Goal: Task Accomplishment & Management: Manage account settings

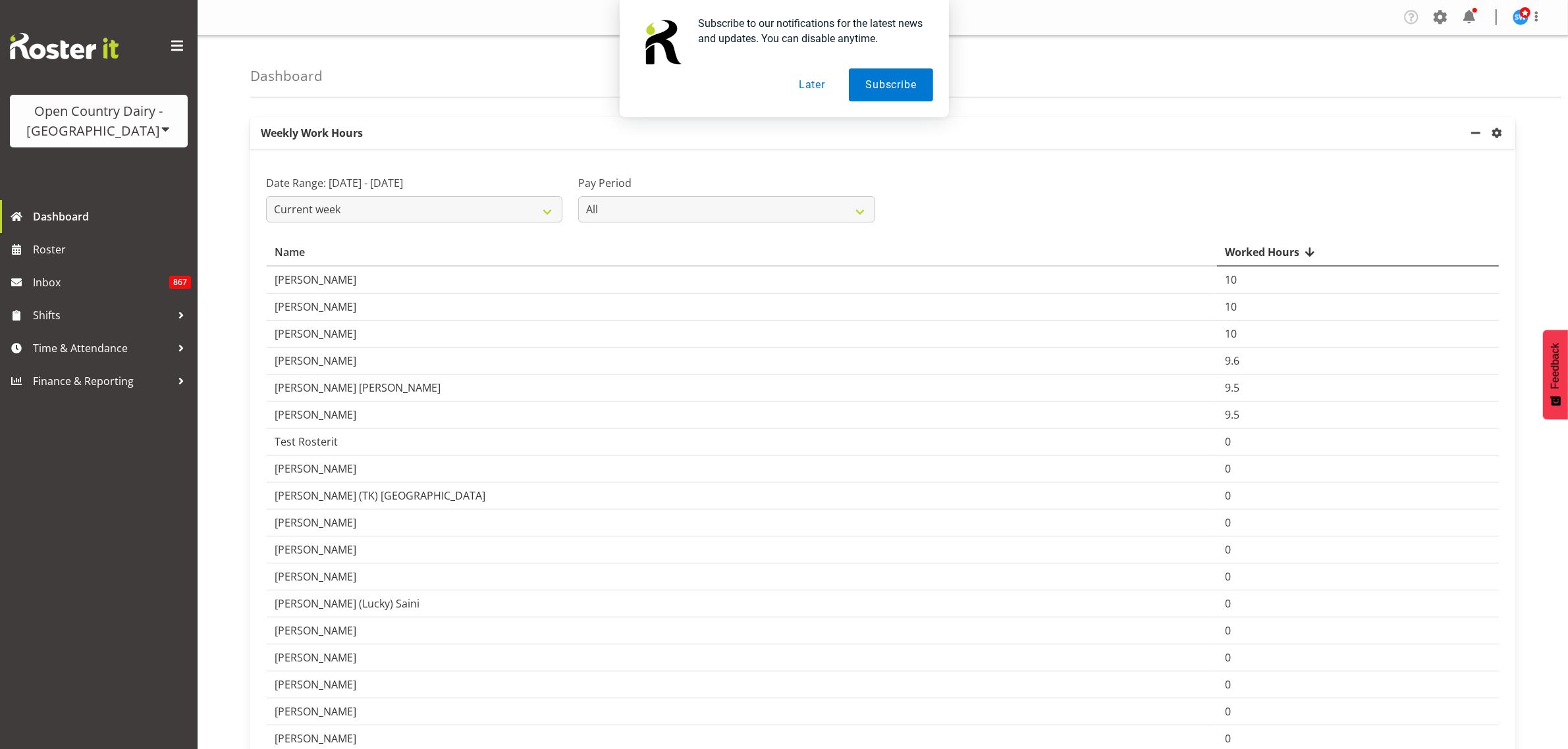
click at [810, 87] on button "Later" at bounding box center [812, 84] width 59 height 33
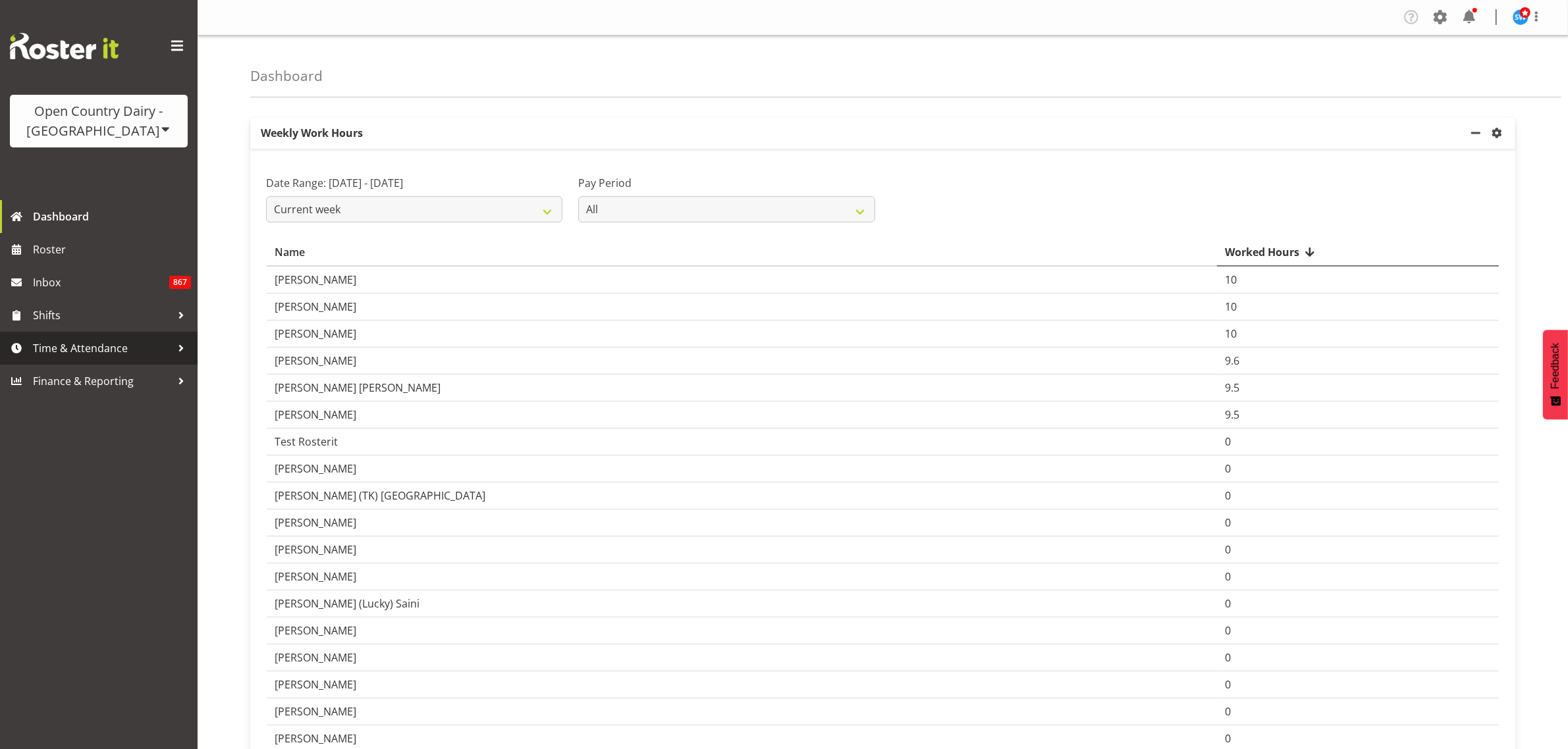
click at [104, 343] on span "Time & Attendance" at bounding box center [102, 348] width 138 height 20
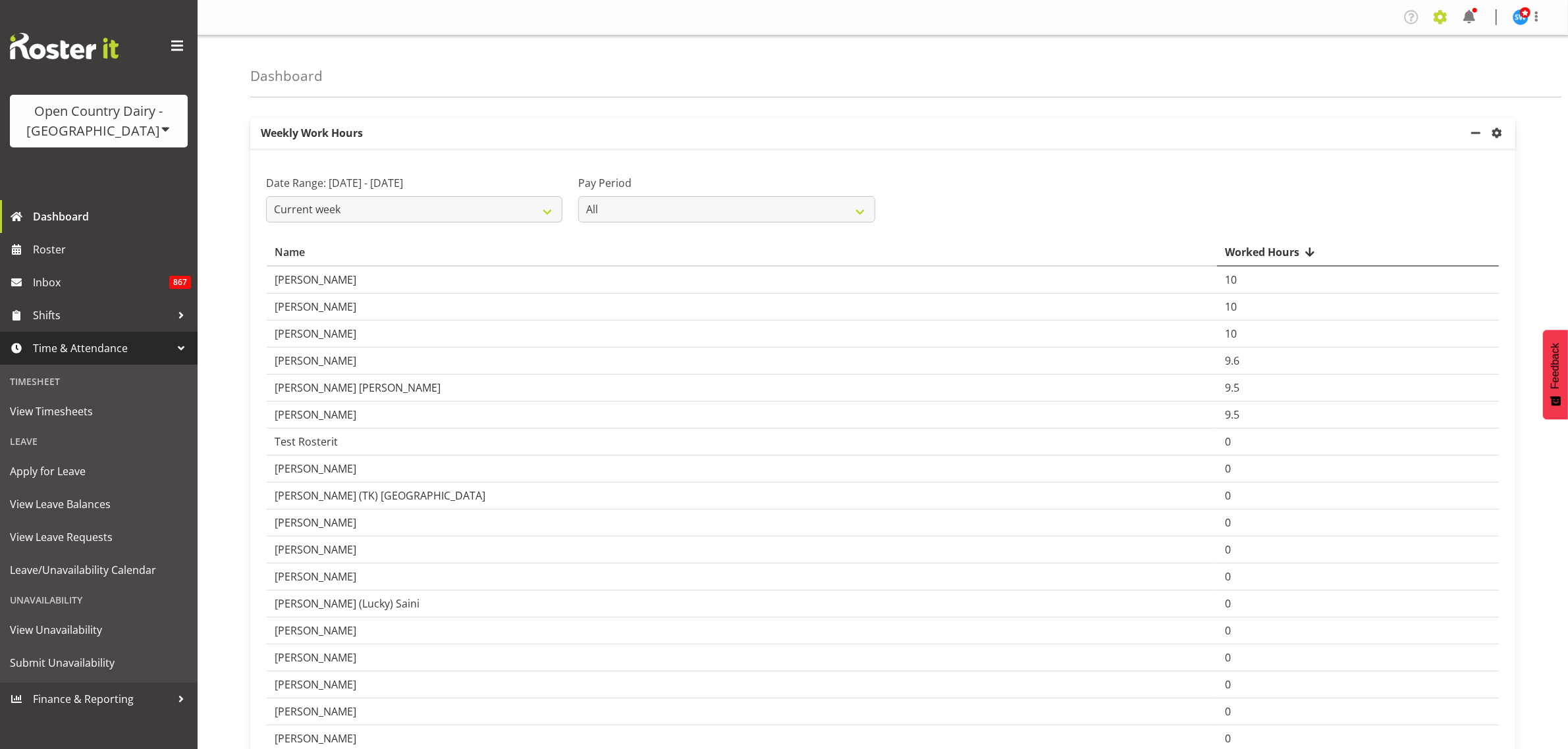
click at [1444, 16] on span at bounding box center [1440, 17] width 21 height 21
click at [1383, 140] on link "Employees" at bounding box center [1359, 143] width 182 height 24
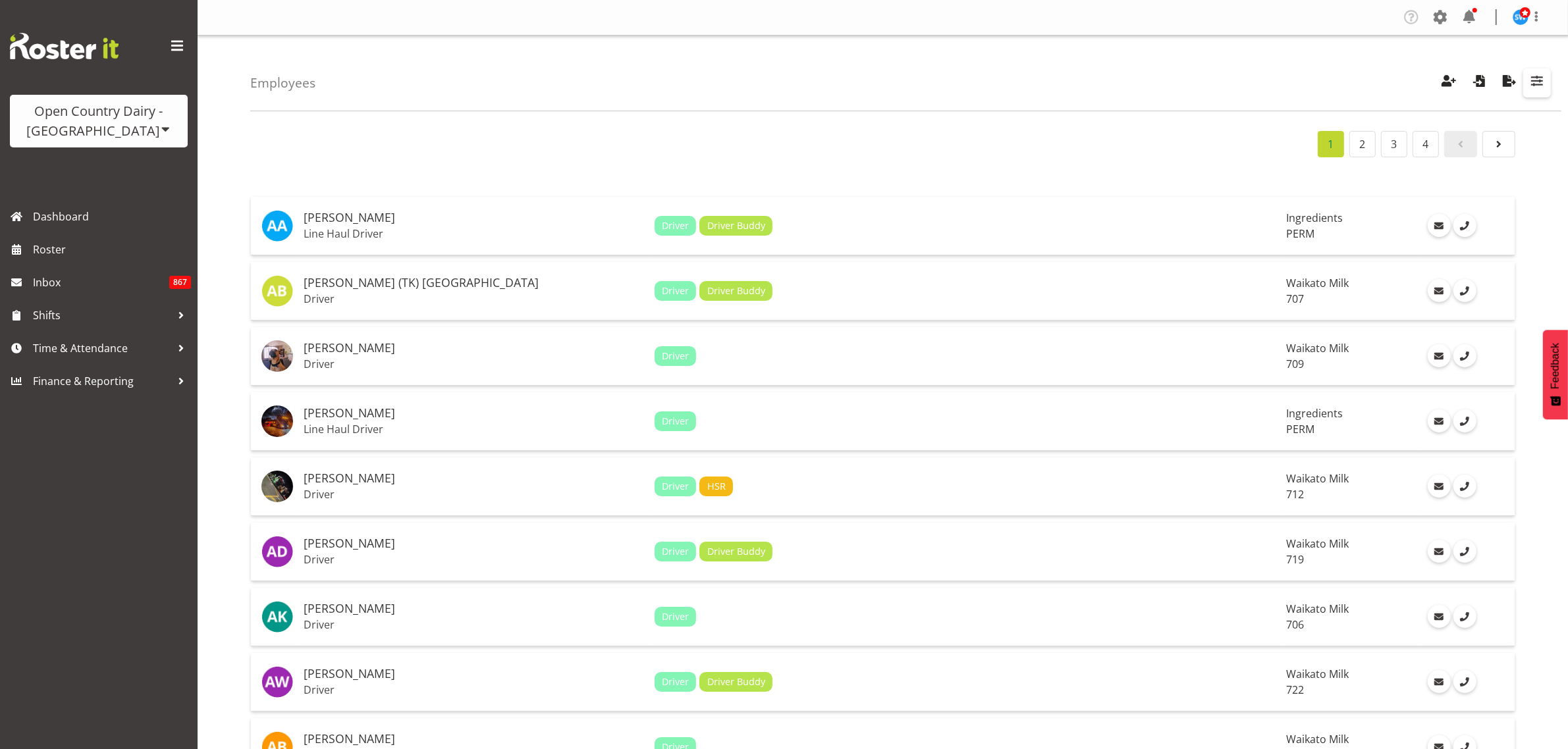
click at [1534, 91] on button "button" at bounding box center [1536, 82] width 28 height 29
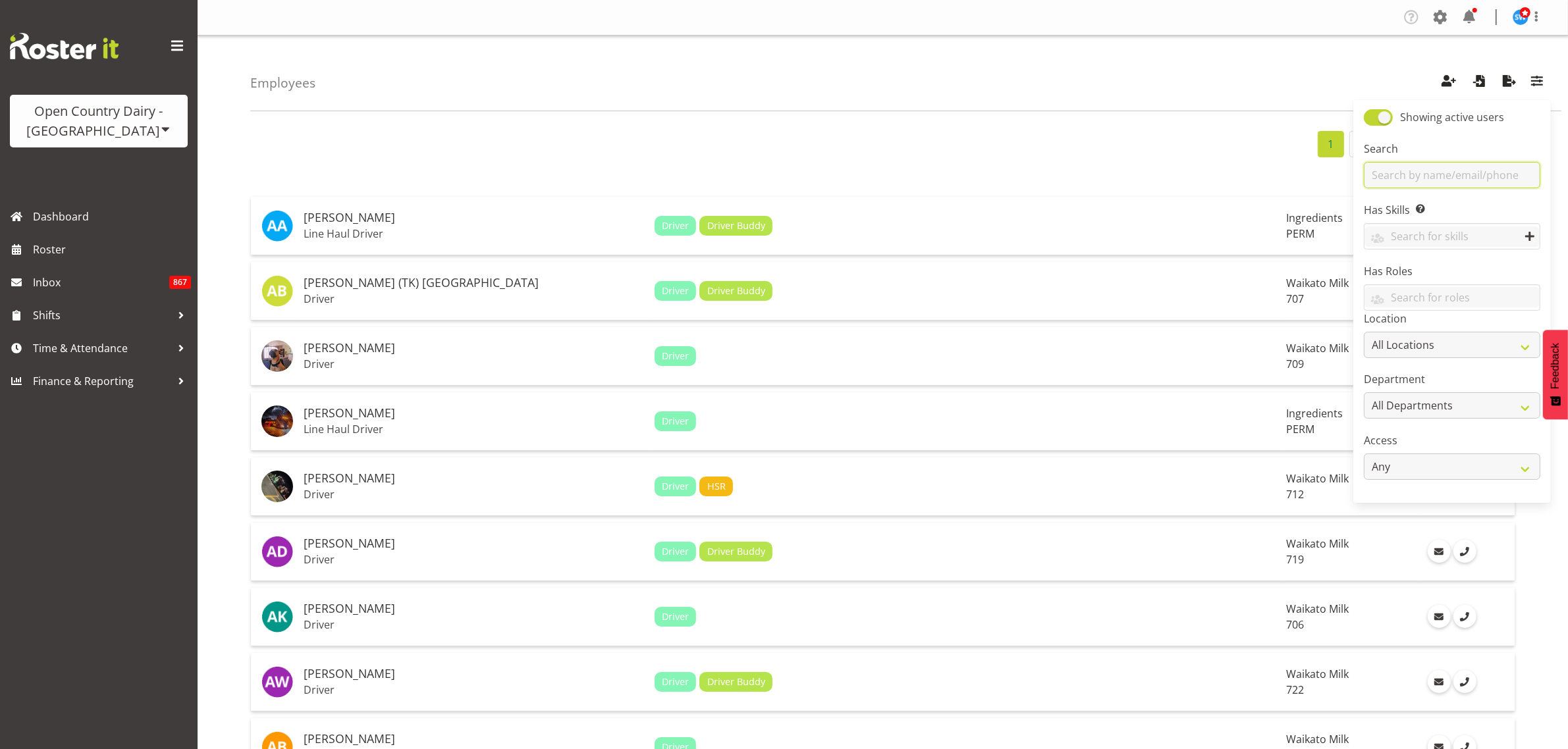
click at [1440, 176] on input "text" at bounding box center [1452, 175] width 176 height 26
type input "[PERSON_NAME]"
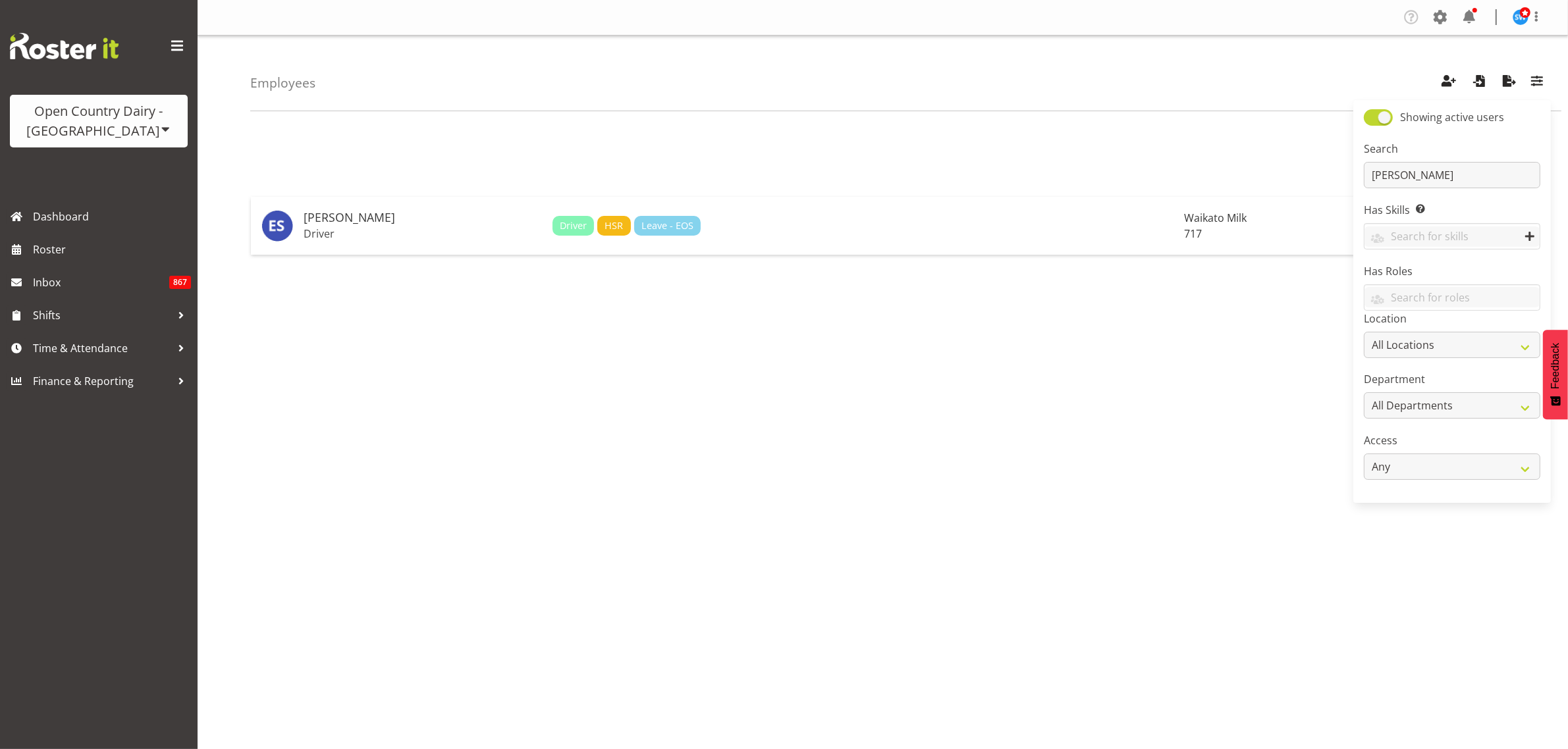
click at [917, 351] on div "1 [PERSON_NAME] Driver Driver HSR Leave - EOS Waikato Milk 717 1" at bounding box center [909, 384] width 1317 height 527
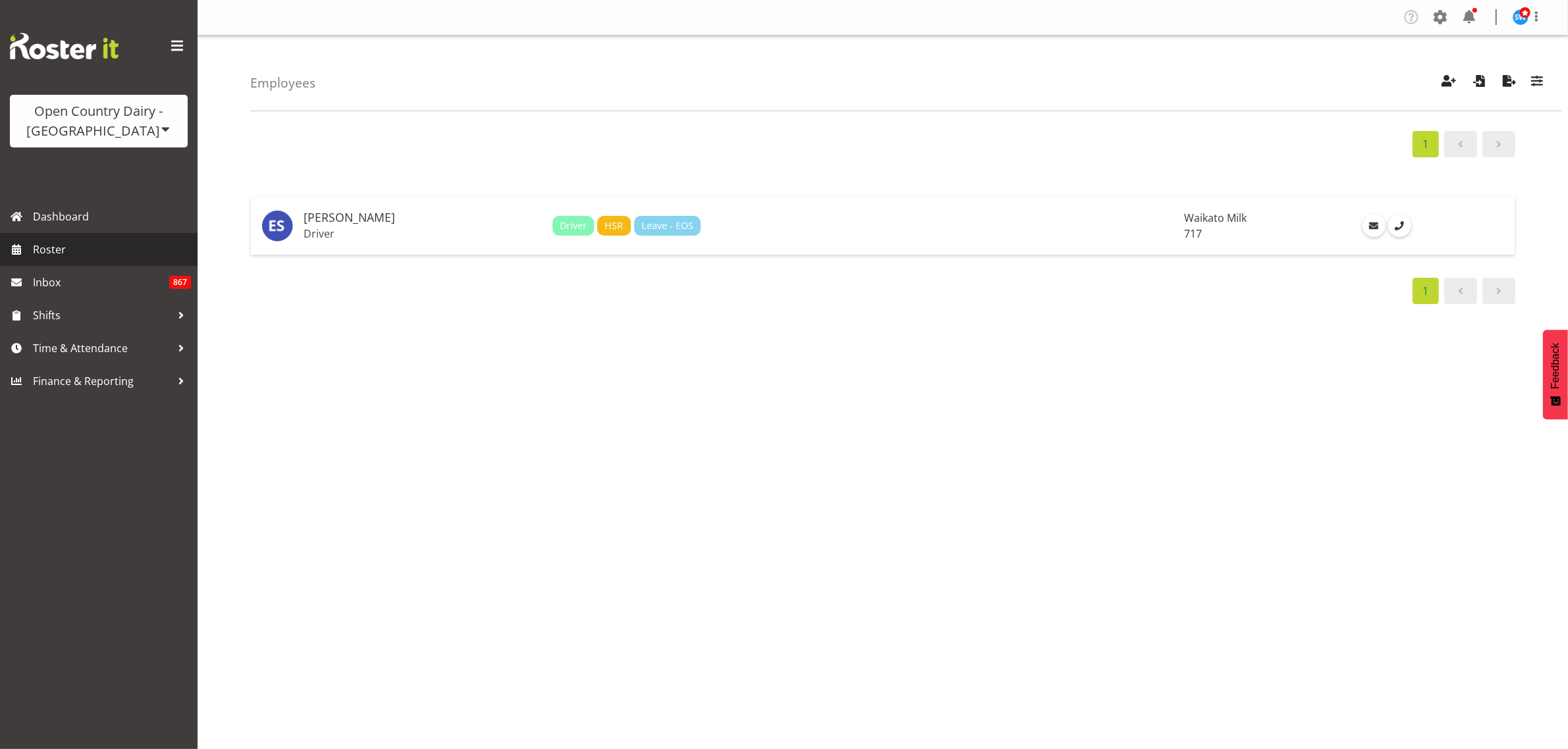
click at [59, 245] on span "Roster" at bounding box center [112, 249] width 158 height 20
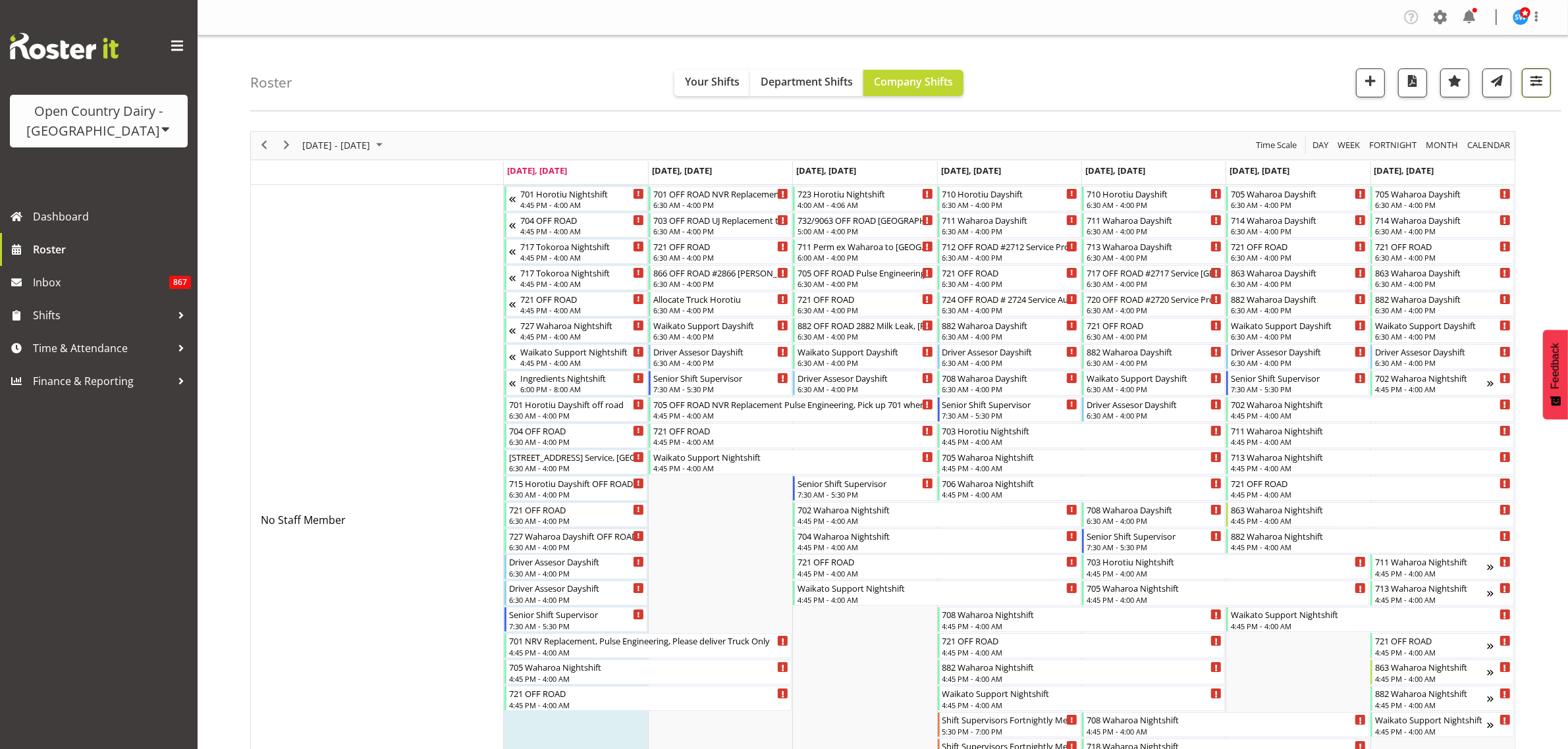
click at [1539, 88] on span "button" at bounding box center [1536, 80] width 17 height 17
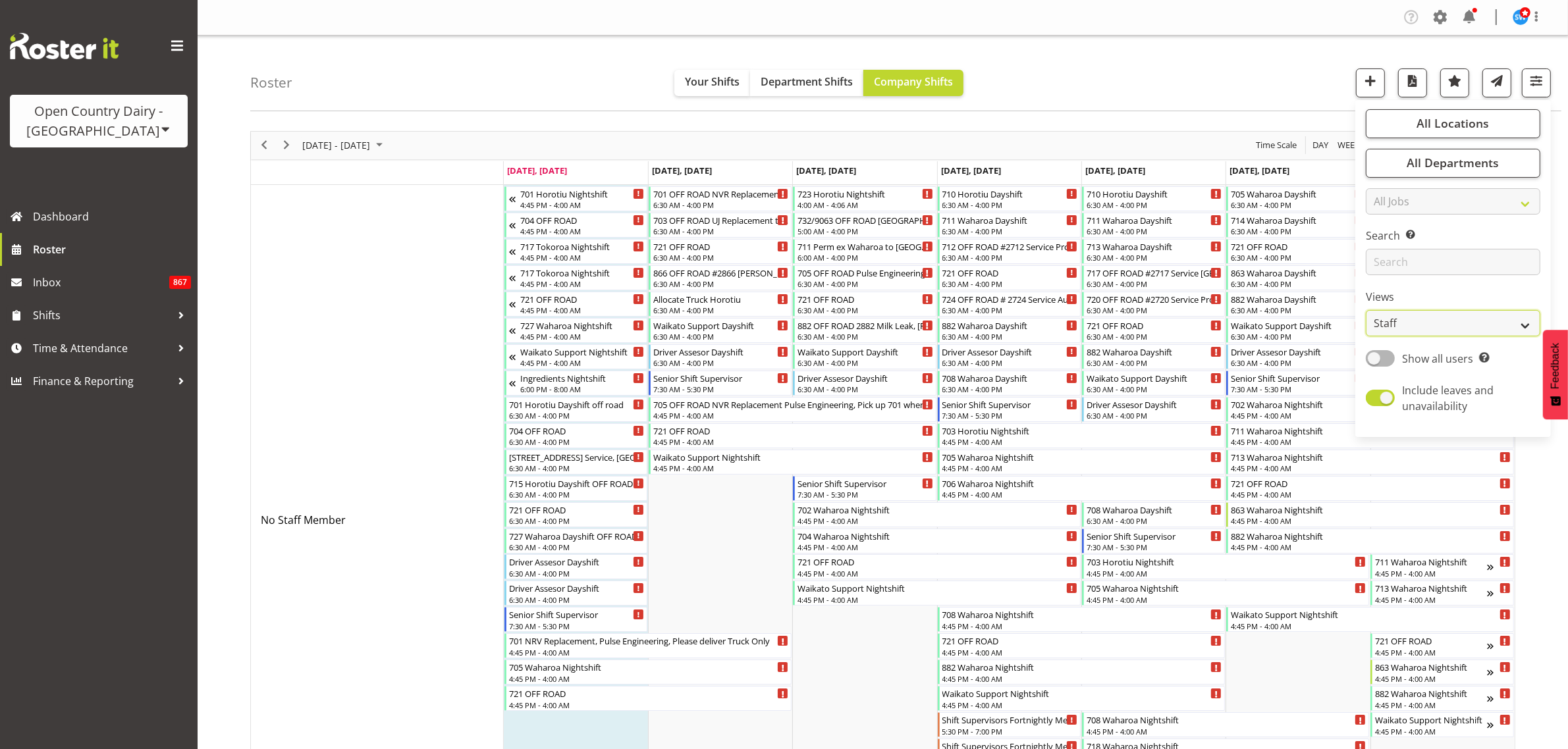
click at [1509, 324] on select "Staff Role Shift - Horizontal Shift - Vertical Staff - Location" at bounding box center [1453, 323] width 174 height 26
select select "shiftH"
click at [1366, 310] on select "Staff Role Shift - Horizontal Shift - Vertical Staff - Location" at bounding box center [1453, 323] width 174 height 26
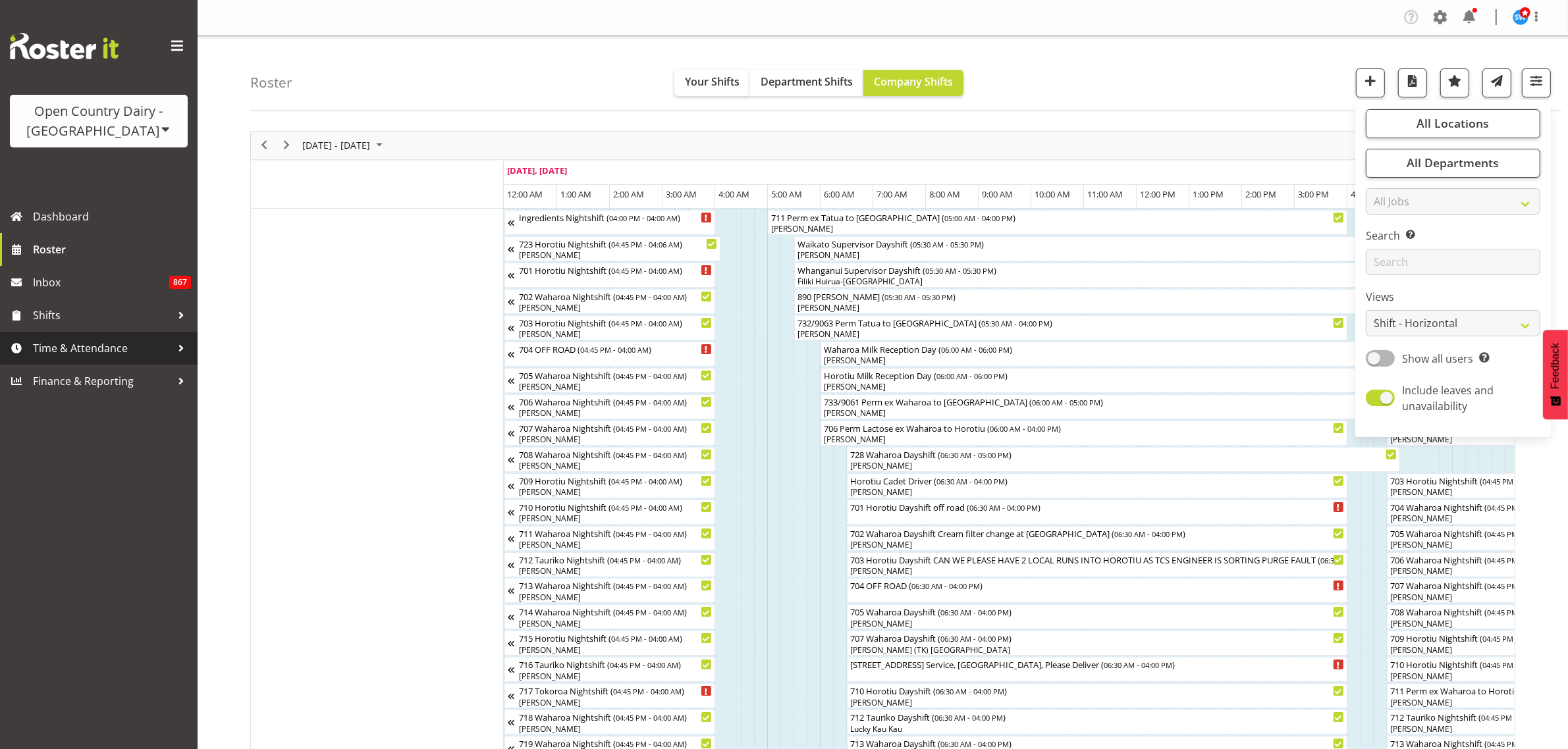
click at [93, 348] on span "Time & Attendance" at bounding box center [102, 348] width 138 height 20
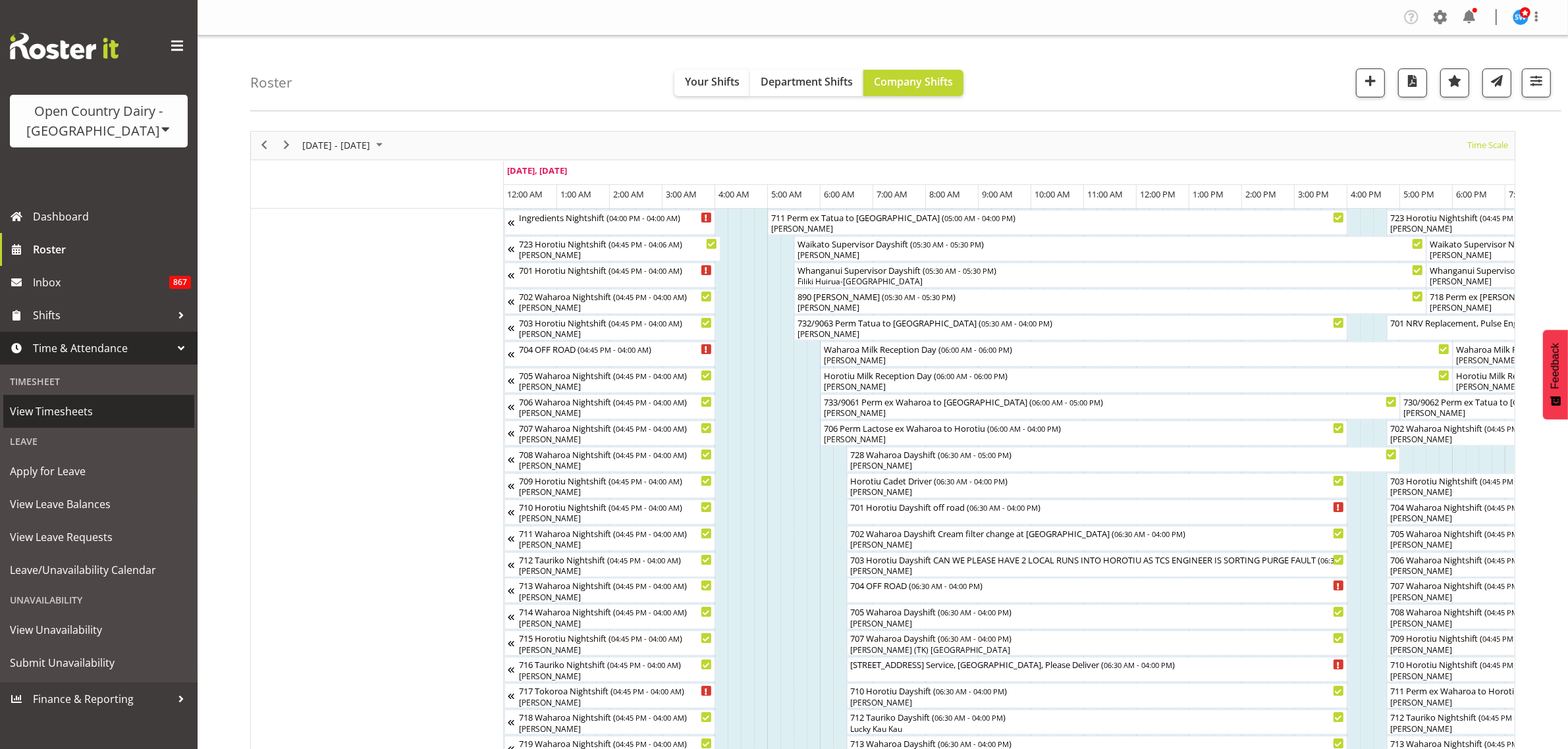
click at [82, 408] on span "View Timesheets" at bounding box center [99, 411] width 178 height 20
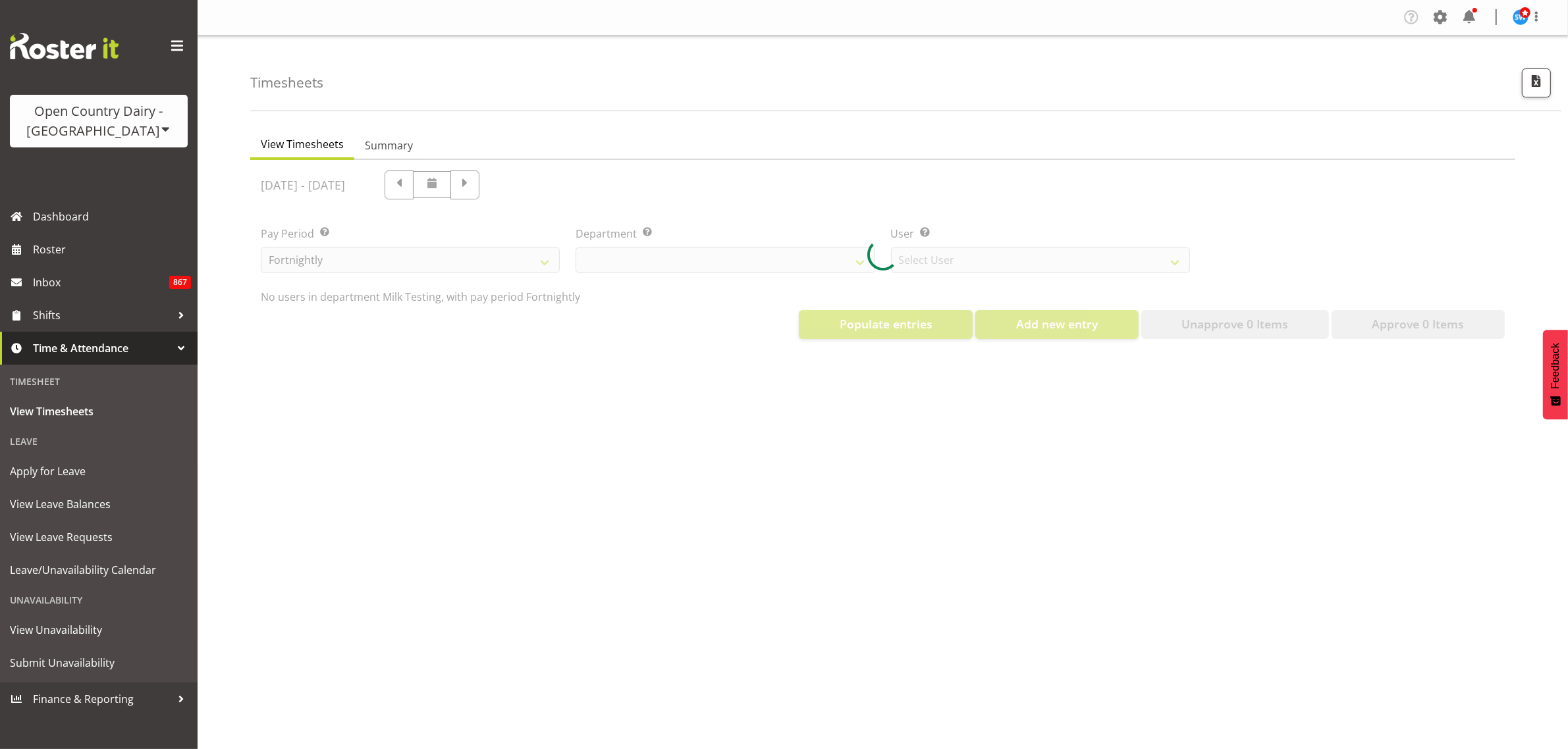
select select "733"
select select "7414"
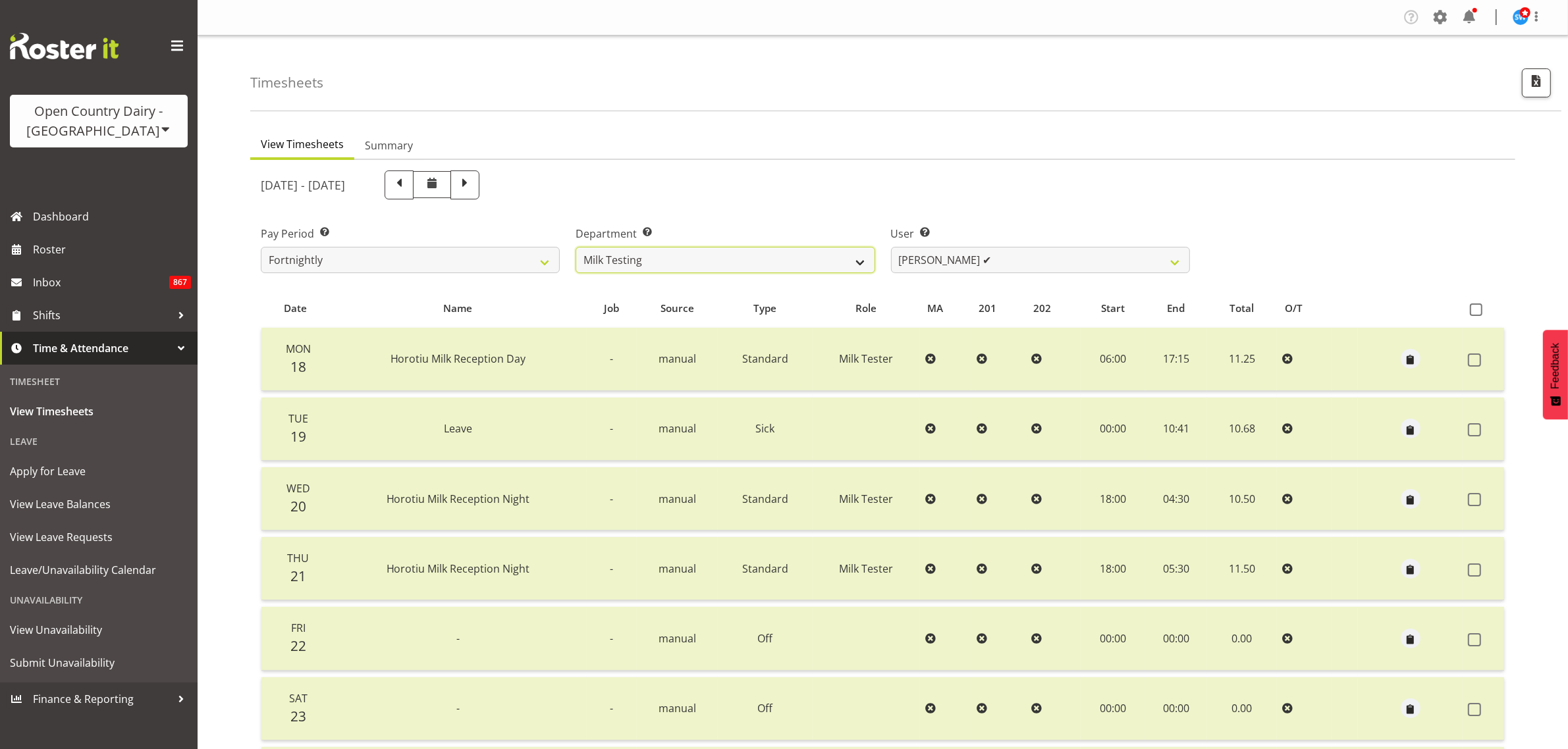
click at [841, 265] on select "701 702 703 704 705 706 707 708 709 710 711 712 713 714 715 716 717 718 719 720" at bounding box center [725, 260] width 299 height 26
select select "758"
click at [576, 247] on select "701 702 703 704 705 706 707 708 709 710 711 712 713 714 715 716 717 718 719 720" at bounding box center [725, 260] width 299 height 26
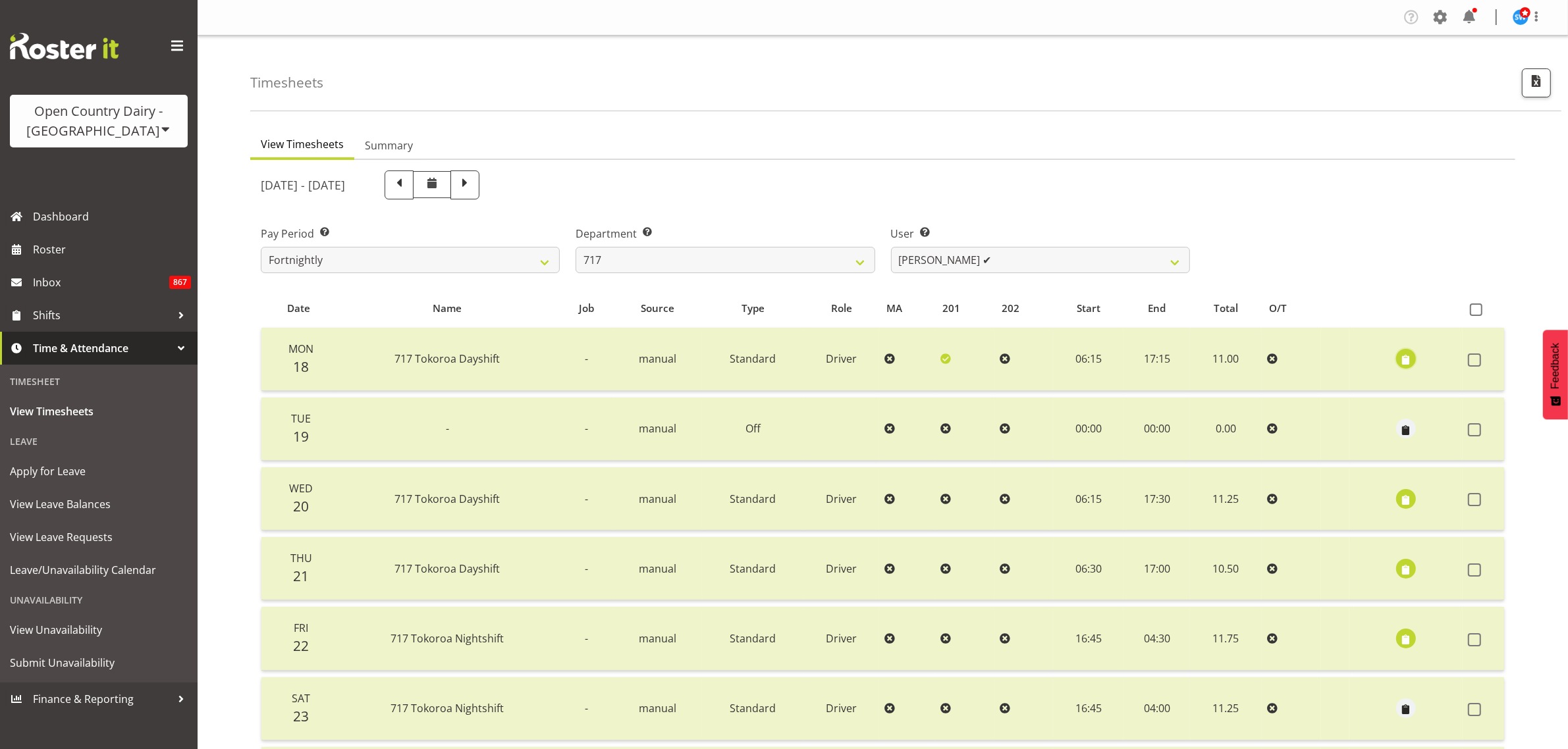
click at [1401, 362] on span "button" at bounding box center [1406, 360] width 15 height 15
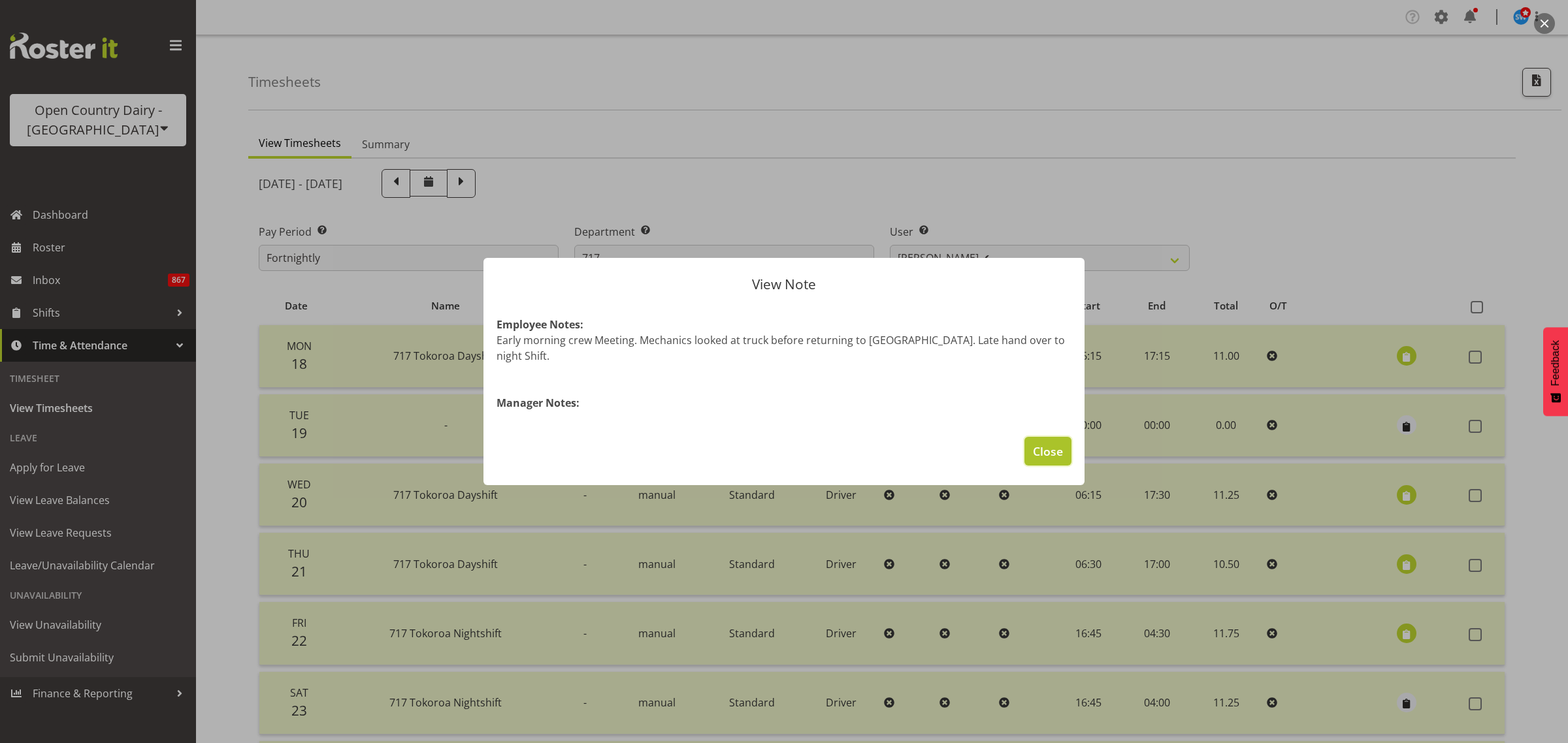
click at [1052, 446] on span "Close" at bounding box center [1048, 451] width 30 height 17
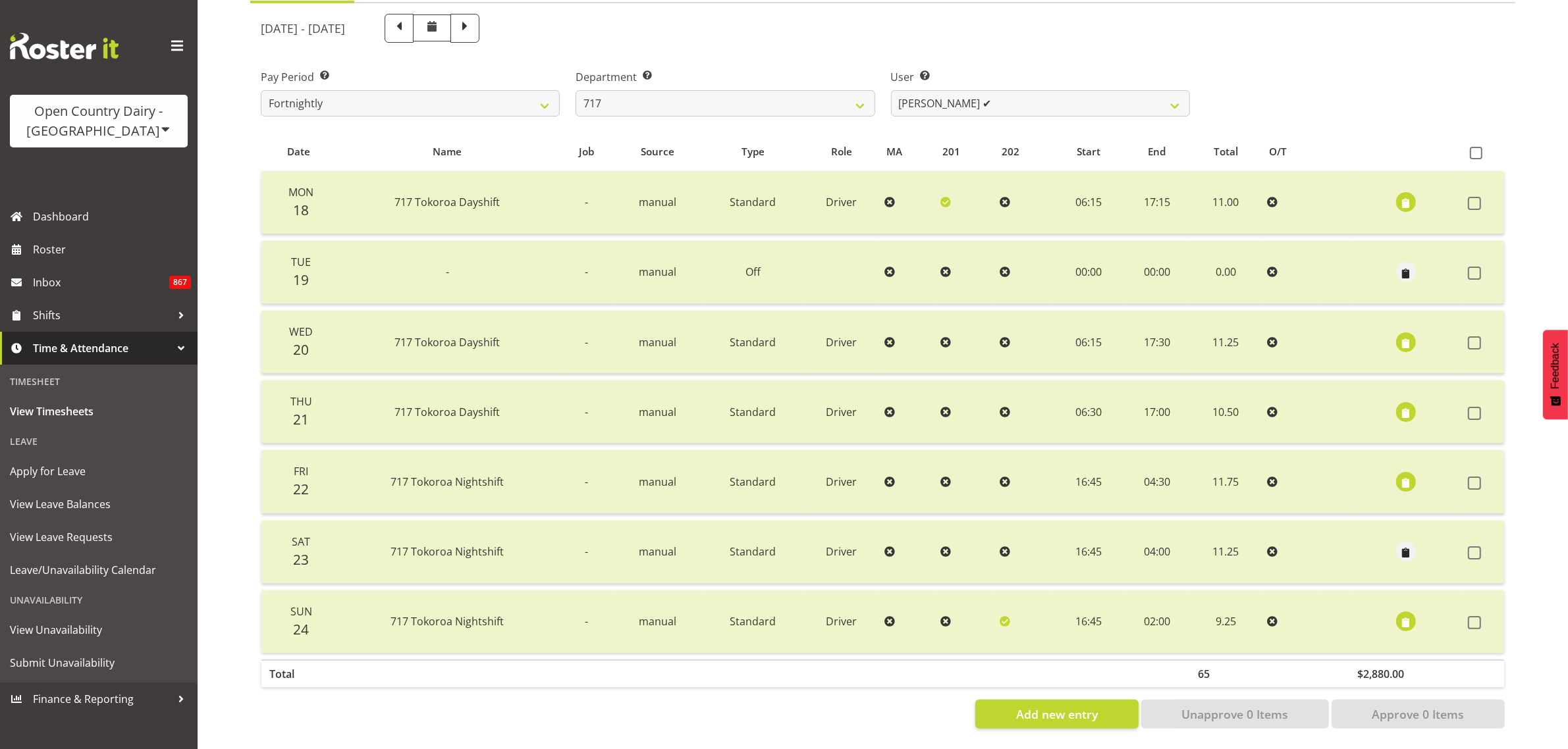
scroll to position [169, 0]
click at [1173, 97] on select "Daryl Wrigley ✔ Dodge Lindsay Laing ✔ Eric Stothers ✔ Jeff Anderson ✔" at bounding box center [1040, 103] width 299 height 26
select select "10284"
click at [891, 91] on select "Daryl Wrigley ✔ Dodge Lindsay Laing ✔ Eric Stothers ✔ Jeff Anderson ✔" at bounding box center [1040, 103] width 299 height 26
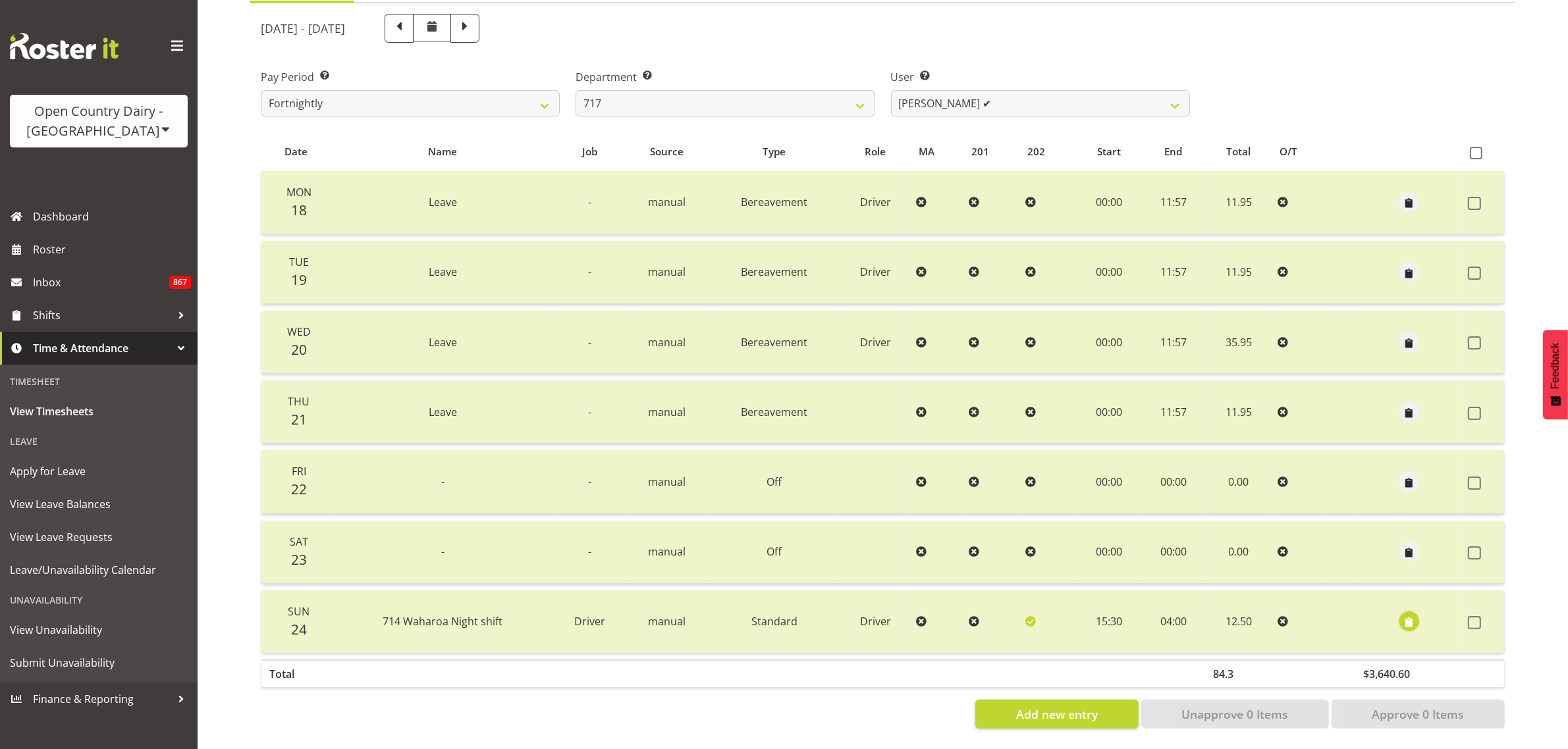
click at [1399, 611] on button "button" at bounding box center [1409, 621] width 20 height 20
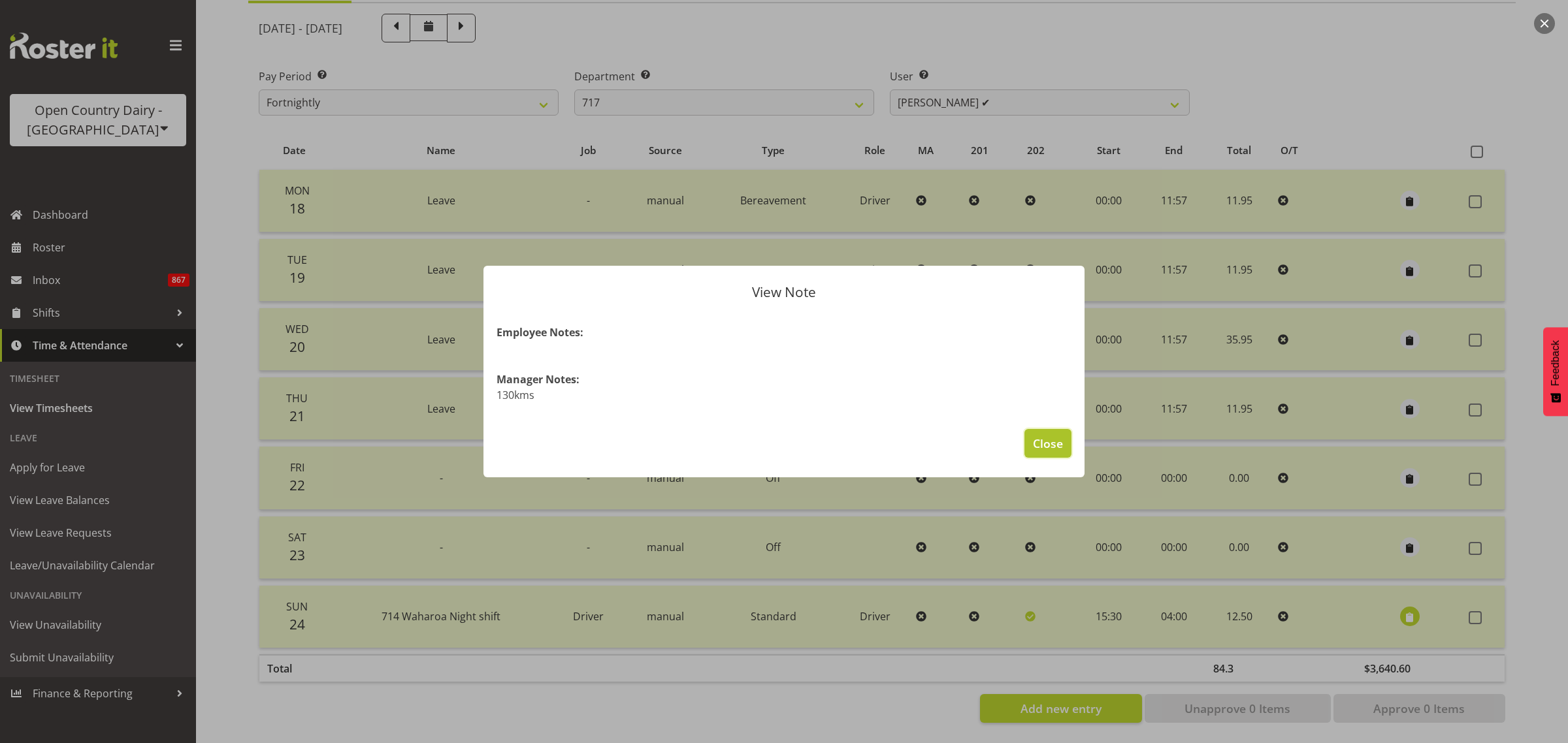
click at [1052, 437] on span "Close" at bounding box center [1048, 443] width 30 height 17
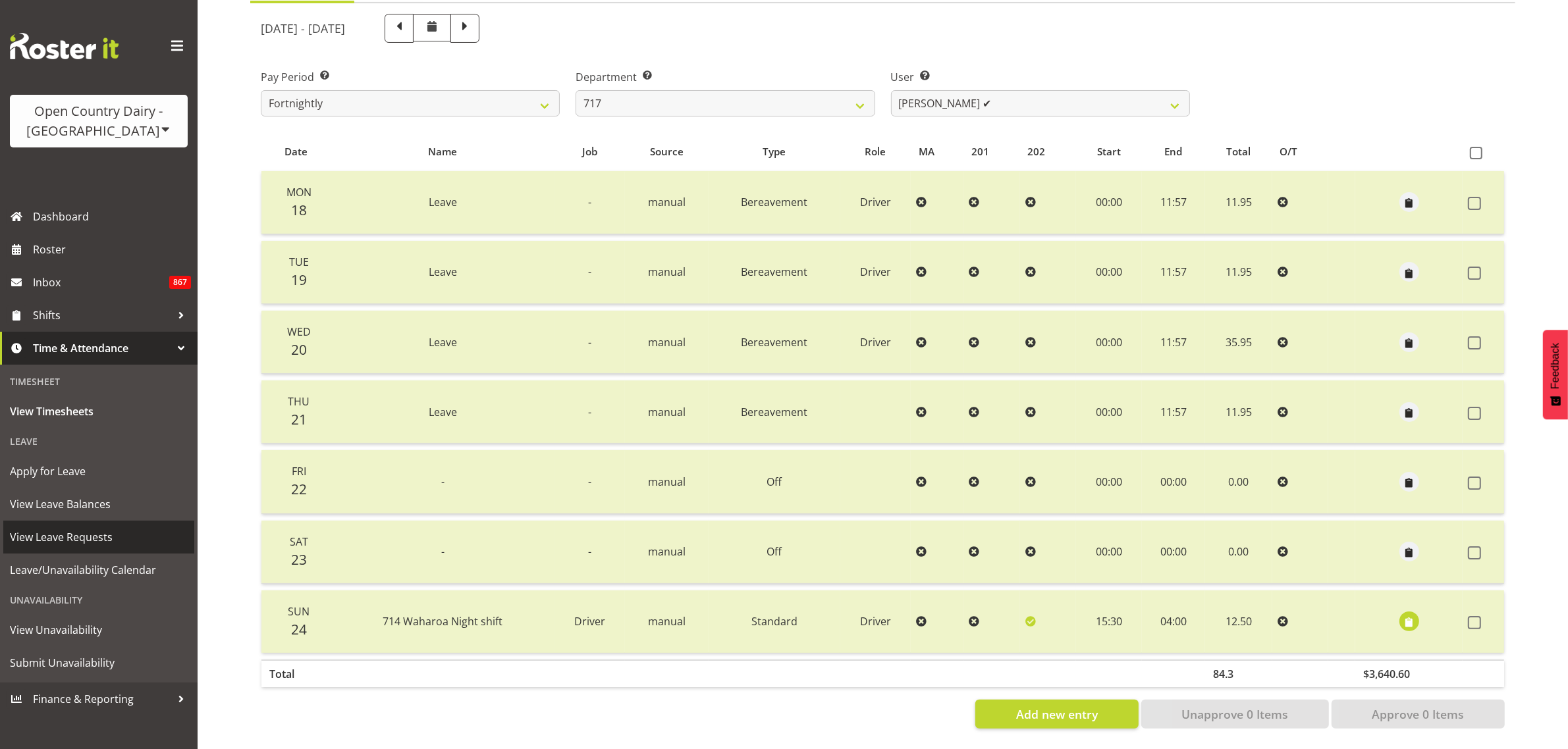
click at [74, 536] on span "View Leave Requests" at bounding box center [99, 537] width 178 height 20
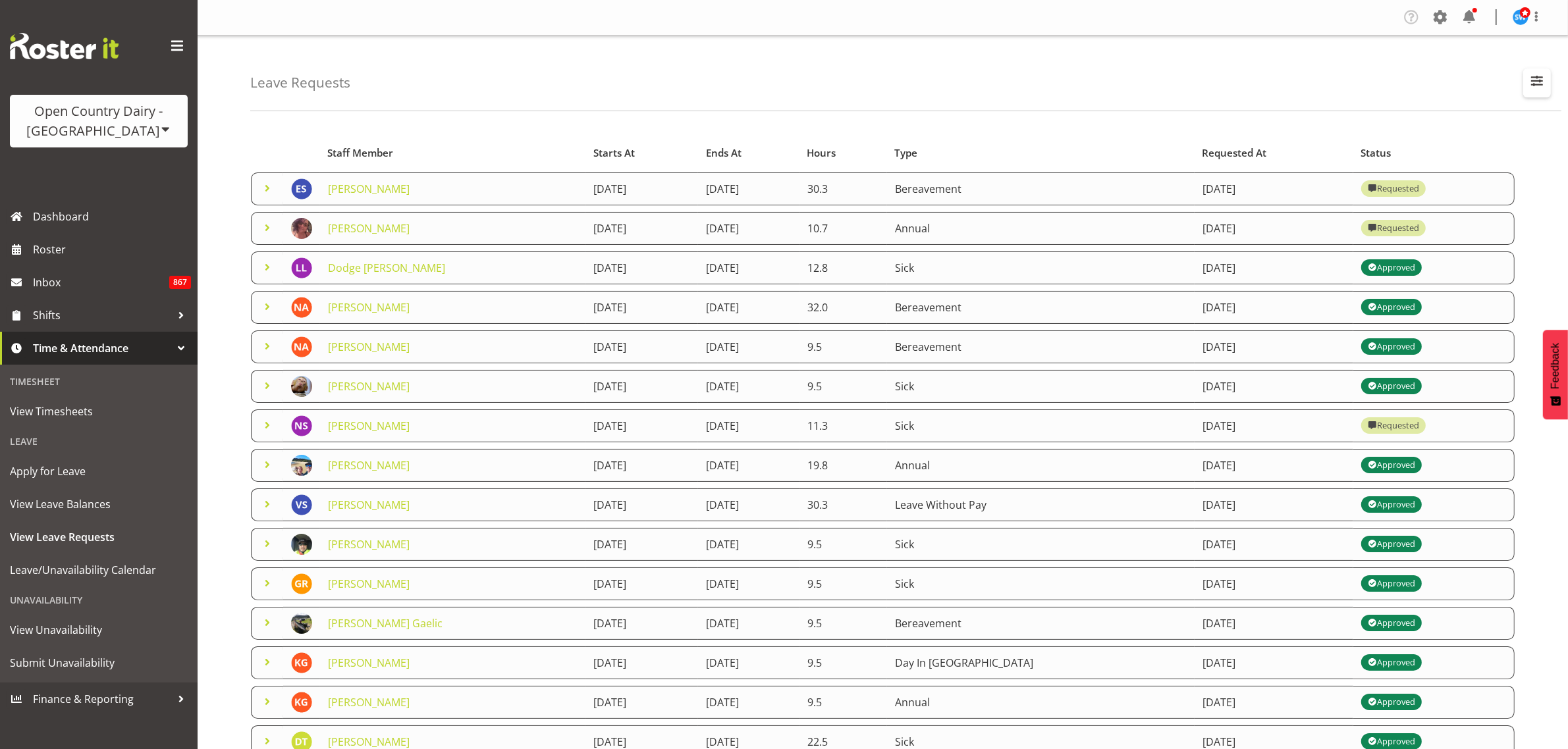
click at [1543, 79] on span "button" at bounding box center [1536, 80] width 17 height 17
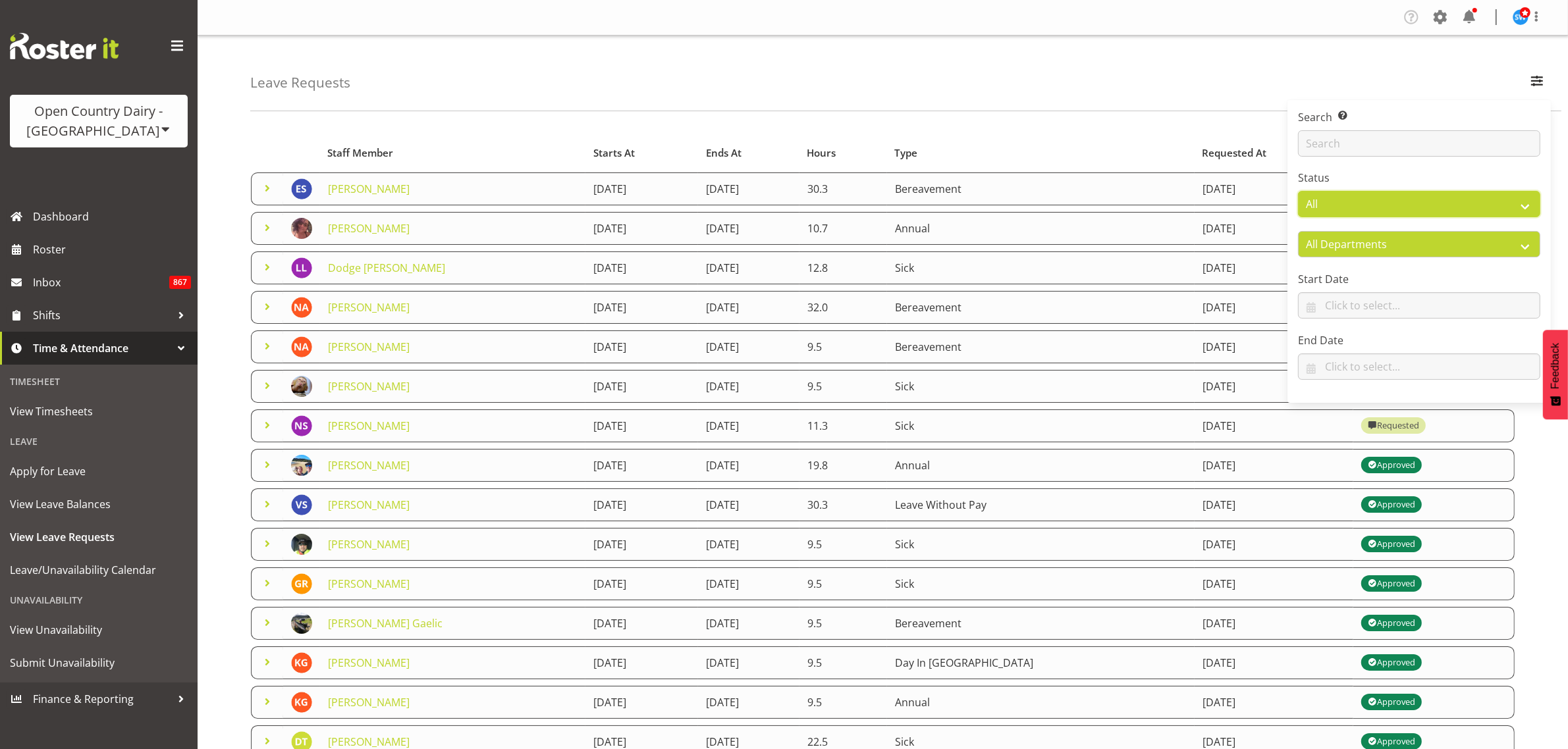
click at [1521, 208] on select "All Approved Requested Unapproved" at bounding box center [1419, 204] width 243 height 26
select select "requested"
click at [1298, 192] on select "All Approved Requested Unapproved" at bounding box center [1419, 204] width 243 height 26
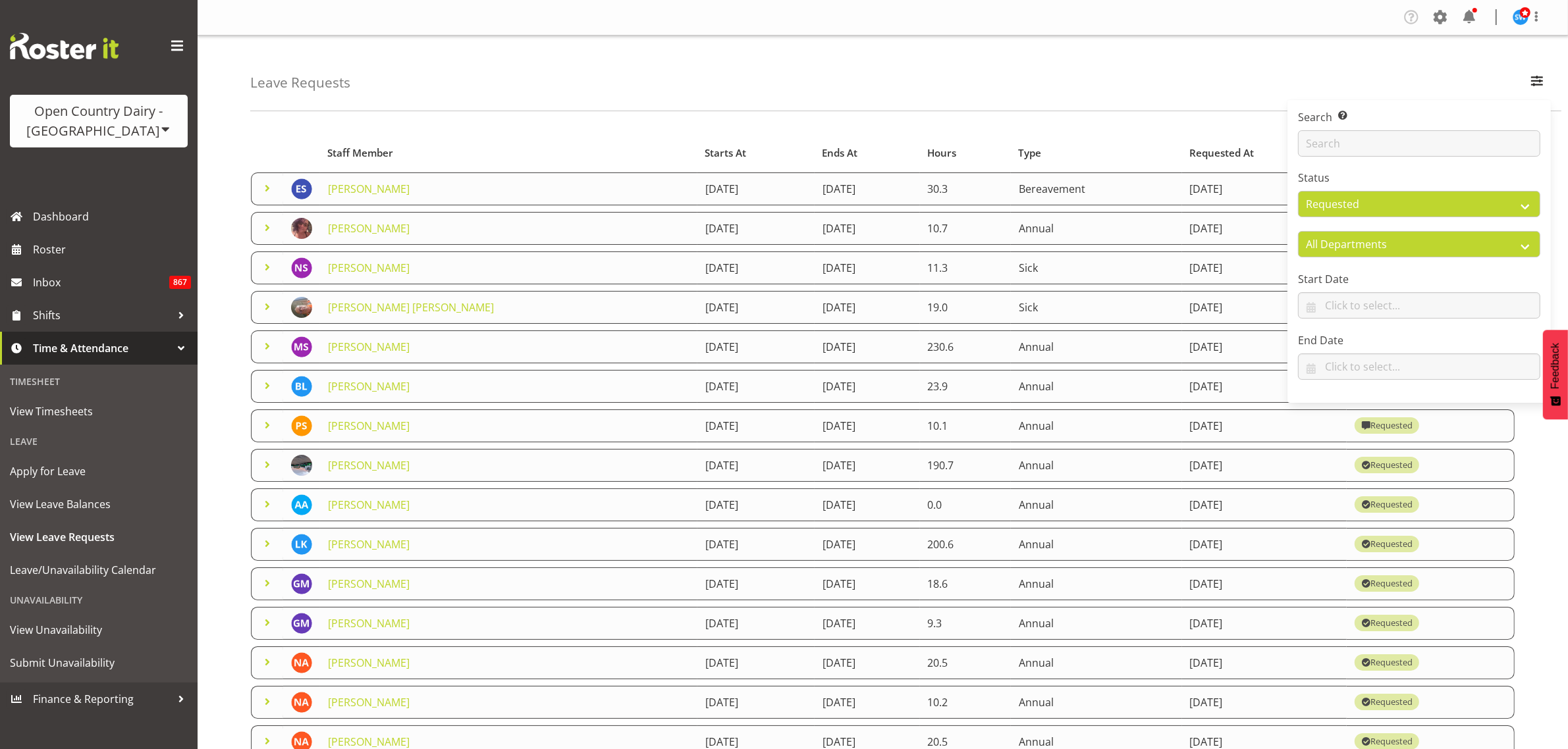
click at [1016, 83] on div "Leave Requests Search Search for a particular employee Status All Approved Requ…" at bounding box center [905, 74] width 1311 height 76
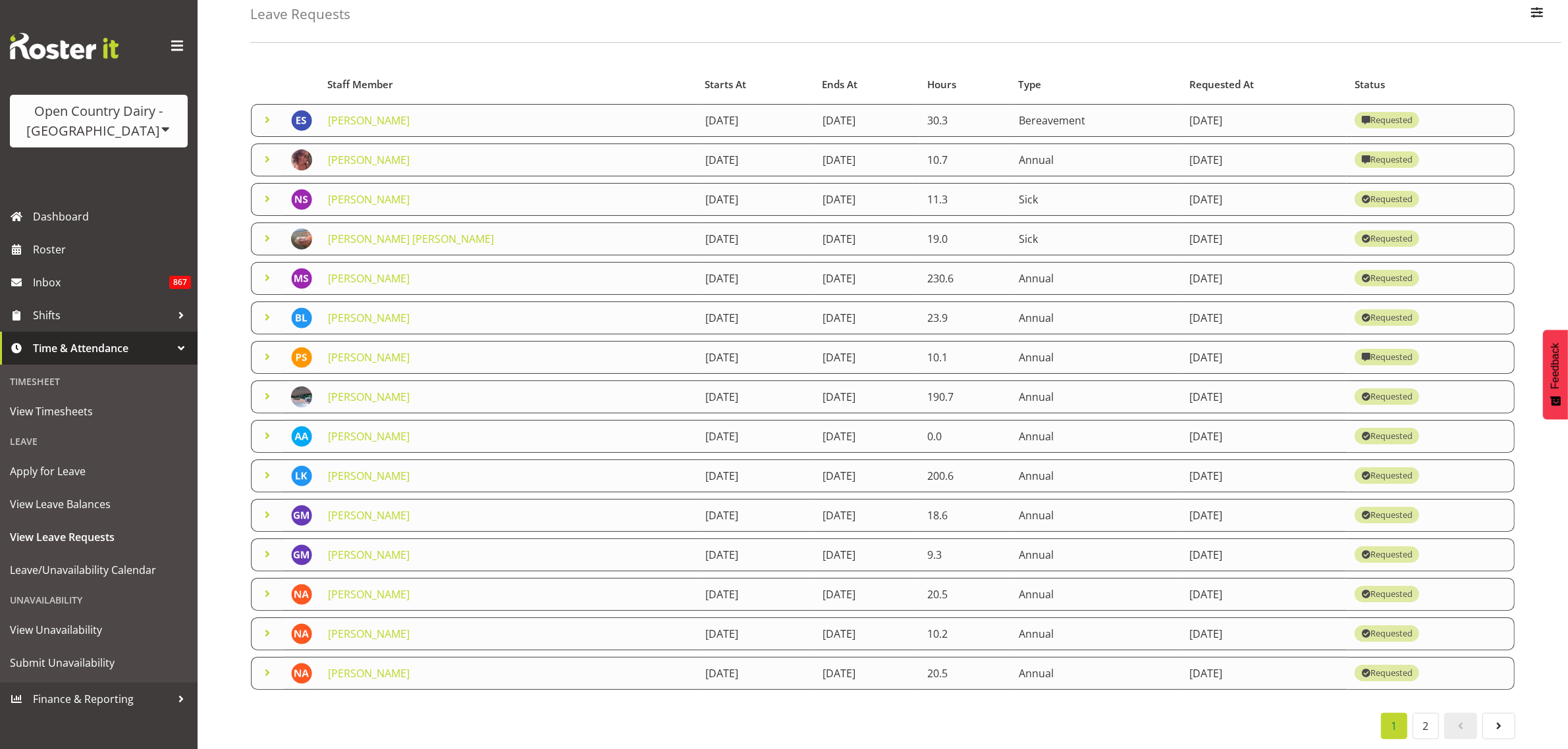
scroll to position [86, 0]
click at [262, 428] on span at bounding box center [267, 436] width 16 height 16
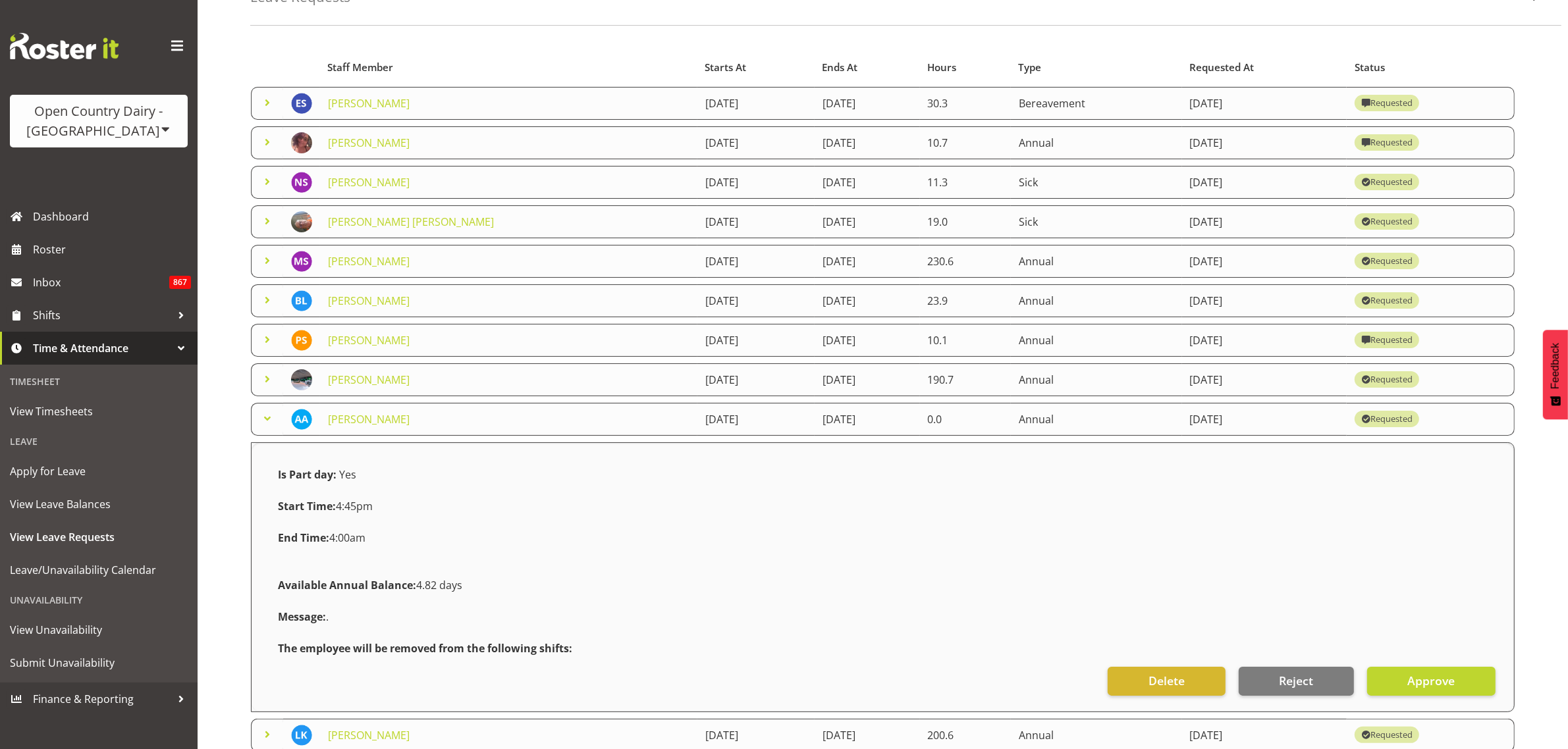
click at [265, 419] on span at bounding box center [267, 418] width 16 height 16
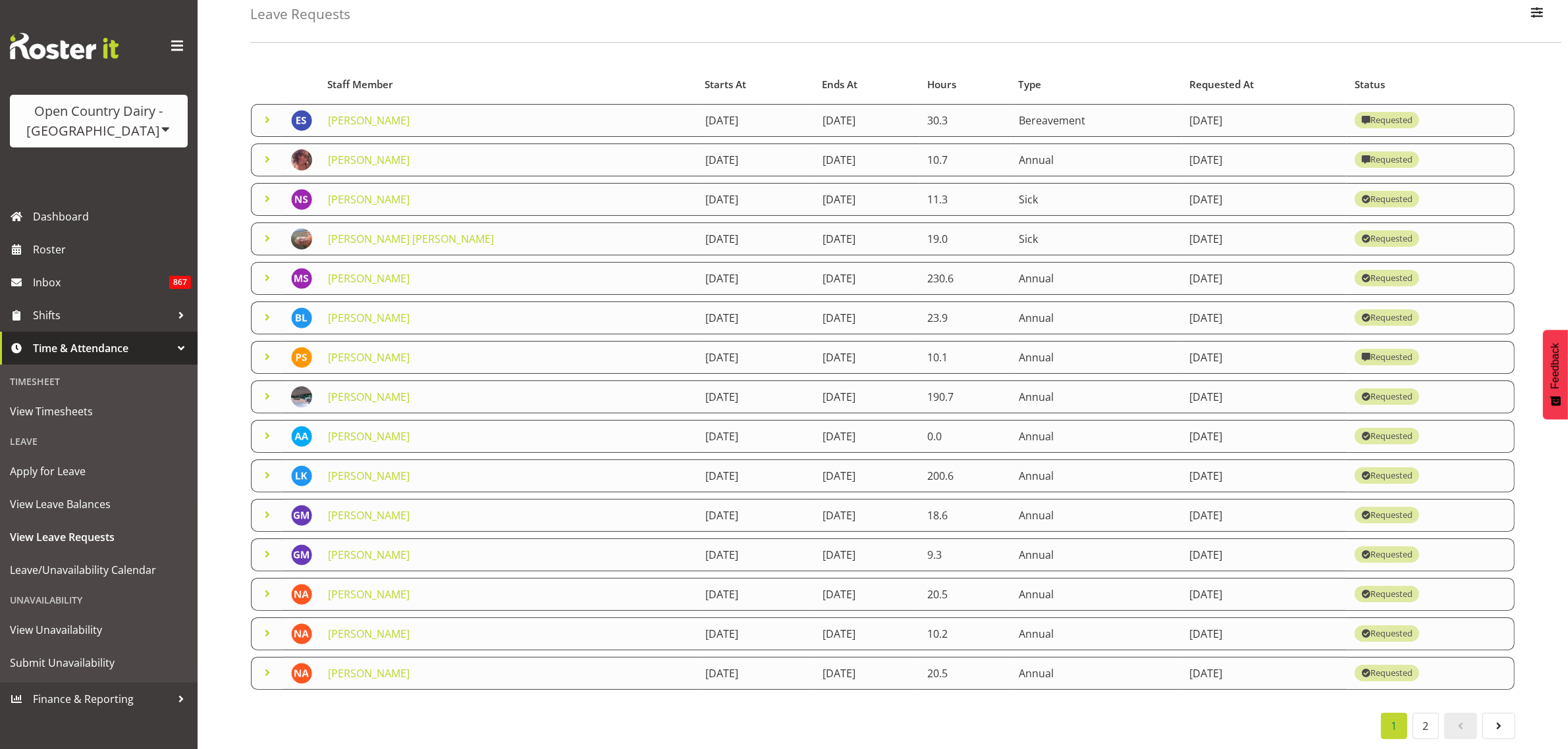
click at [268, 428] on span at bounding box center [267, 436] width 16 height 16
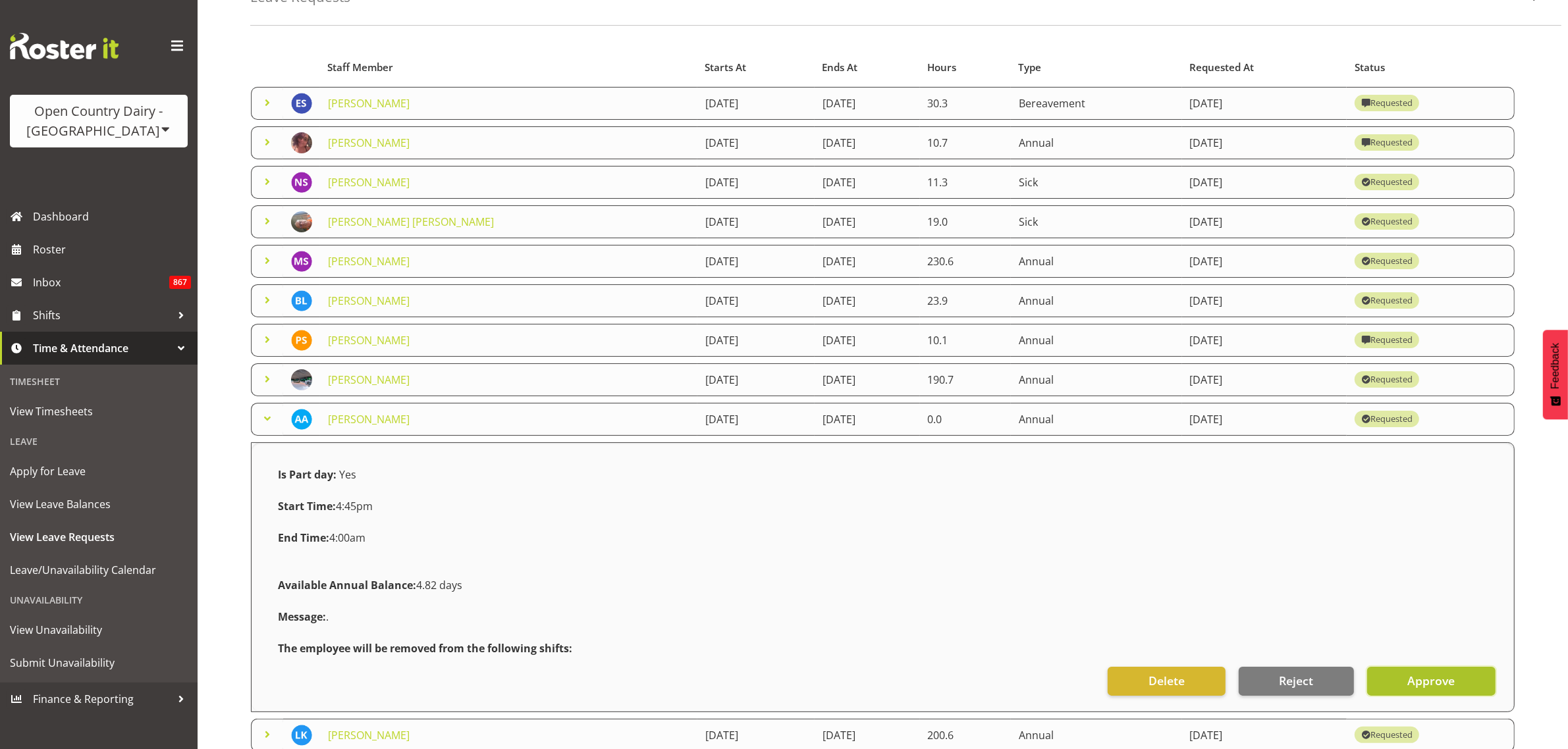
click at [1444, 686] on span "Approve" at bounding box center [1431, 680] width 47 height 17
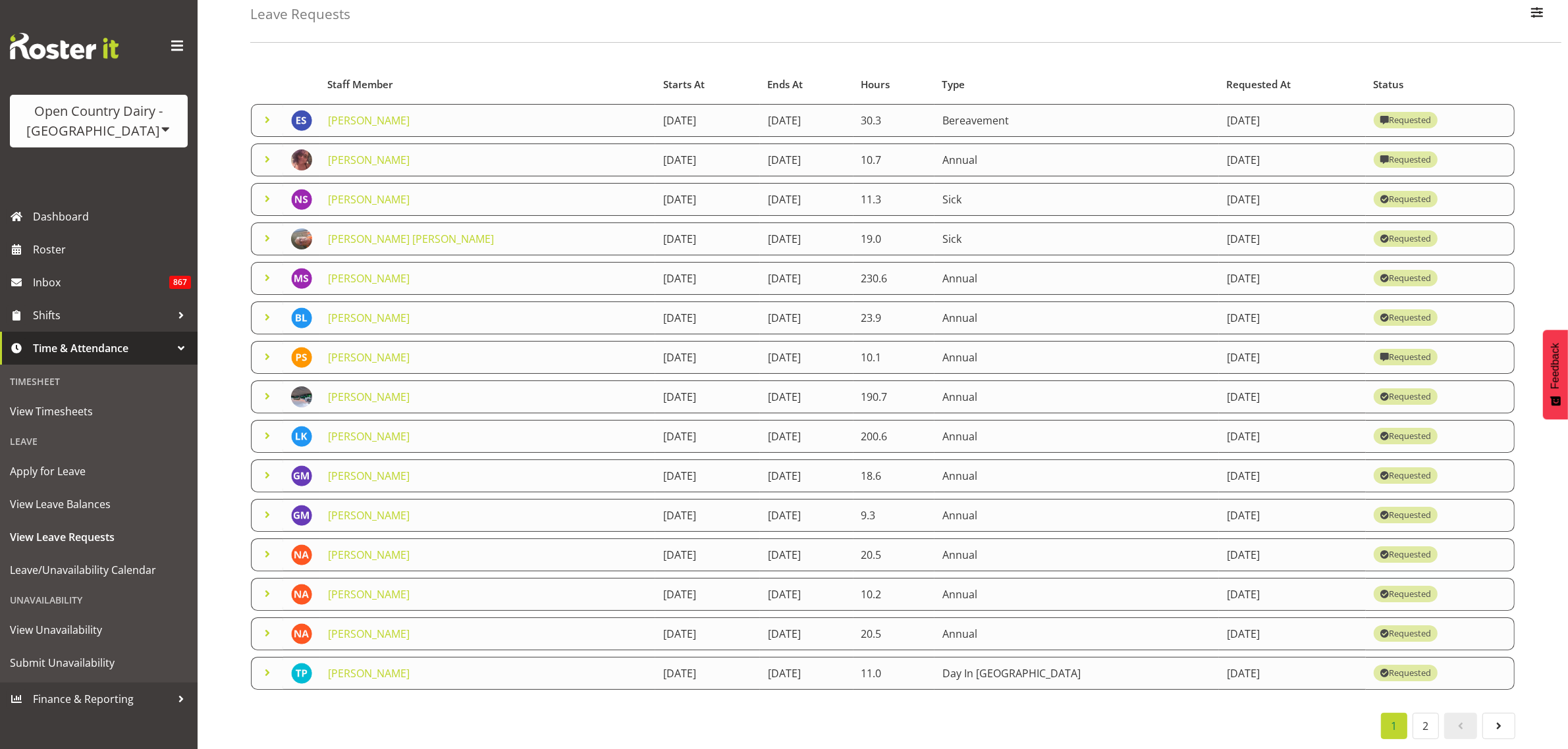
click at [262, 112] on span at bounding box center [267, 120] width 16 height 16
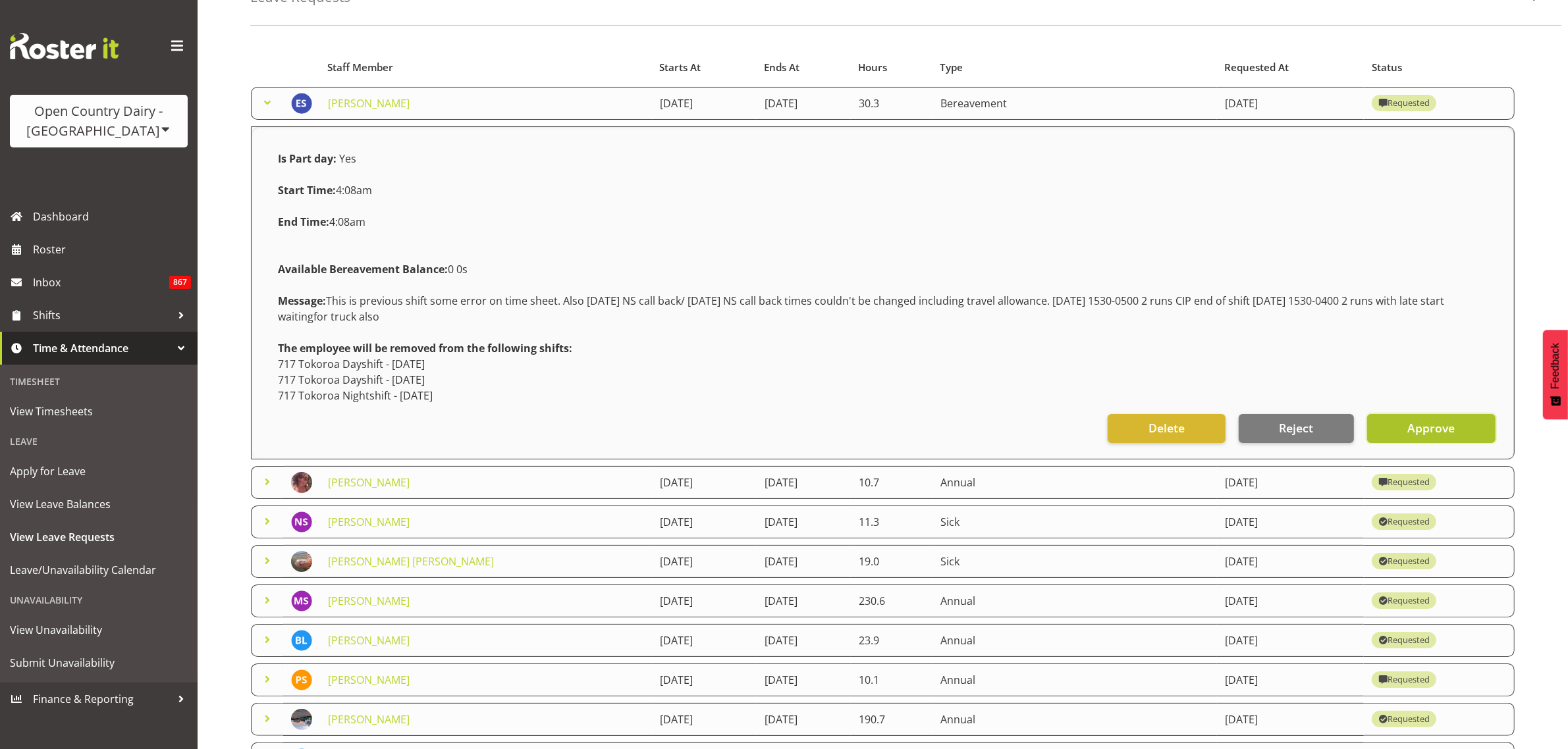
click at [1441, 435] on span "Approve" at bounding box center [1431, 428] width 47 height 17
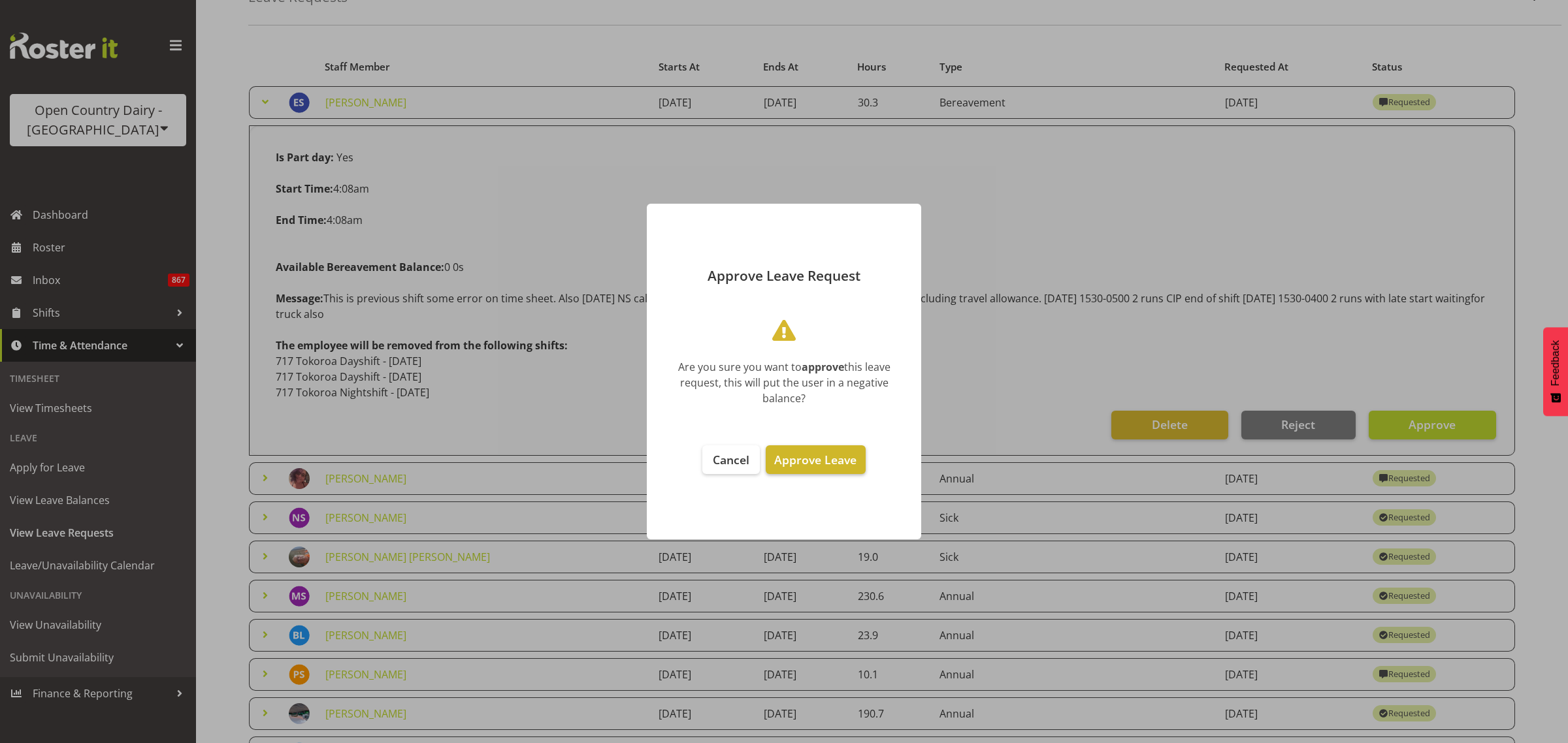
click at [825, 458] on span "Approve Leave" at bounding box center [815, 459] width 82 height 15
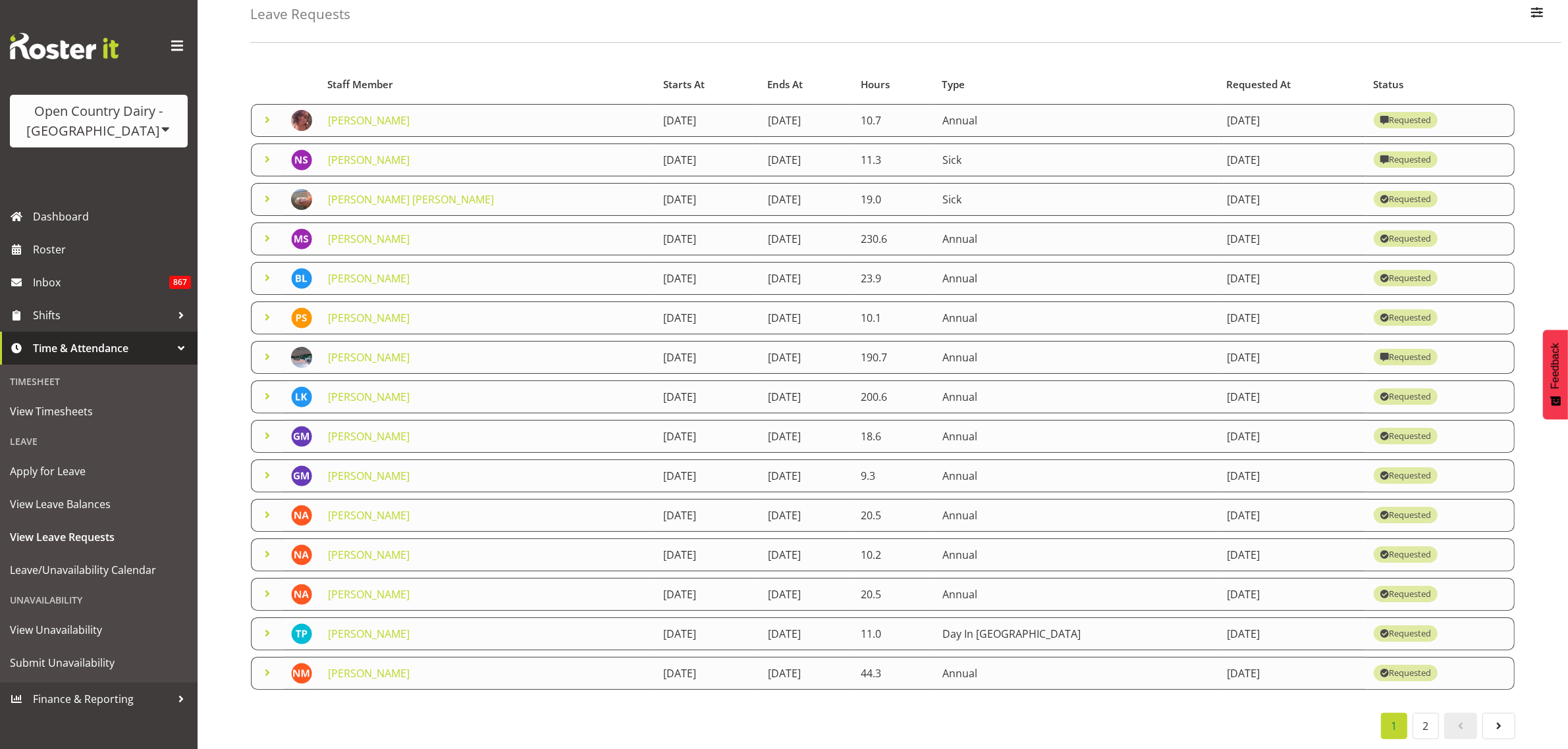
scroll to position [0, 0]
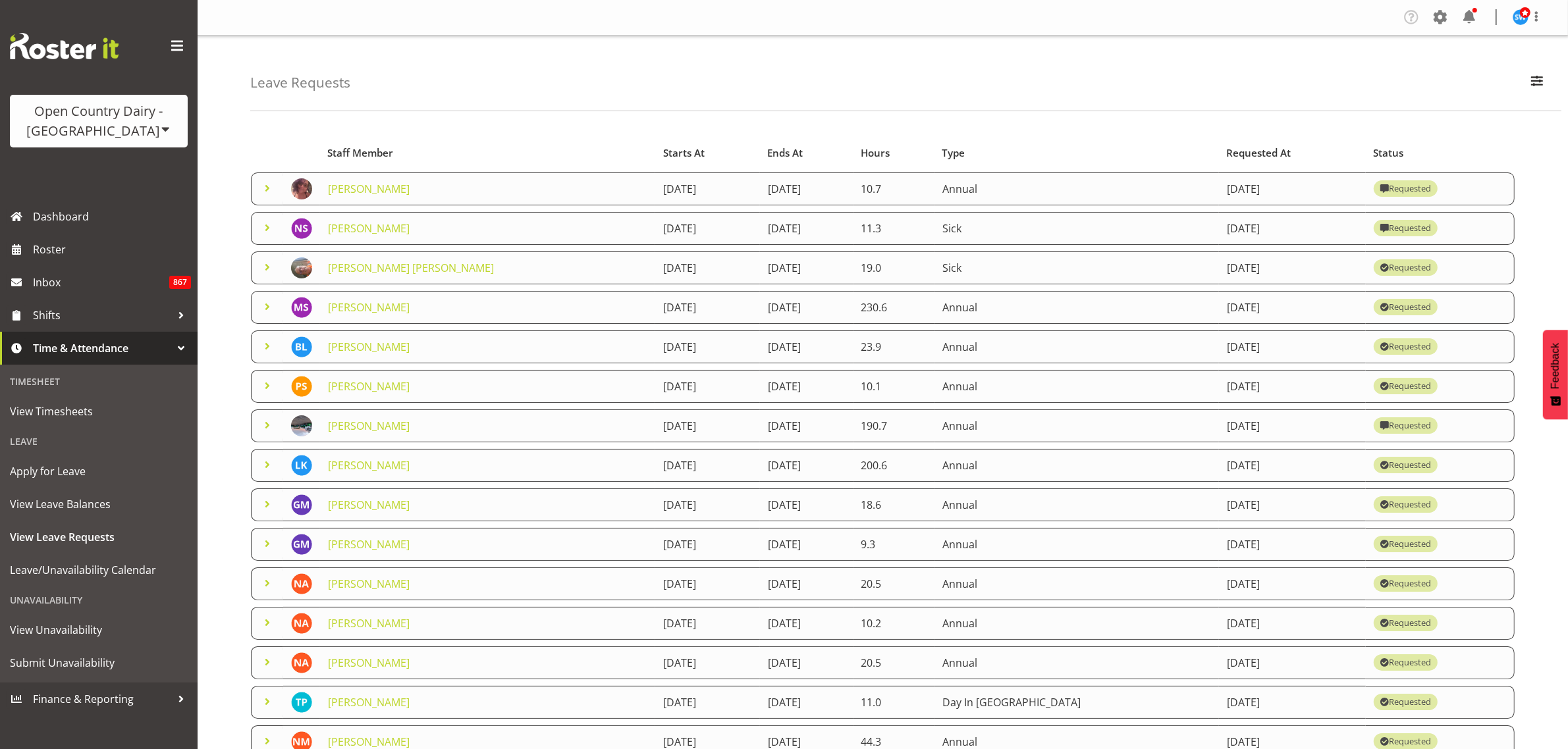
click at [260, 189] on span at bounding box center [267, 188] width 16 height 16
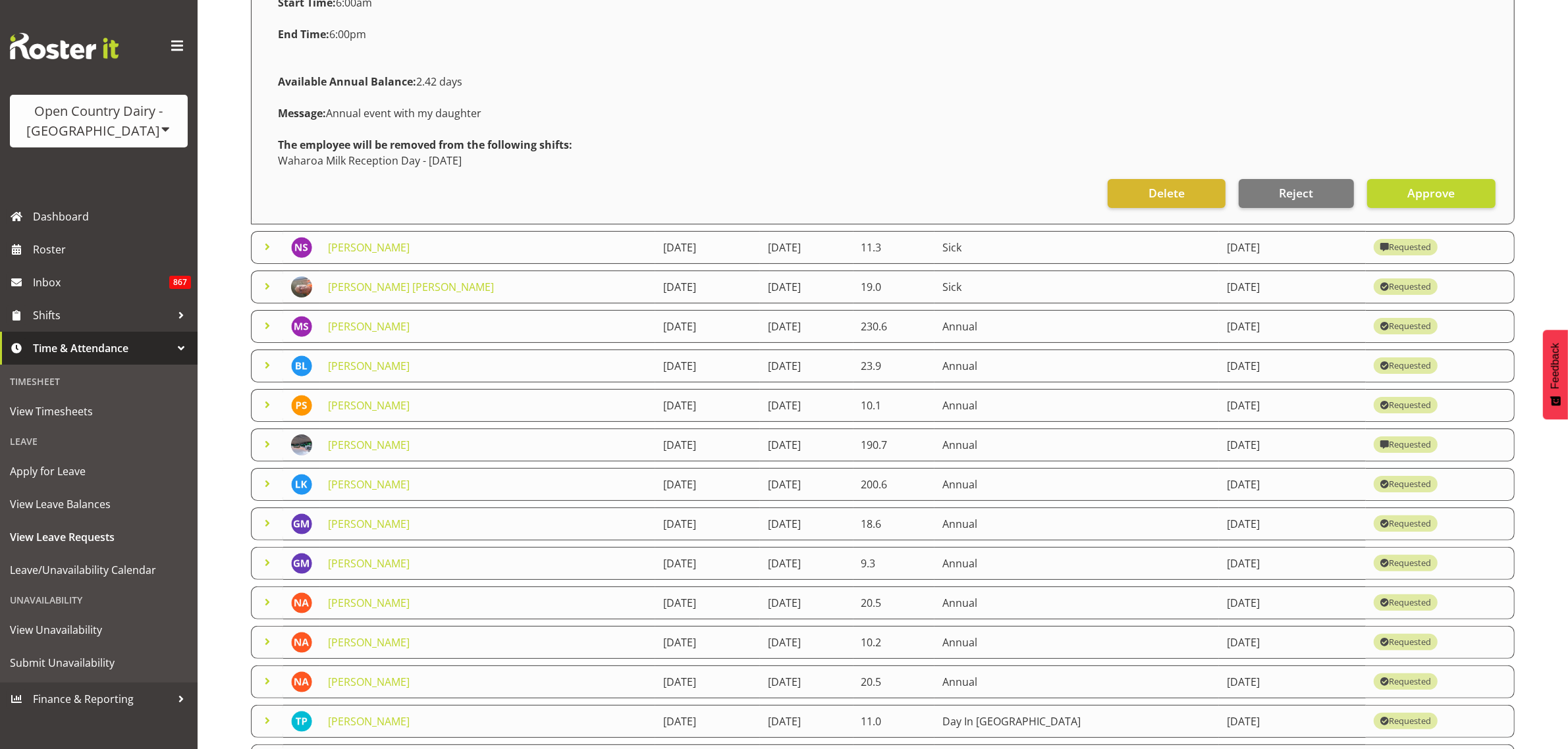
scroll to position [377, 0]
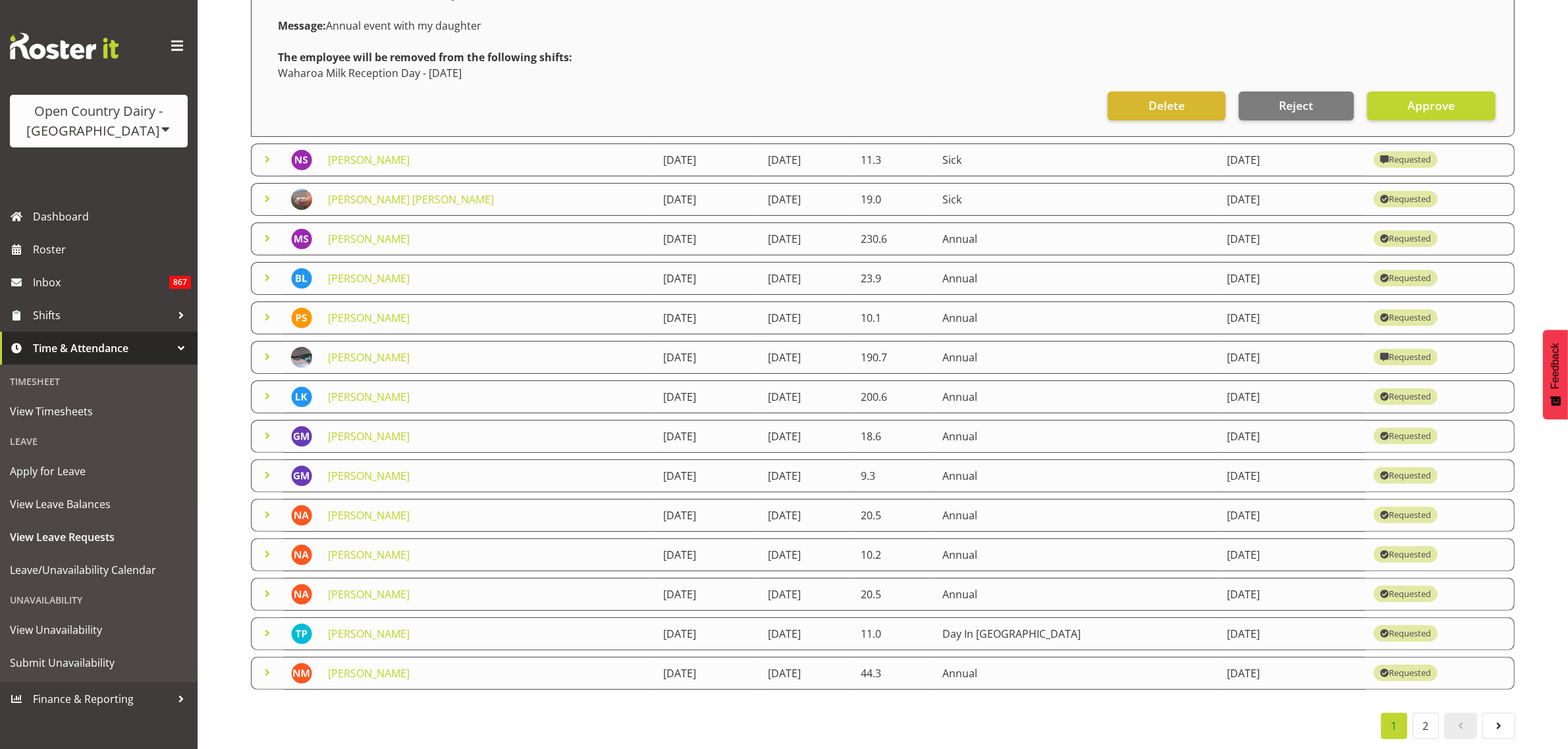
click at [264, 665] on span at bounding box center [267, 672] width 16 height 16
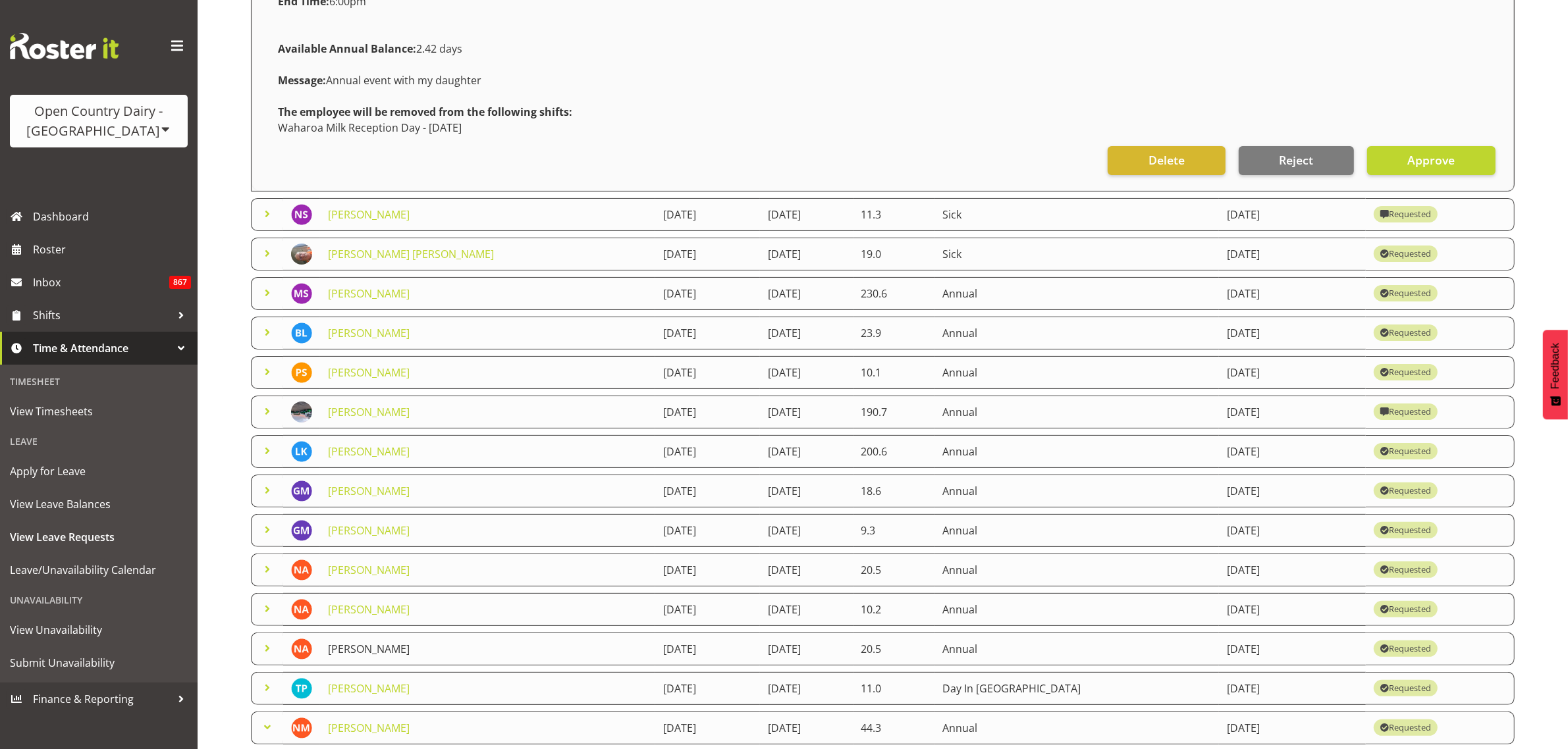
scroll to position [717, 0]
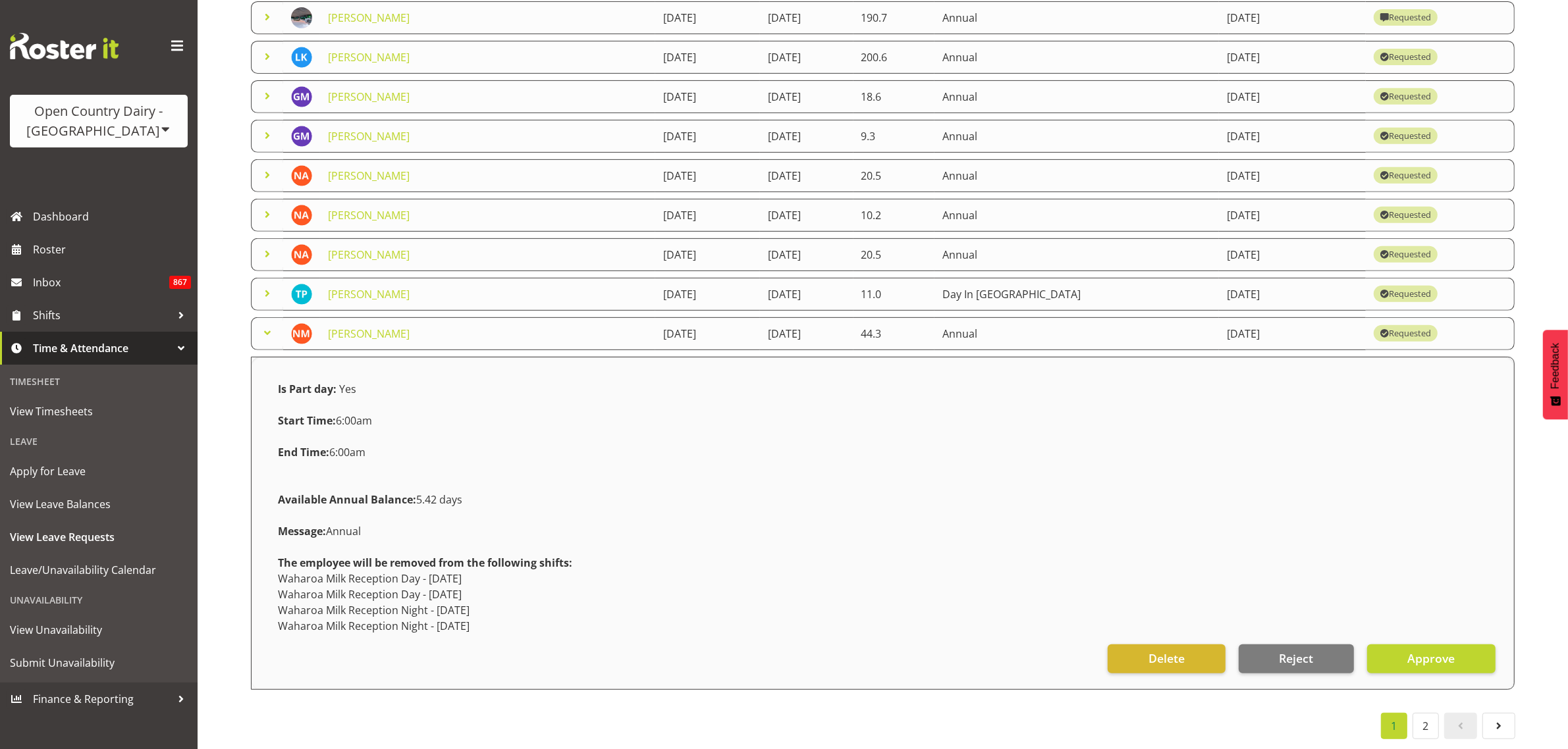
click at [264, 325] on span at bounding box center [267, 332] width 16 height 16
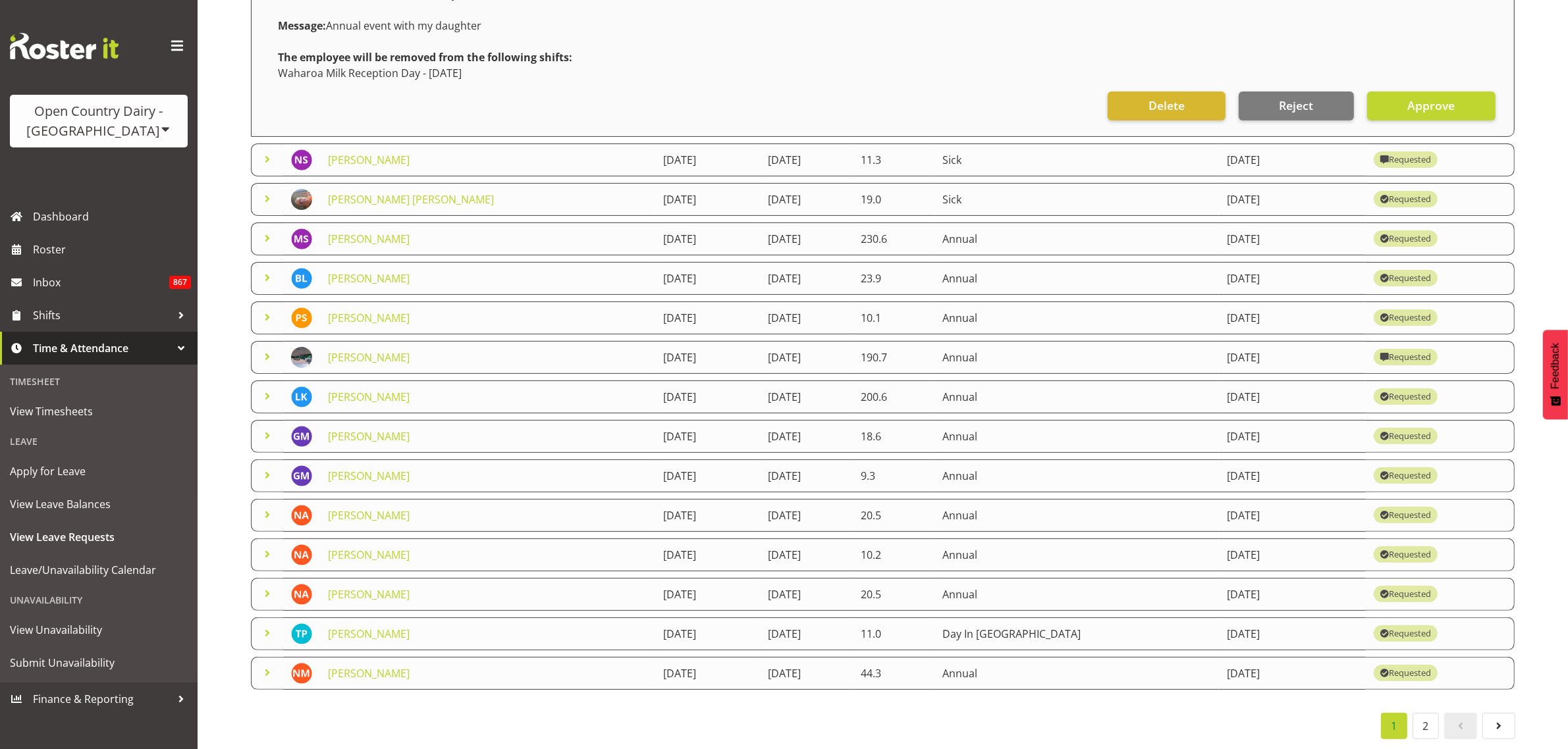
scroll to position [377, 0]
click at [1419, 713] on link "2" at bounding box center [1425, 726] width 26 height 26
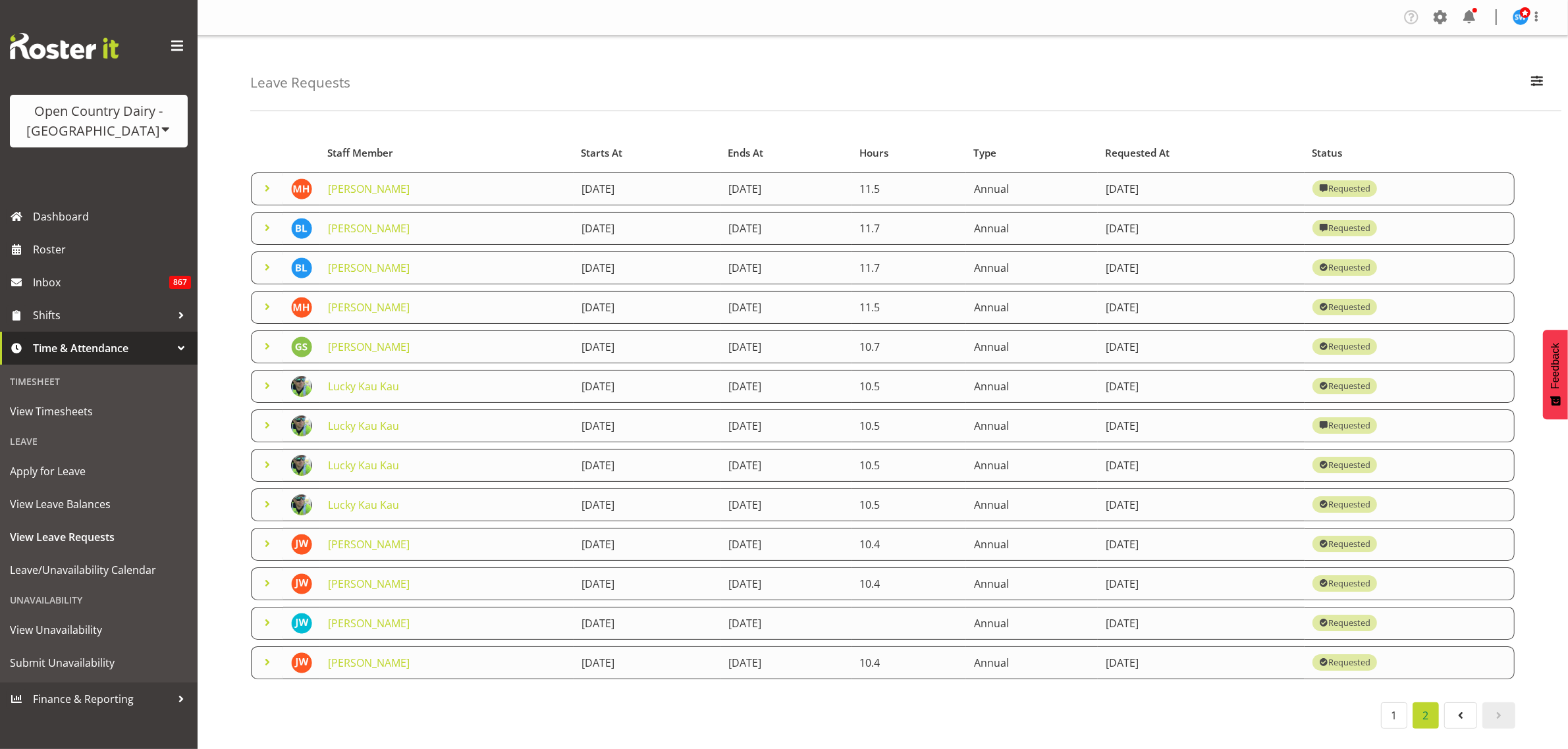
scroll to position [5, 0]
click at [265, 465] on span at bounding box center [267, 464] width 16 height 16
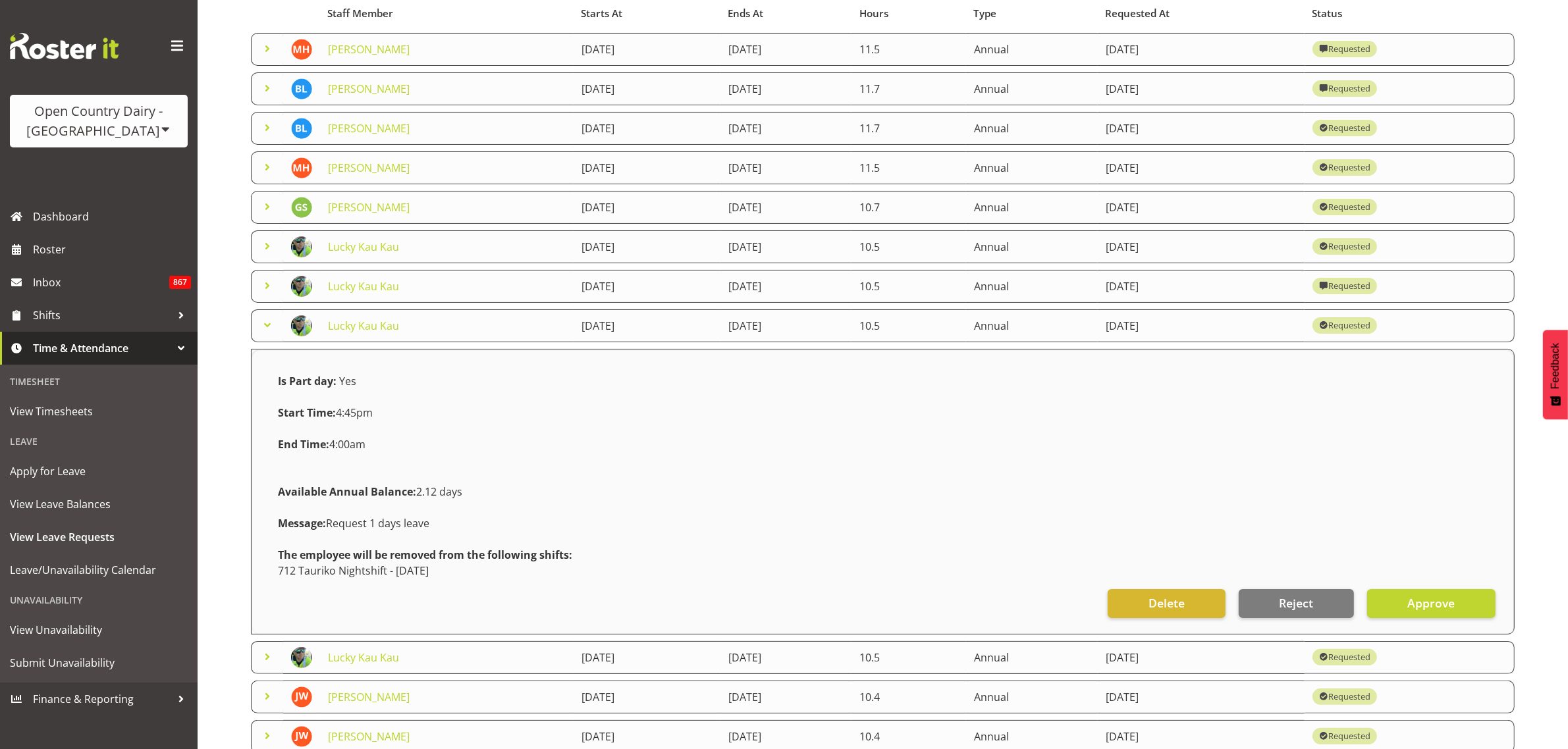
scroll to position [0, 0]
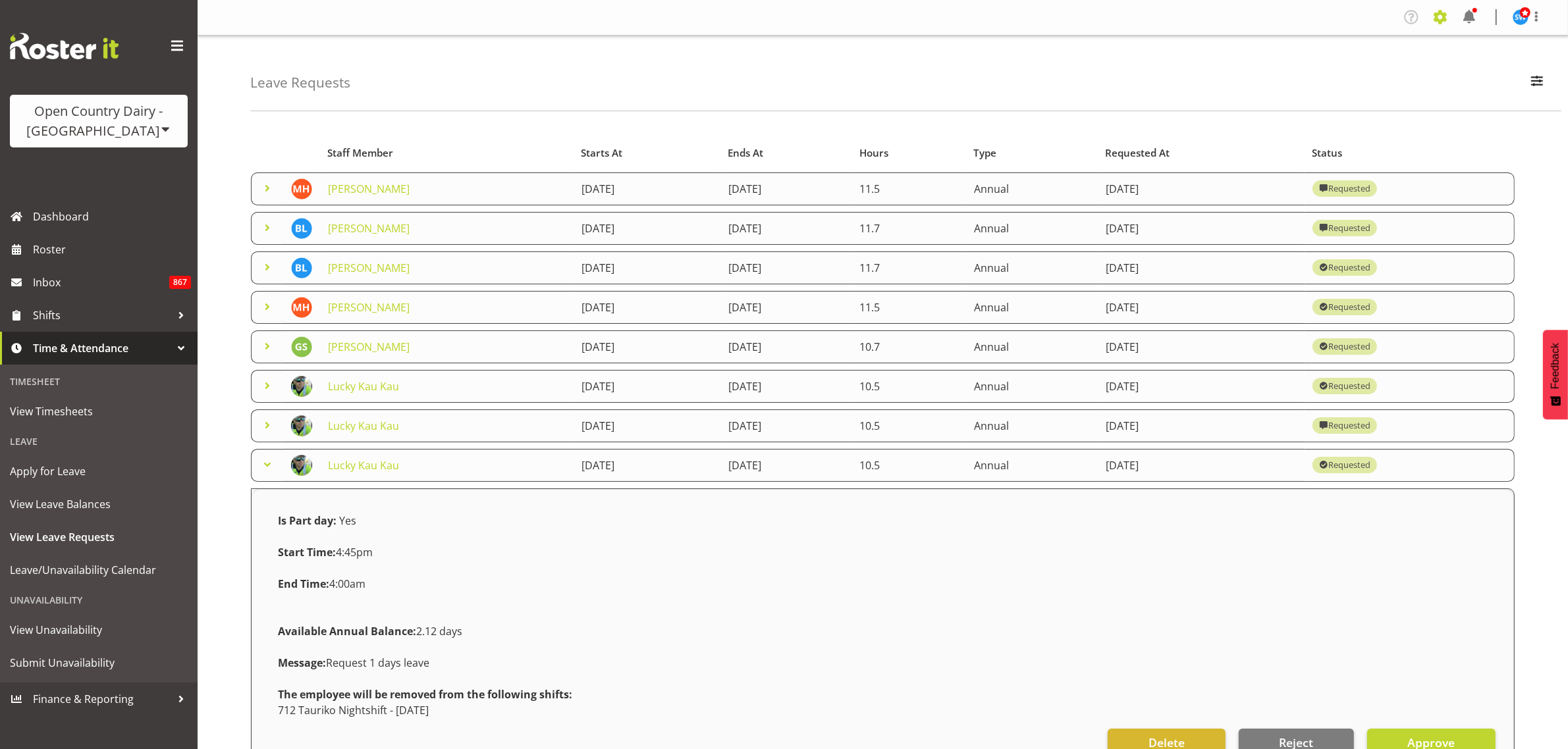
click at [1442, 14] on span at bounding box center [1440, 17] width 21 height 21
click at [1340, 140] on link "Employees" at bounding box center [1359, 143] width 182 height 24
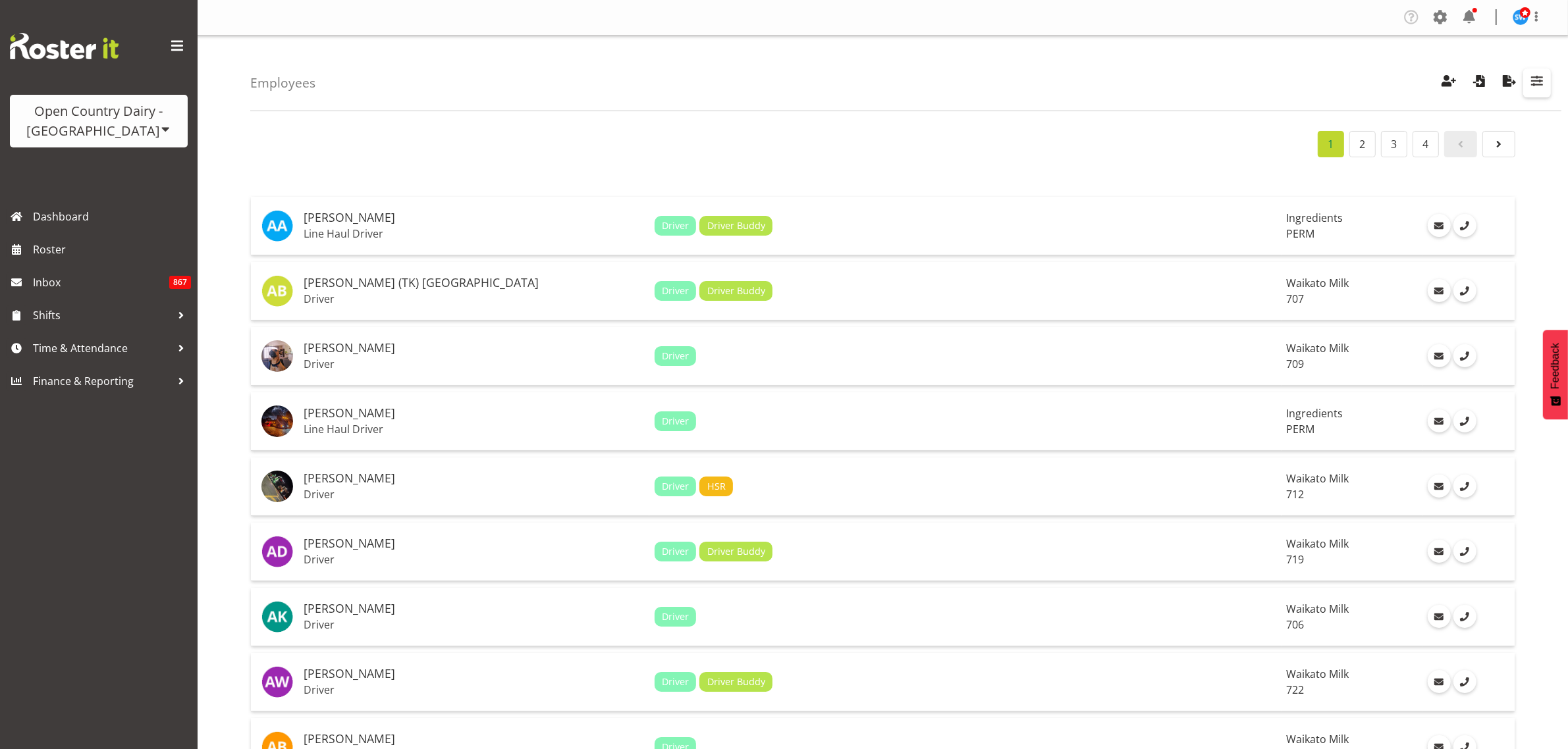
click at [1539, 87] on span "button" at bounding box center [1536, 80] width 17 height 17
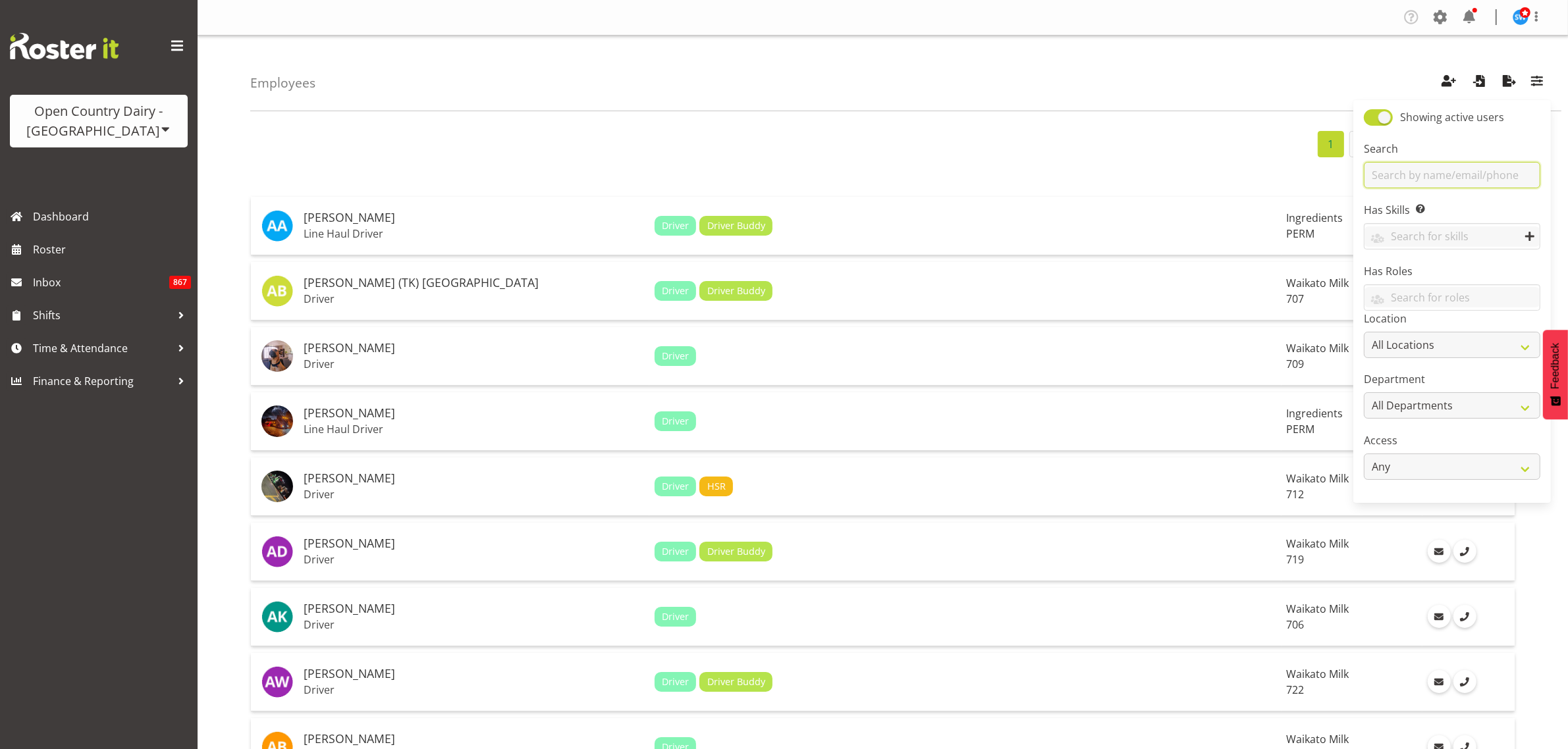
click at [1466, 170] on input "text" at bounding box center [1452, 175] width 176 height 26
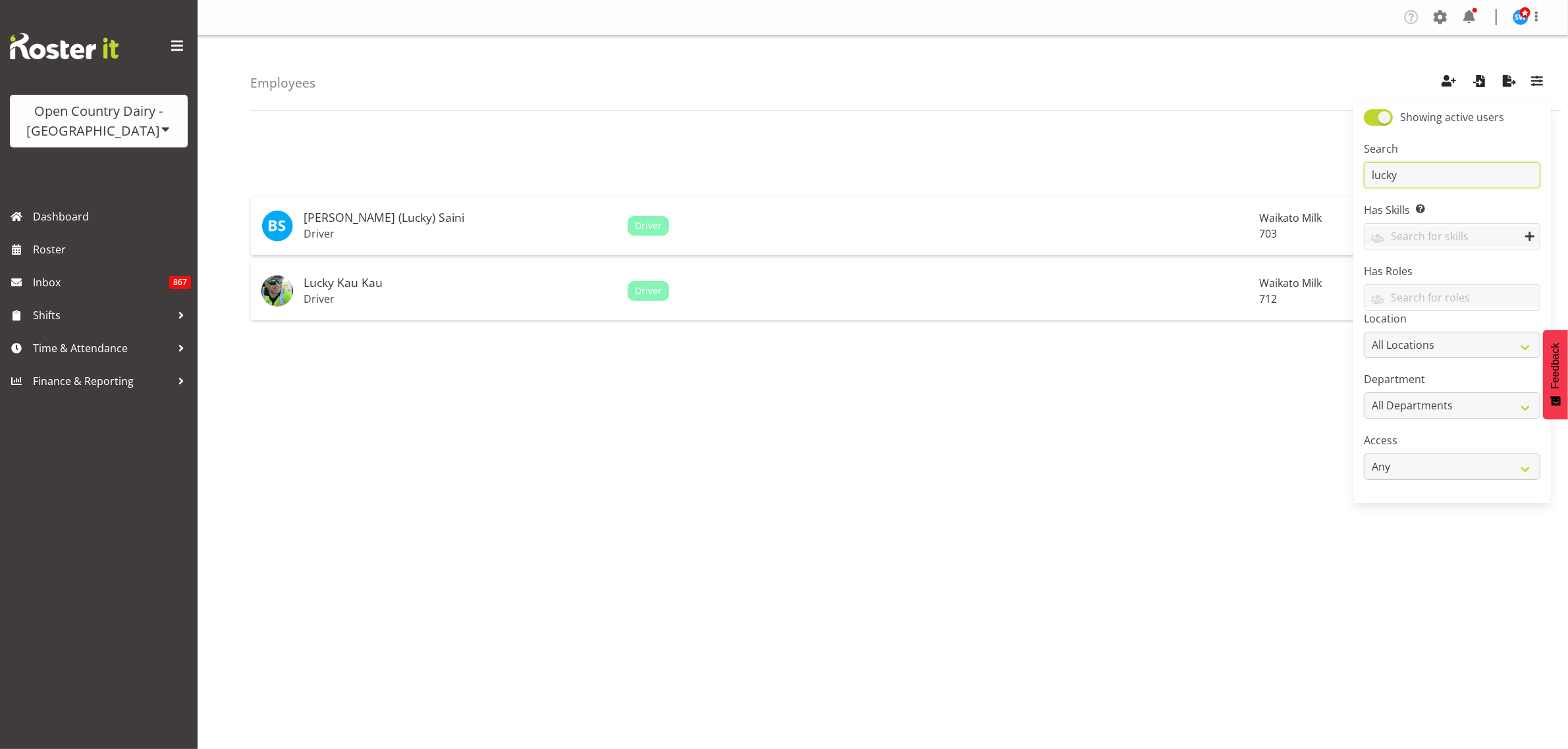
type input "lucky"
click at [330, 283] on h5 "Lucky Kau Kau" at bounding box center [460, 282] width 313 height 13
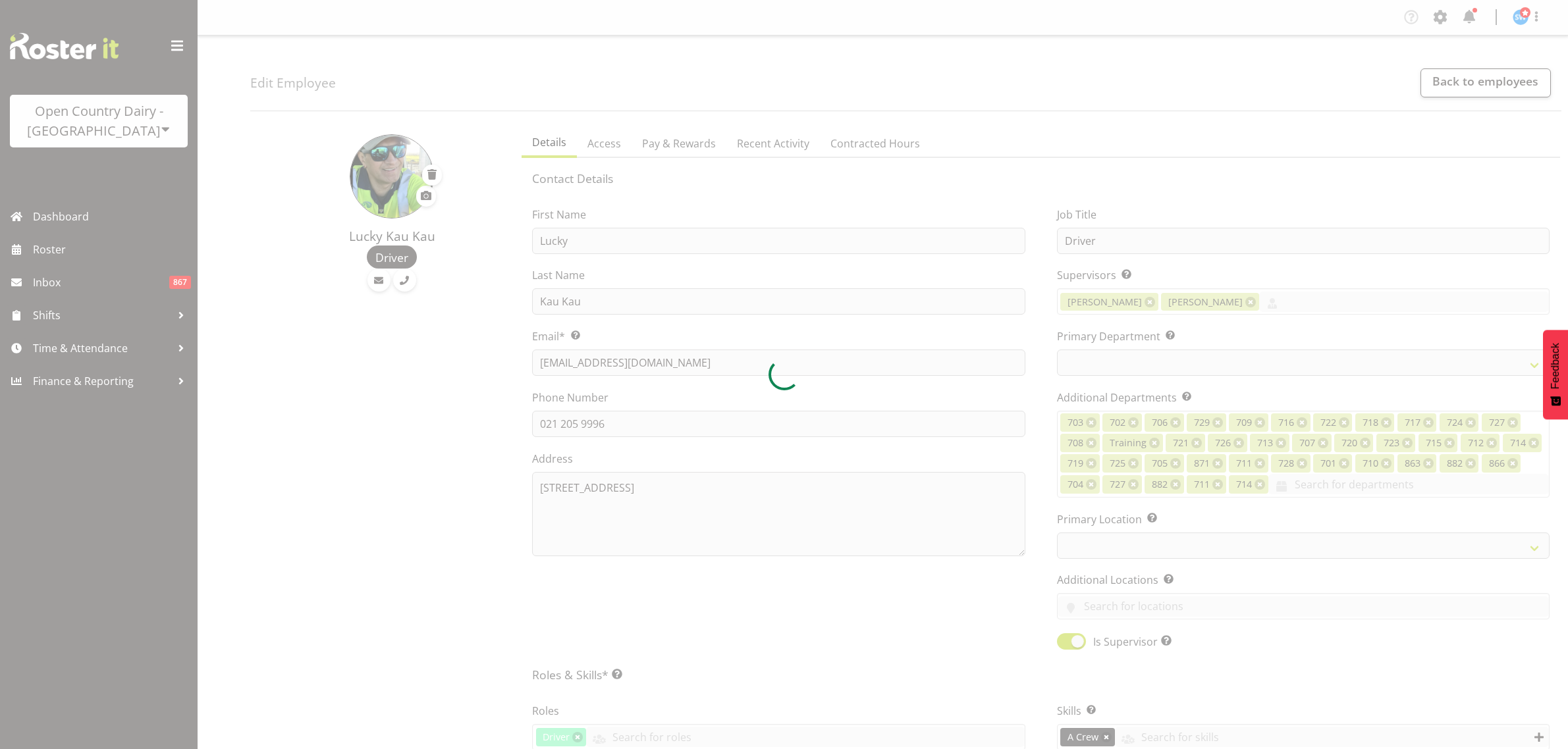
select select "TimelineWeek"
select select
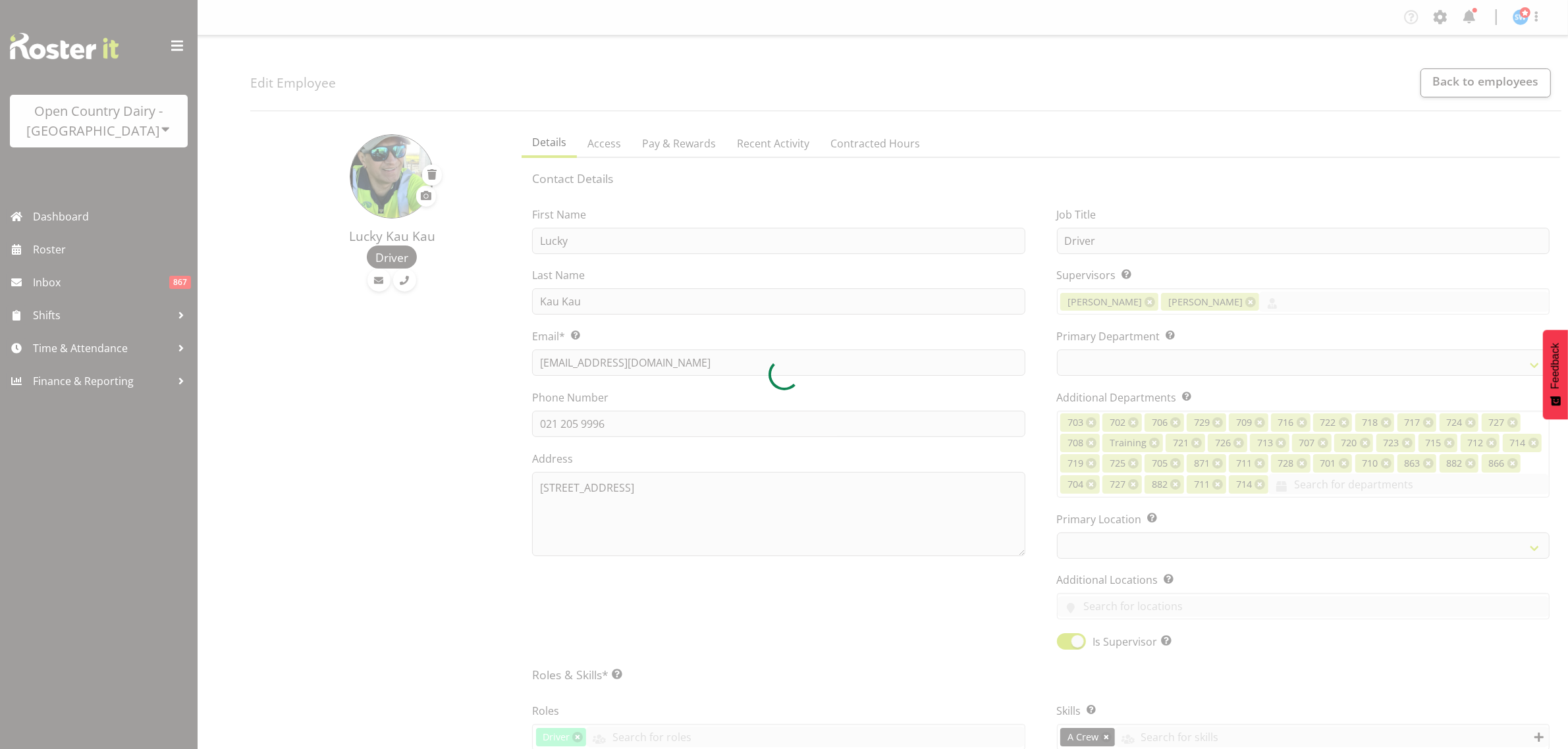
select select
select select "1054"
select select "822"
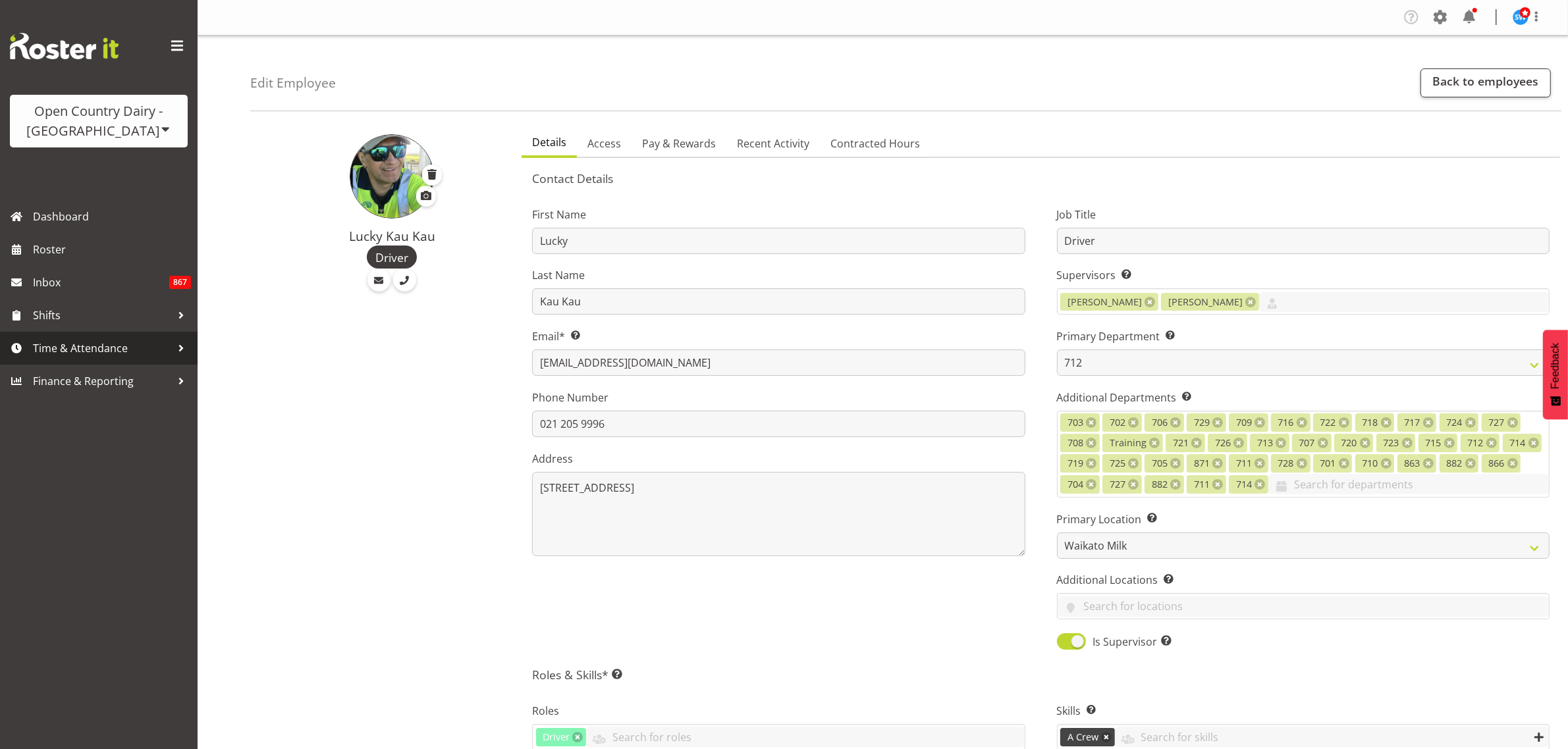
click at [96, 347] on span "Time & Attendance" at bounding box center [102, 348] width 138 height 20
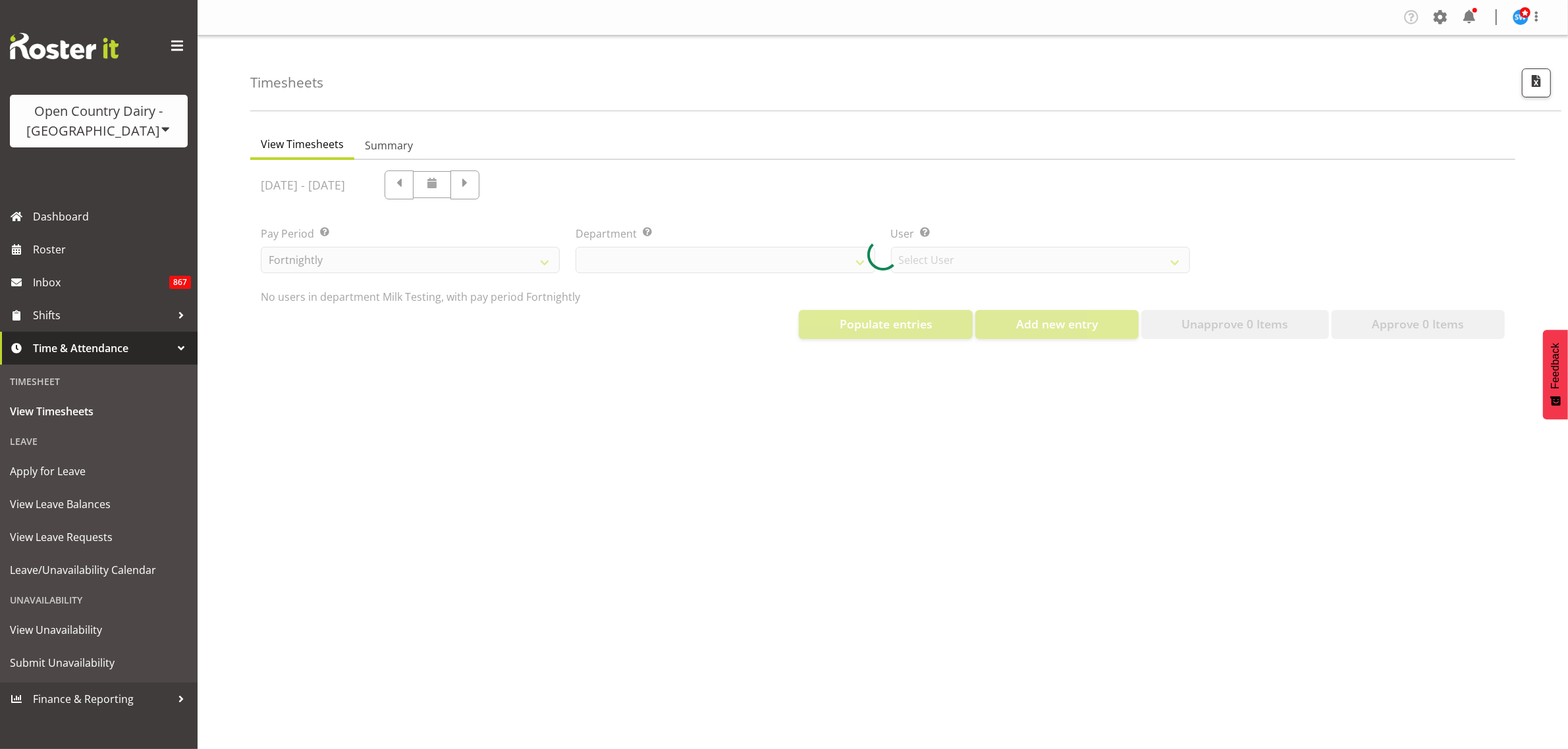
select select "733"
select select "7414"
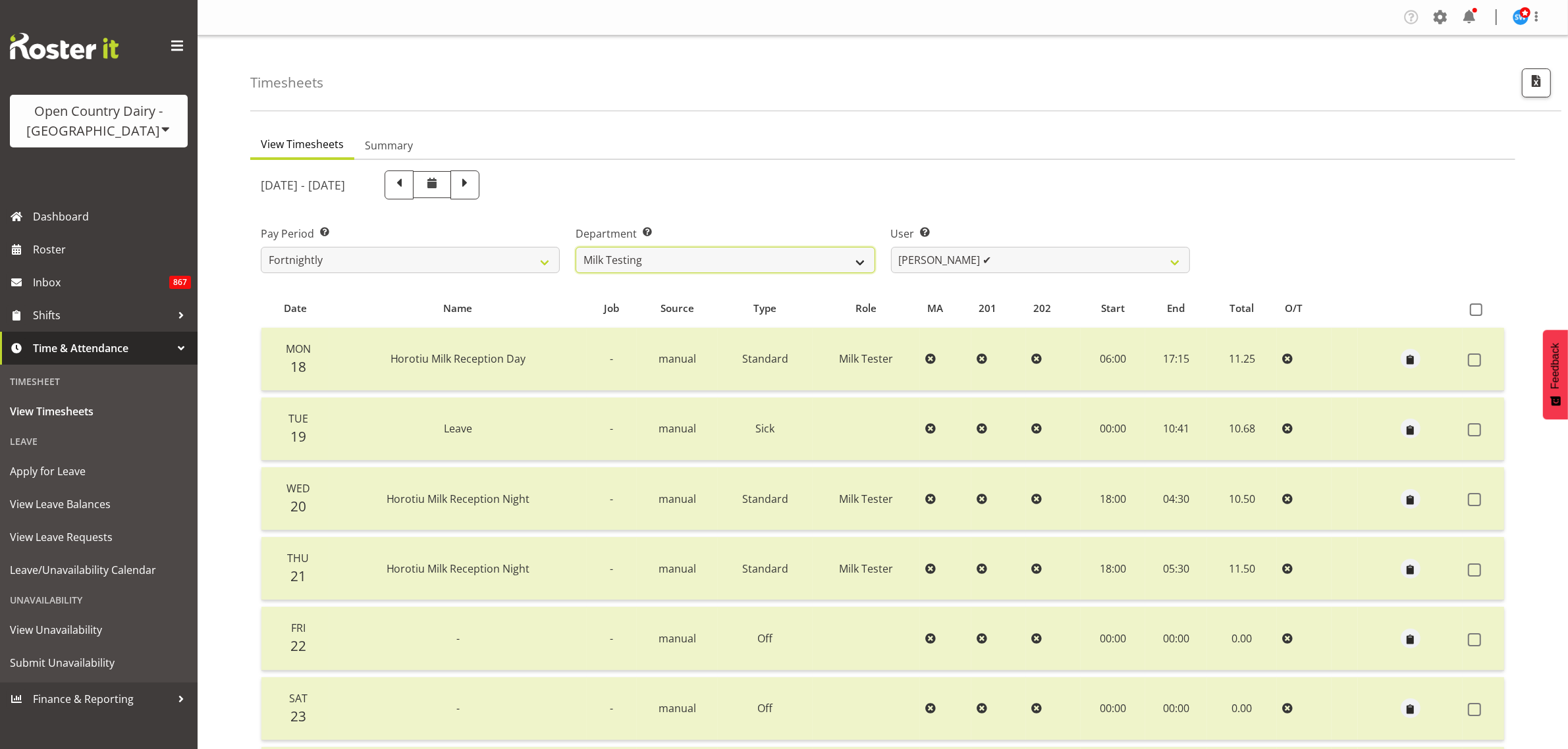
drag, startPoint x: 0, startPoint y: 0, endPoint x: 860, endPoint y: 255, distance: 897.0
click at [860, 255] on select "701 702 703 704 705 706 707 708 709 710 711 712 713 714 715 716 717 718 719 720" at bounding box center [725, 260] width 299 height 26
select select "734"
click at [576, 247] on select "701 702 703 704 705 706 707 708 709 710 711 712 713 714 715 716 717 718 719 720" at bounding box center [725, 260] width 299 height 26
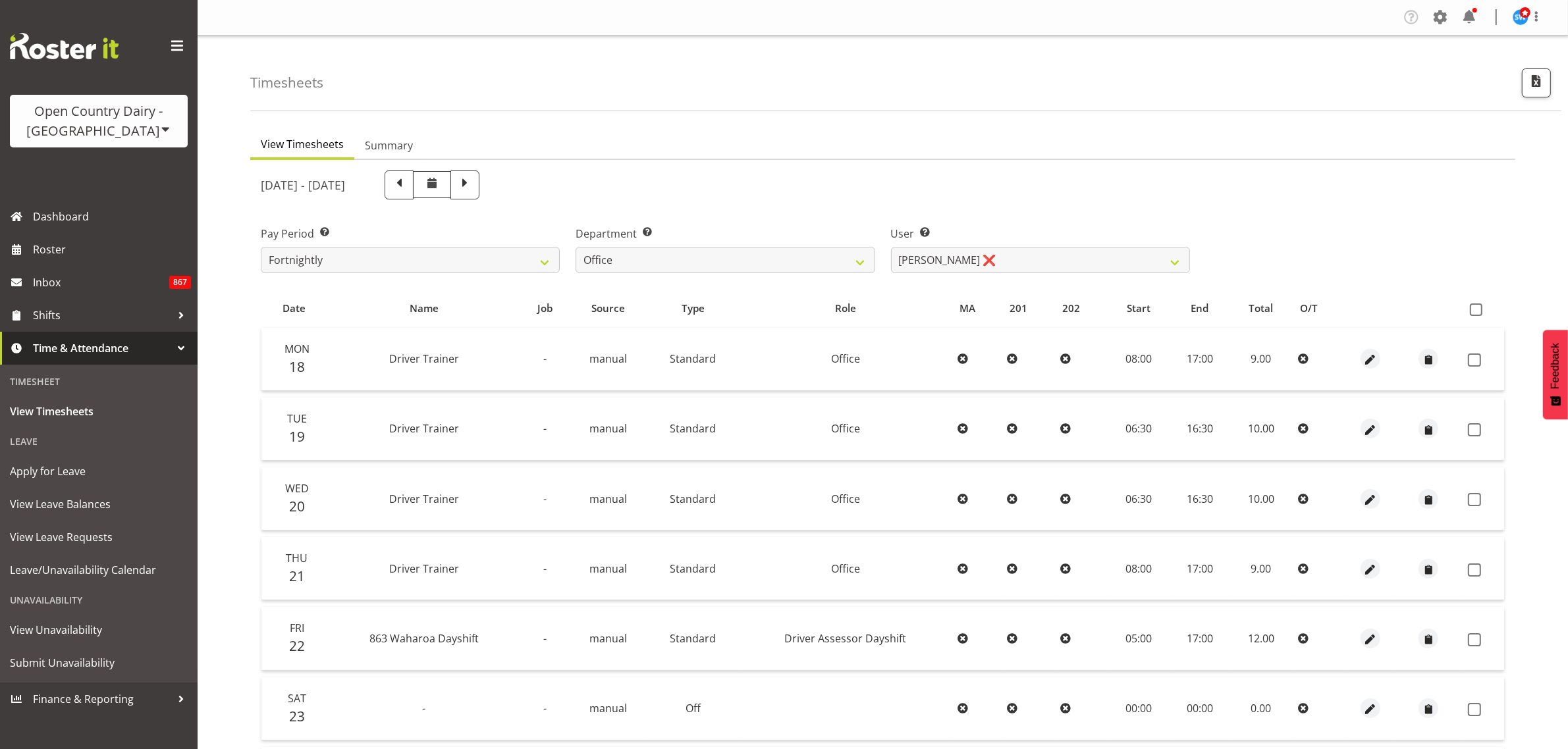
drag, startPoint x: 1479, startPoint y: 307, endPoint x: 1467, endPoint y: 317, distance: 15.6
click at [1476, 309] on span at bounding box center [1476, 309] width 13 height 13
click at [1476, 309] on input "checkbox" at bounding box center [1474, 309] width 9 height 9
checkbox input "true"
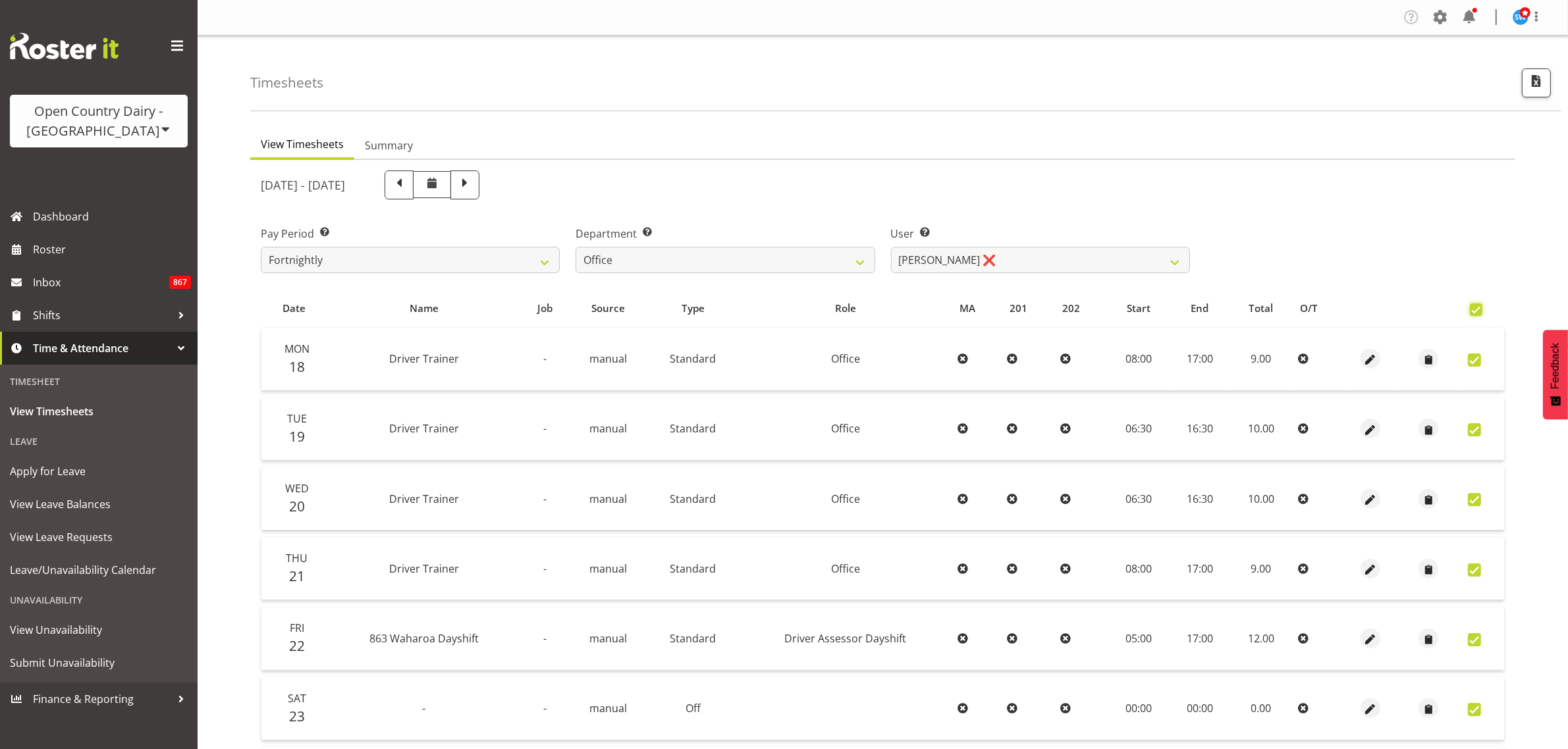
checkbox input "true"
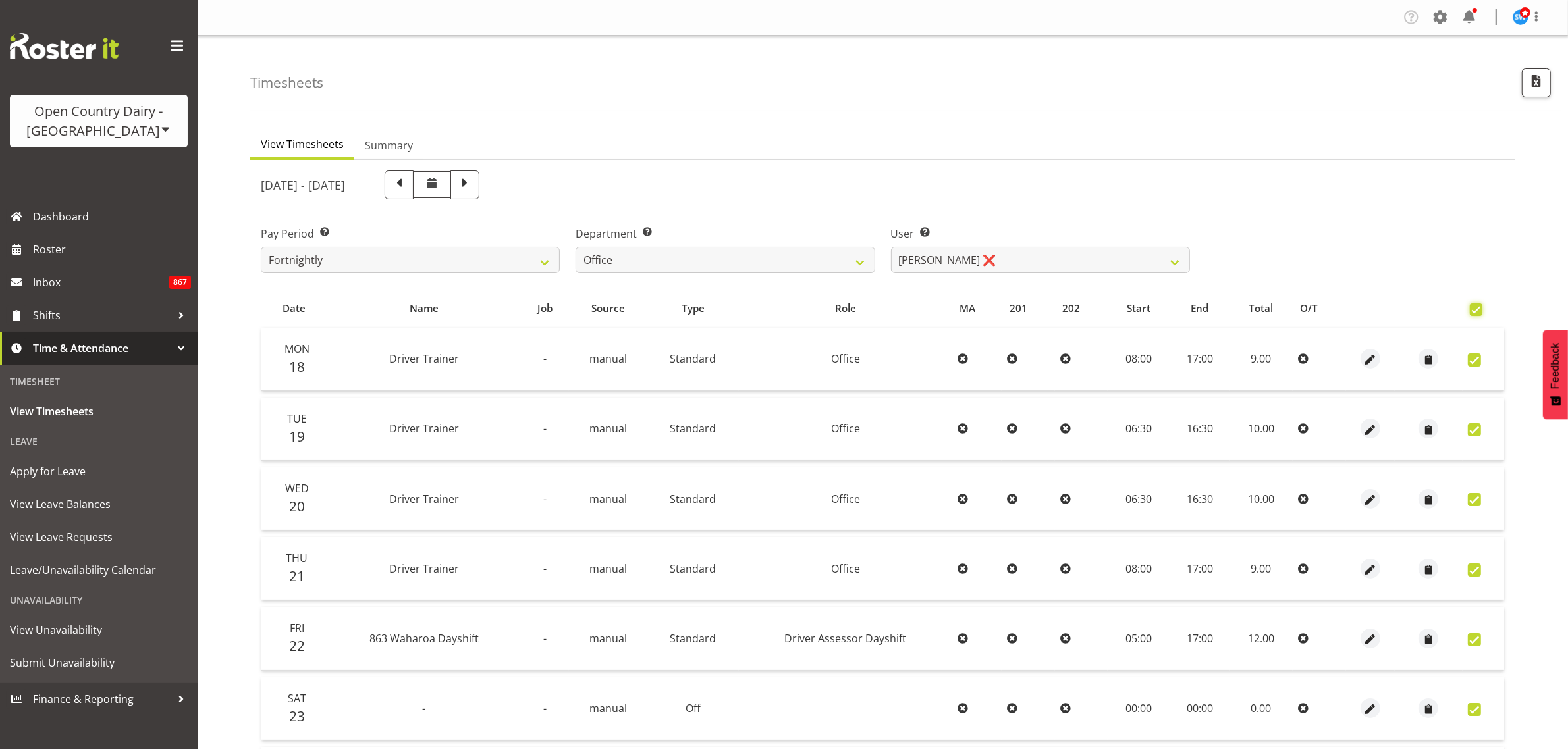
checkbox input "true"
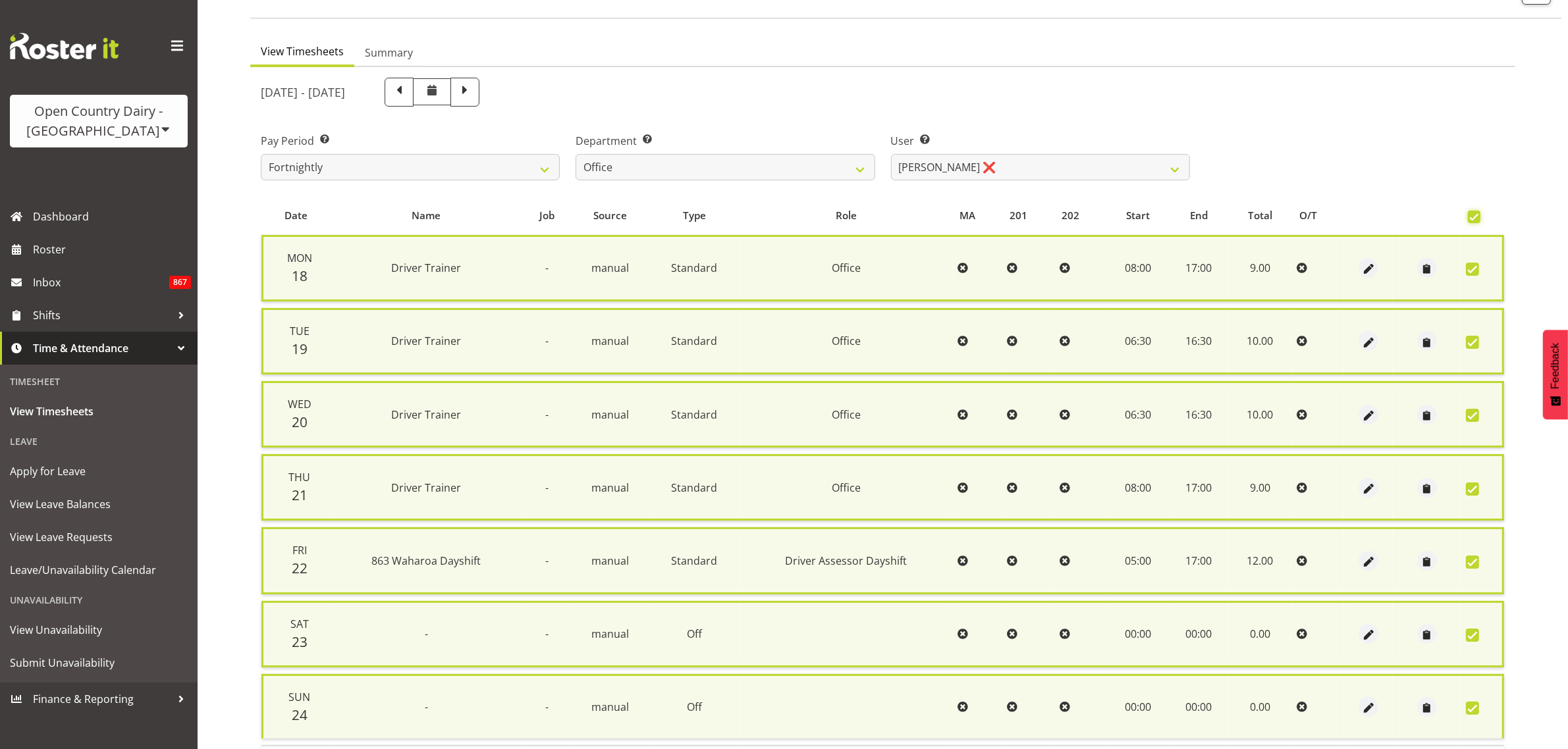
scroll to position [185, 0]
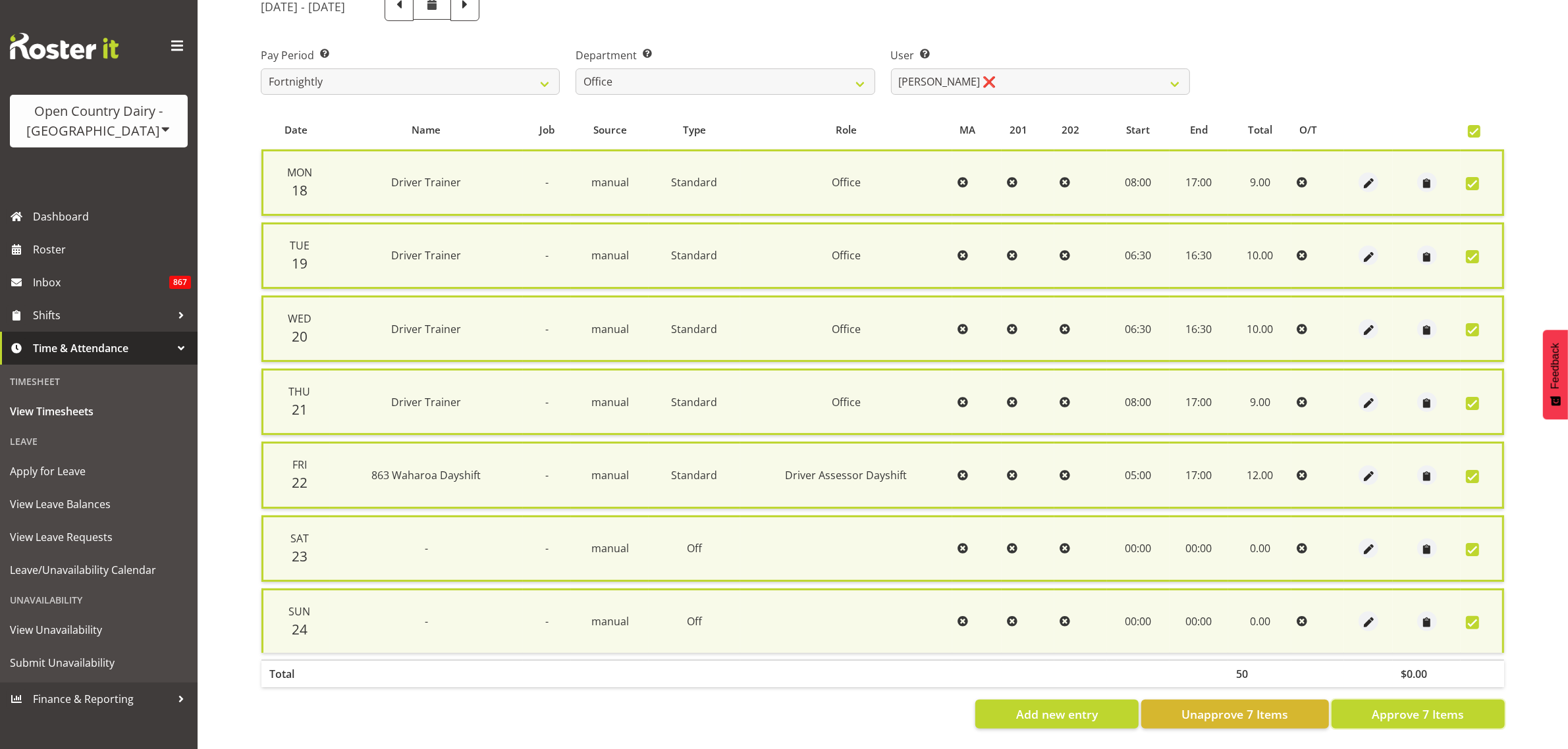
click at [1392, 708] on span "Approve 7 Items" at bounding box center [1417, 714] width 92 height 17
checkbox input "false"
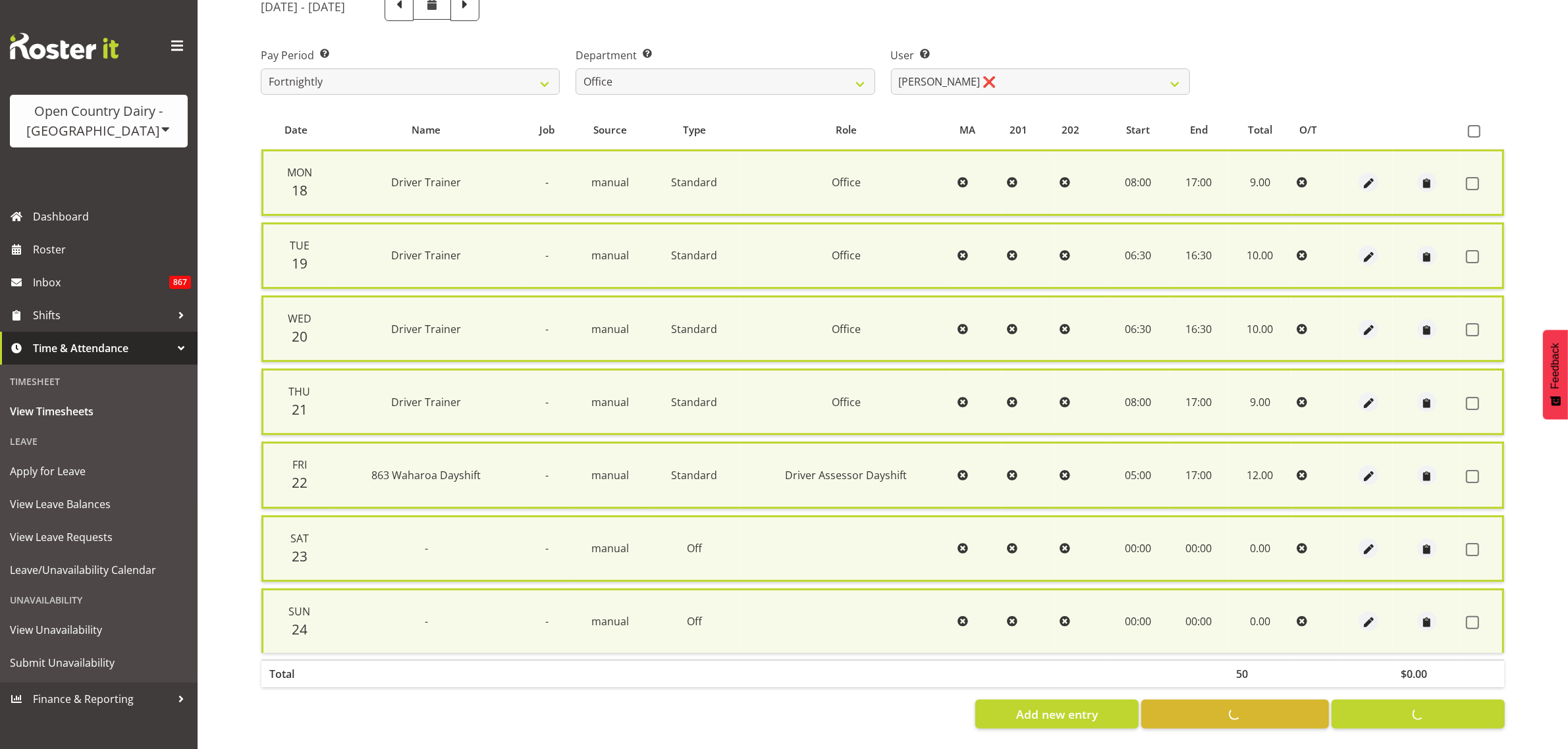
checkbox input "false"
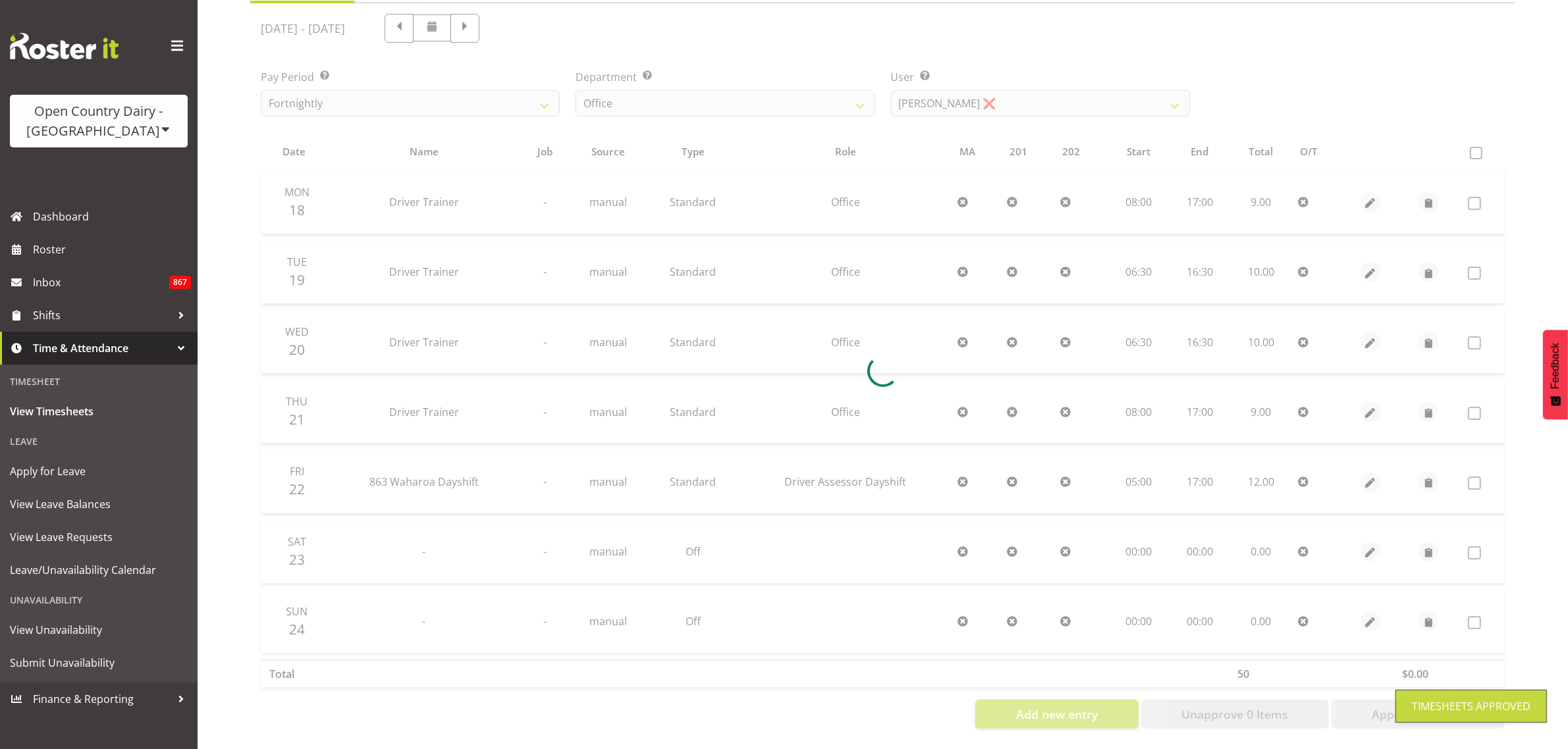
scroll to position [169, 0]
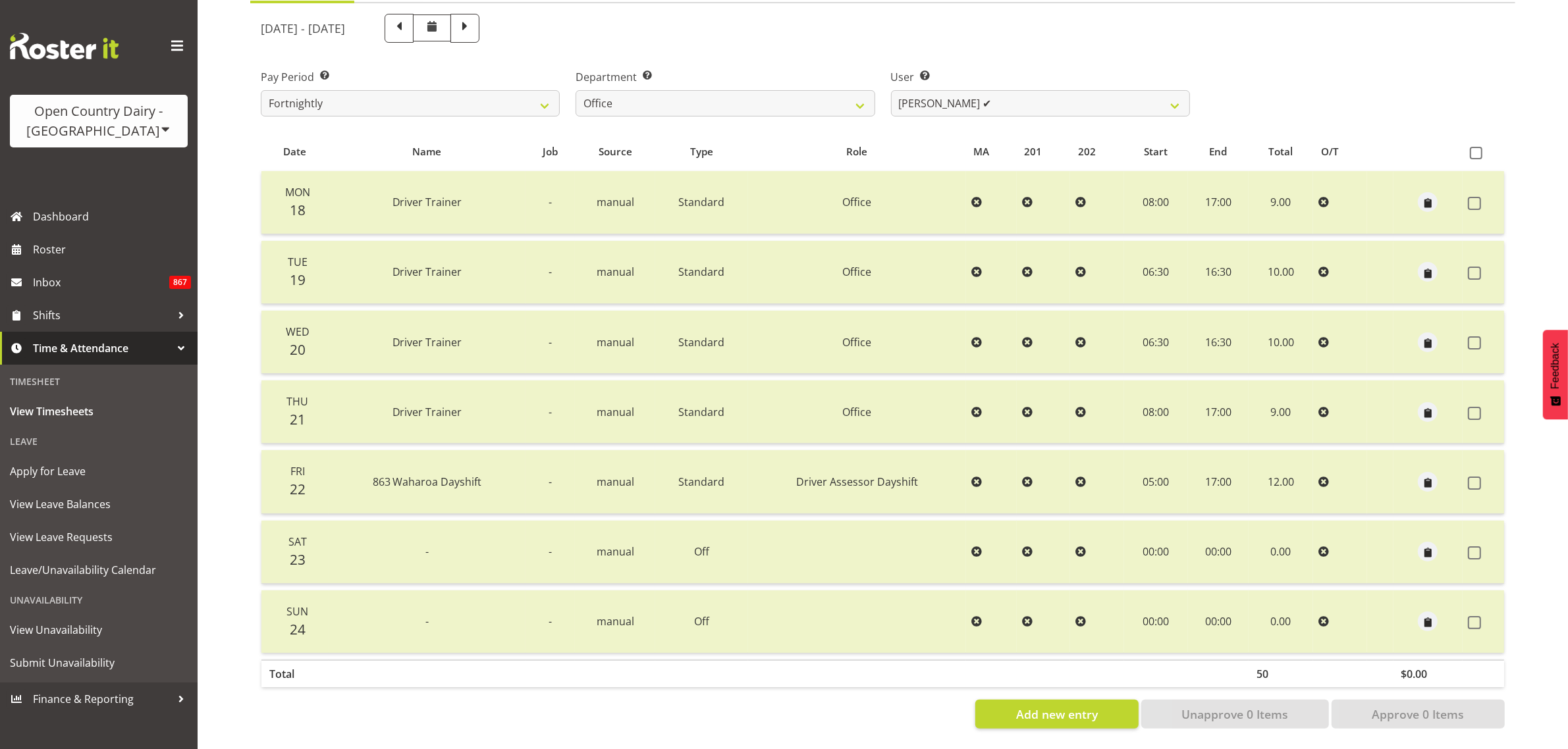
click at [1282, 100] on div "Pay Period Select which pay period you would like to view. Fortnightly Departme…" at bounding box center [882, 87] width 1260 height 74
click at [1177, 97] on select "Jason Porter ✔ Kelvin Forsman ❌ Leon Paki ❌ Mark Gudsell ❌ Milk Reception Wahar…" at bounding box center [1040, 103] width 299 height 26
click at [1094, 24] on div "August 18th - August 24th 2025" at bounding box center [725, 28] width 929 height 29
click at [1164, 93] on select "Jason Porter ✔ Kelvin Forsman ❌ Leon Paki ❌ Mark Gudsell ❌ Milk Reception Wahar…" at bounding box center [1040, 103] width 299 height 26
select select "9821"
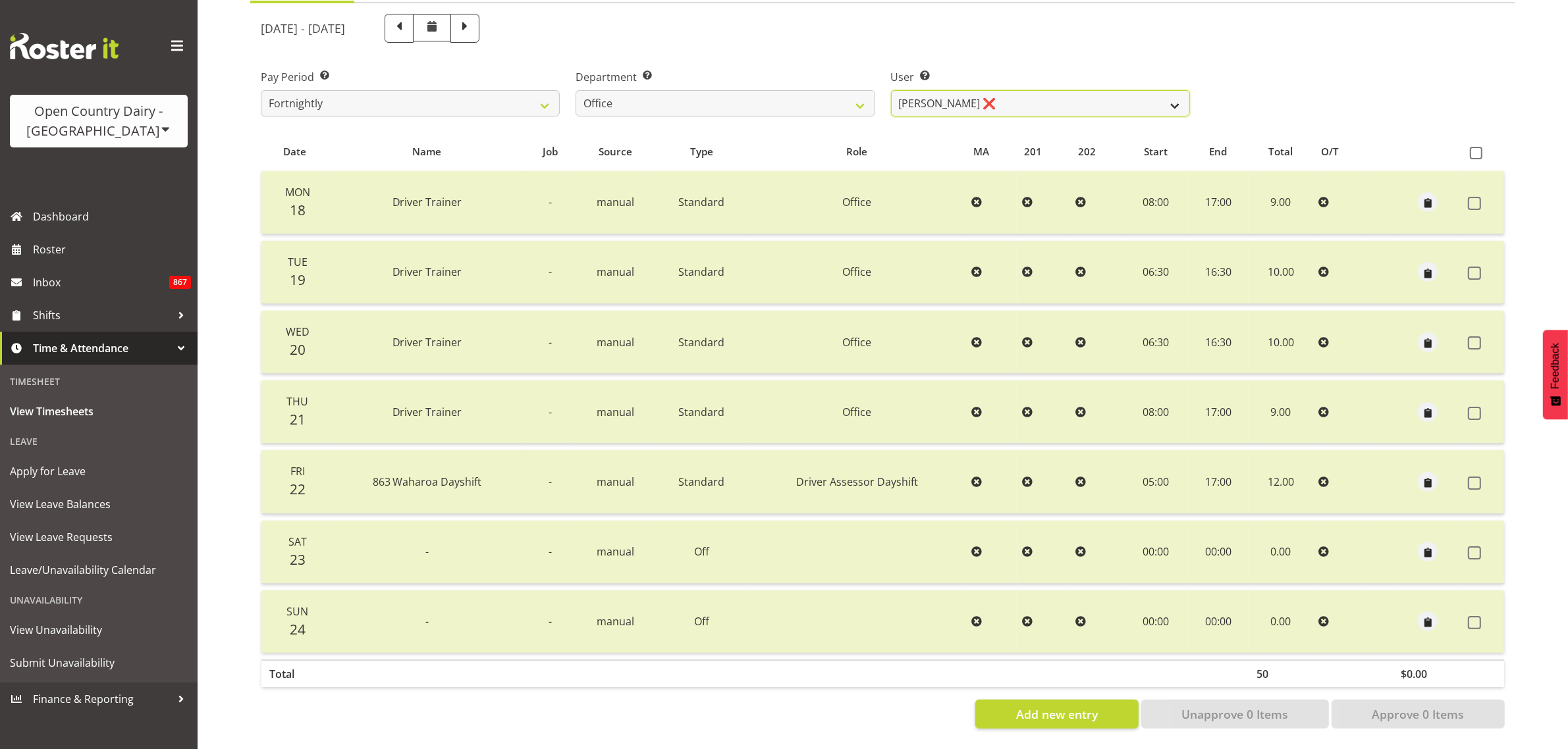
click at [891, 91] on select "Jason Porter ✔ Kelvin Forsman ❌ Leon Paki ❌ Mark Gudsell ❌ Milk Reception Wahar…" at bounding box center [1040, 103] width 299 height 26
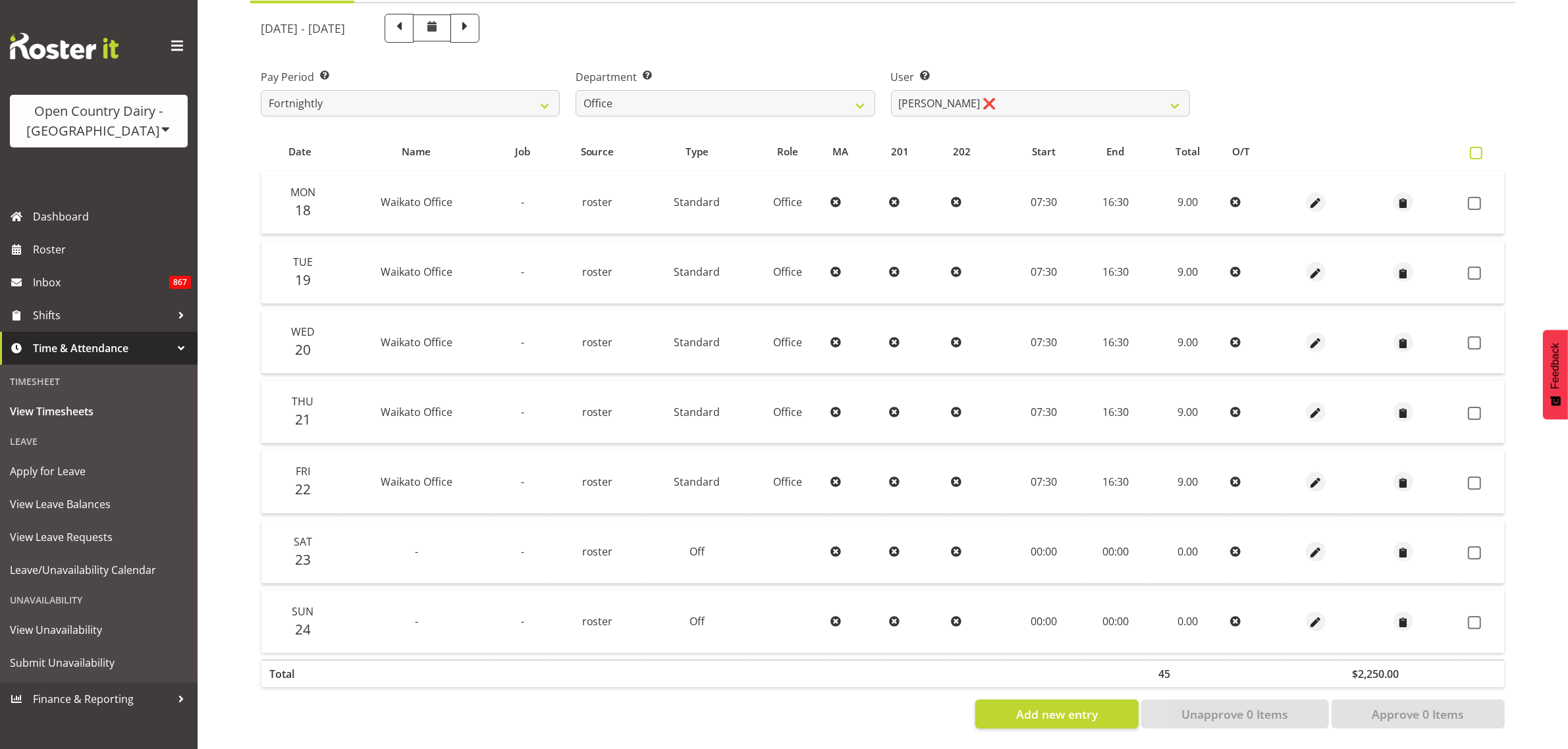
click at [1470, 147] on span at bounding box center [1476, 153] width 13 height 13
click at [1470, 149] on input "checkbox" at bounding box center [1474, 153] width 9 height 9
checkbox input "true"
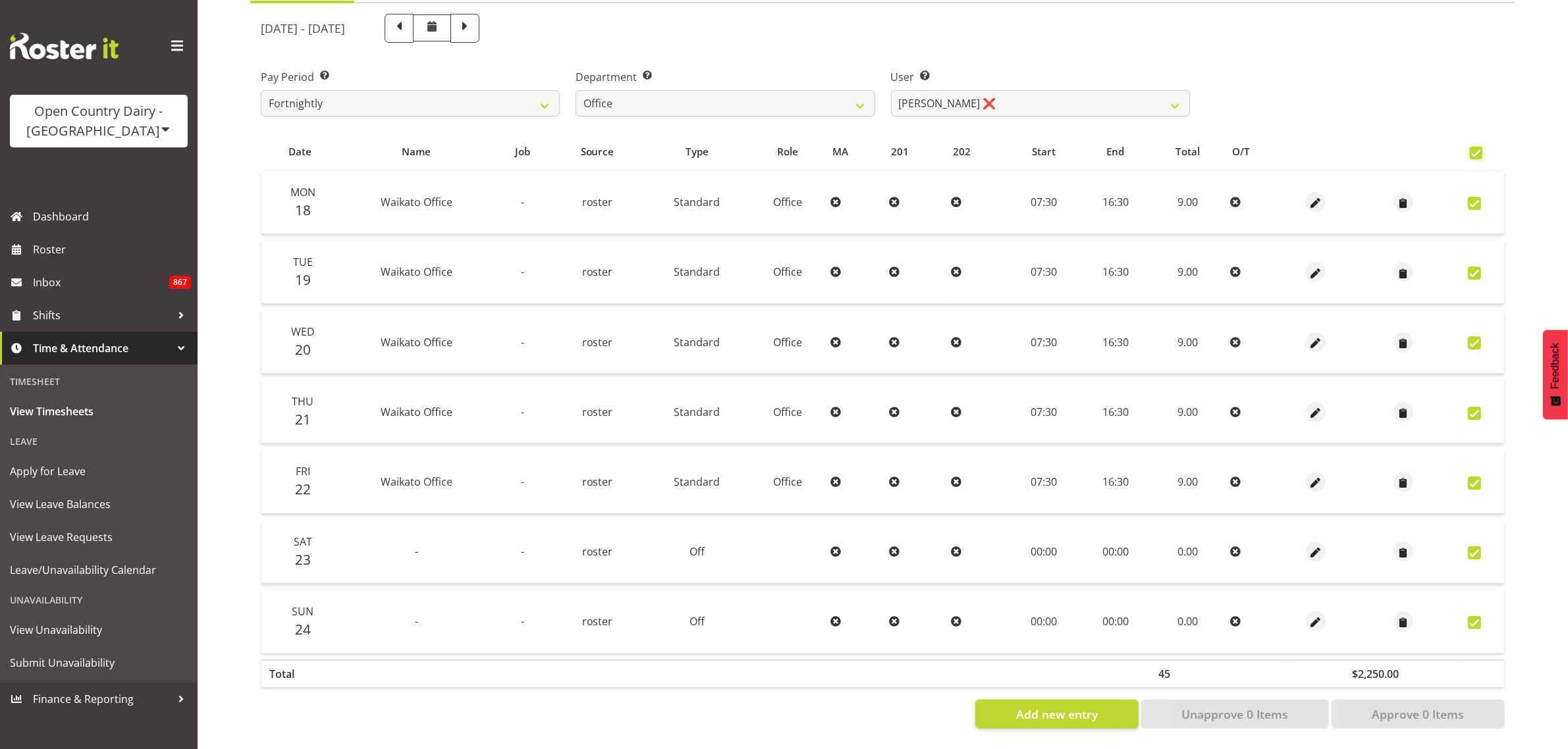
checkbox input "true"
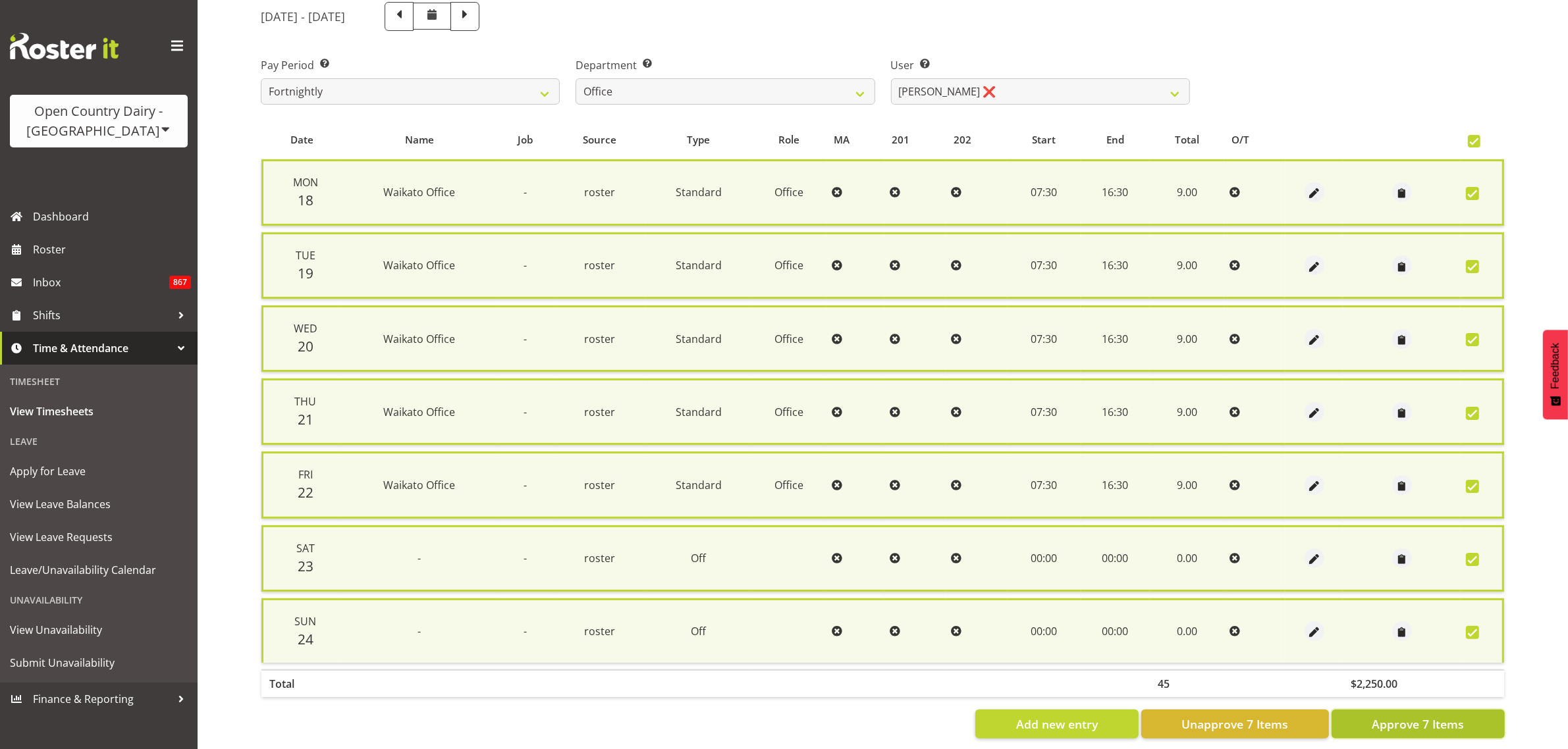
click at [1457, 715] on span "Approve 7 Items" at bounding box center [1417, 723] width 92 height 17
checkbox input "false"
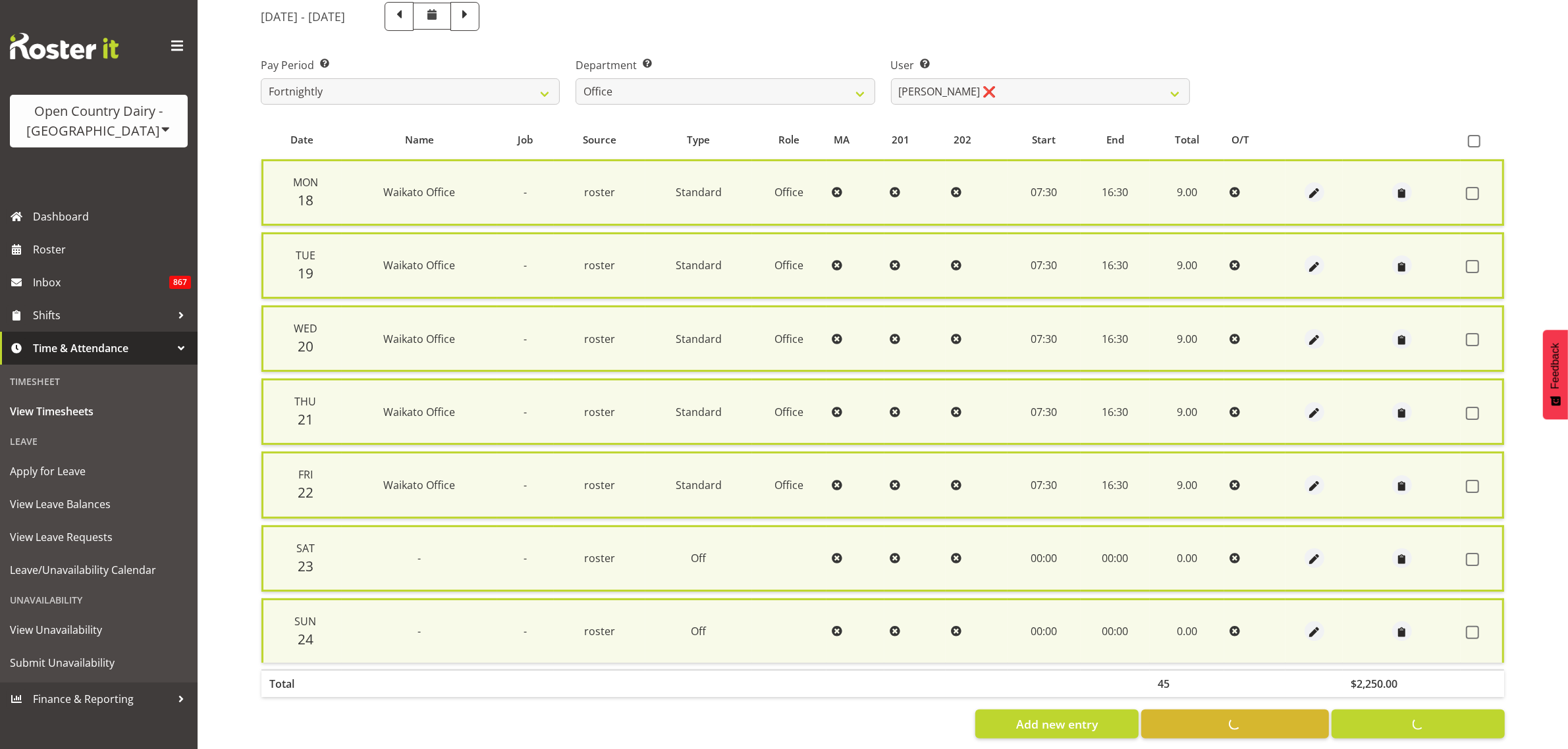
checkbox input "false"
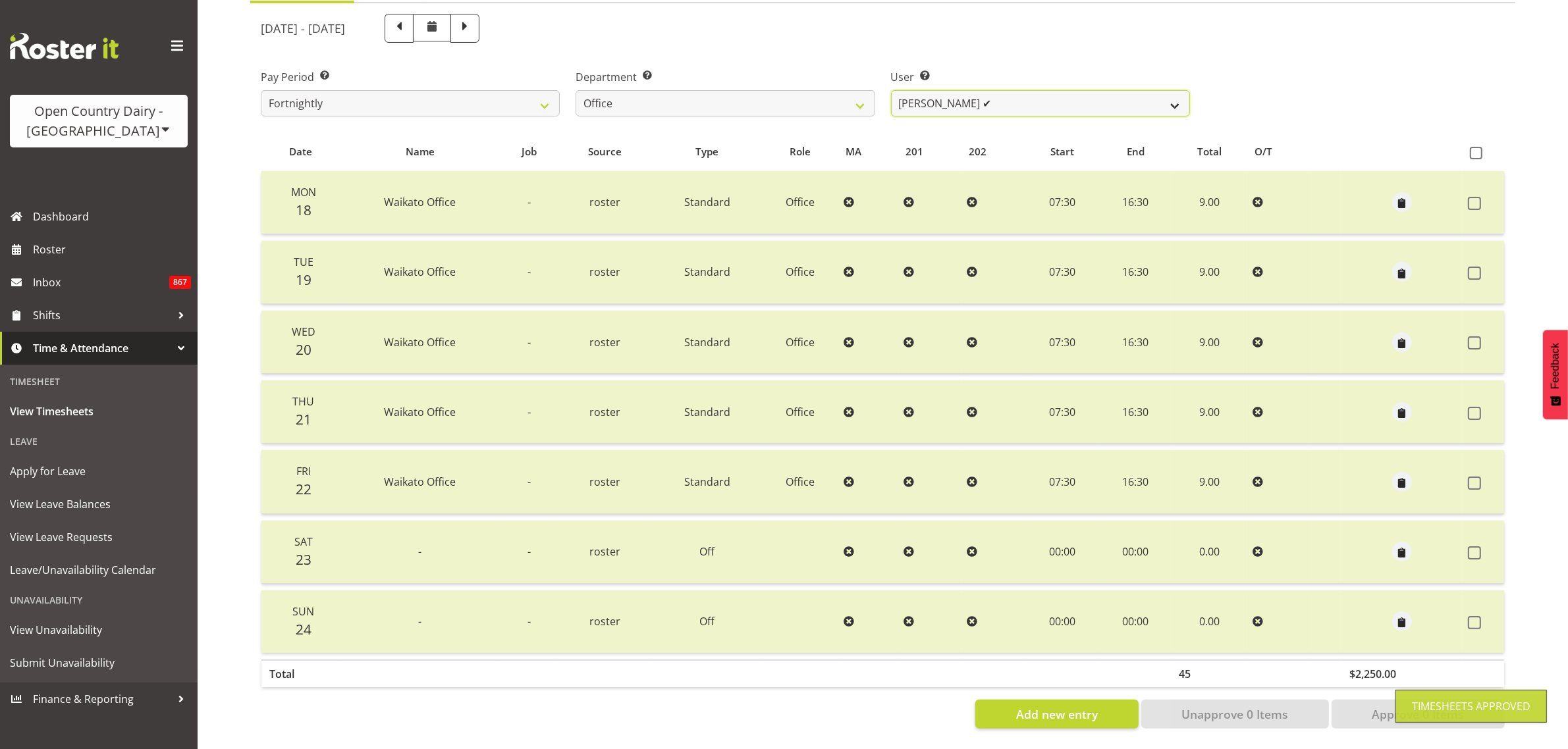
click at [1173, 91] on select "Jason Porter ✔ Kelvin Forsman ✔ Leon Paki ❌ Mark Gudsell ❌ Milk Reception Wahar…" at bounding box center [1040, 103] width 299 height 26
select select "11001"
click at [891, 91] on select "Jason Porter ✔ Kelvin Forsman ✔ Leon Paki ❌ Mark Gudsell ❌ Milk Reception Wahar…" at bounding box center [1040, 103] width 299 height 26
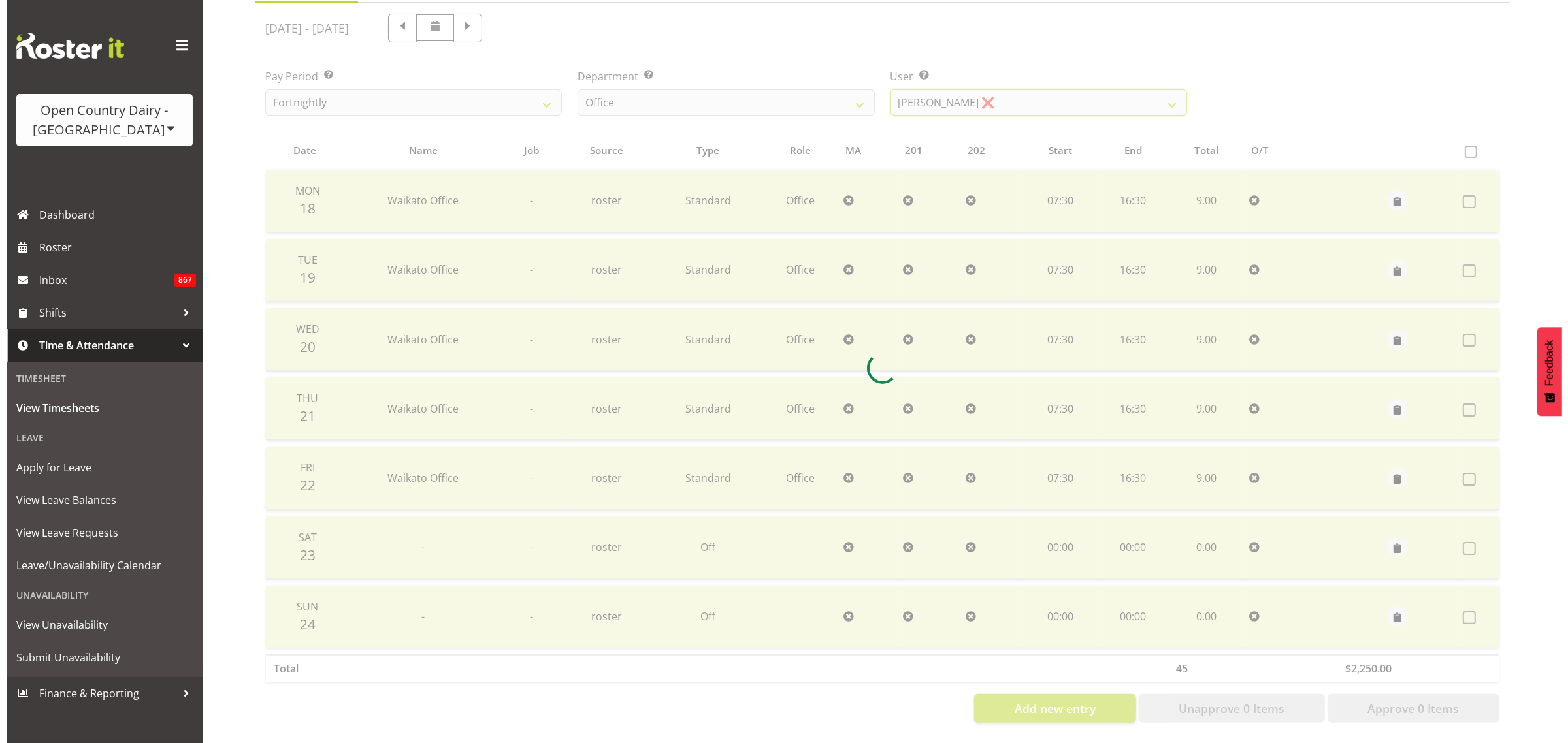
scroll to position [0, 0]
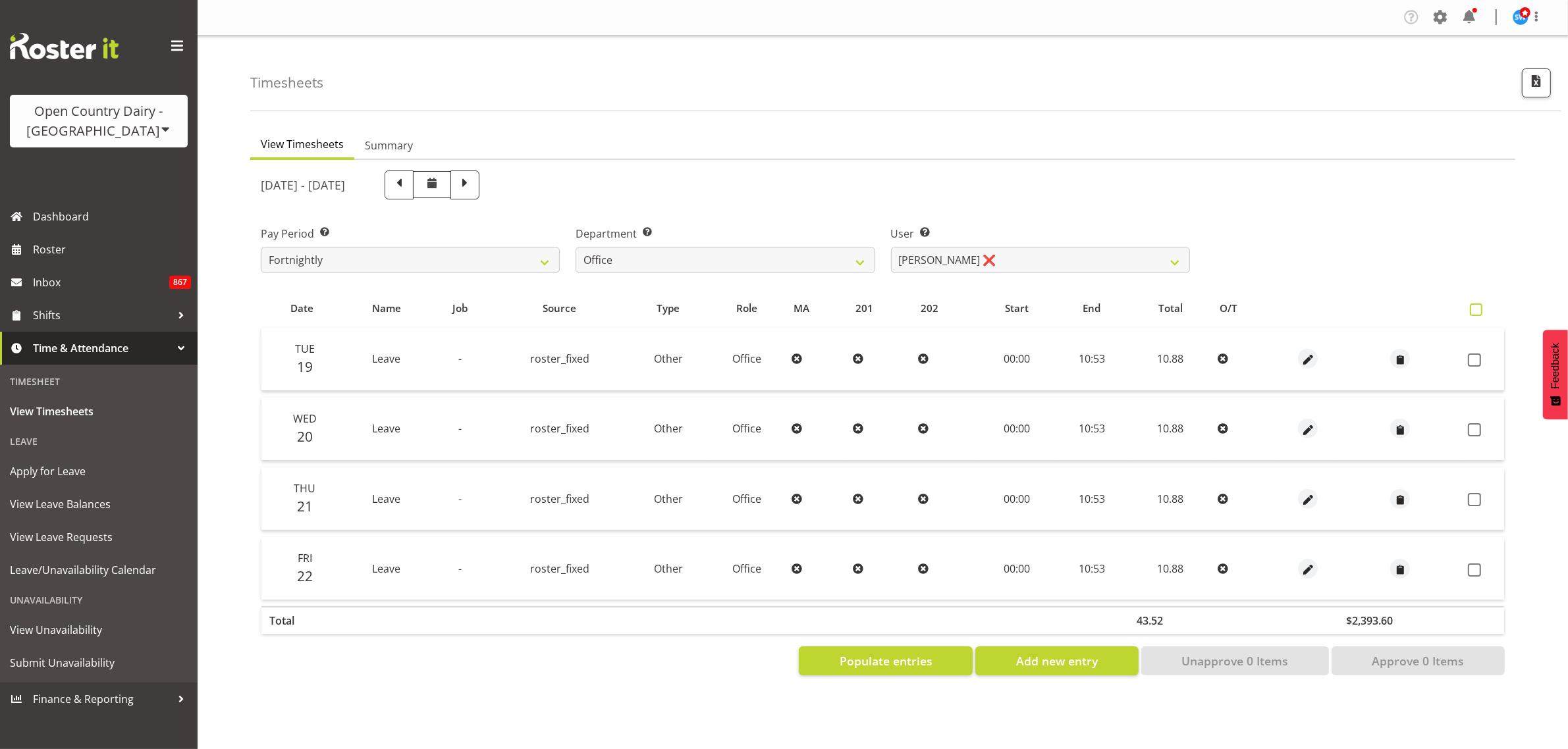
click at [1480, 311] on span at bounding box center [1476, 309] width 13 height 13
click at [1478, 311] on input "checkbox" at bounding box center [1474, 309] width 9 height 9
checkbox input "true"
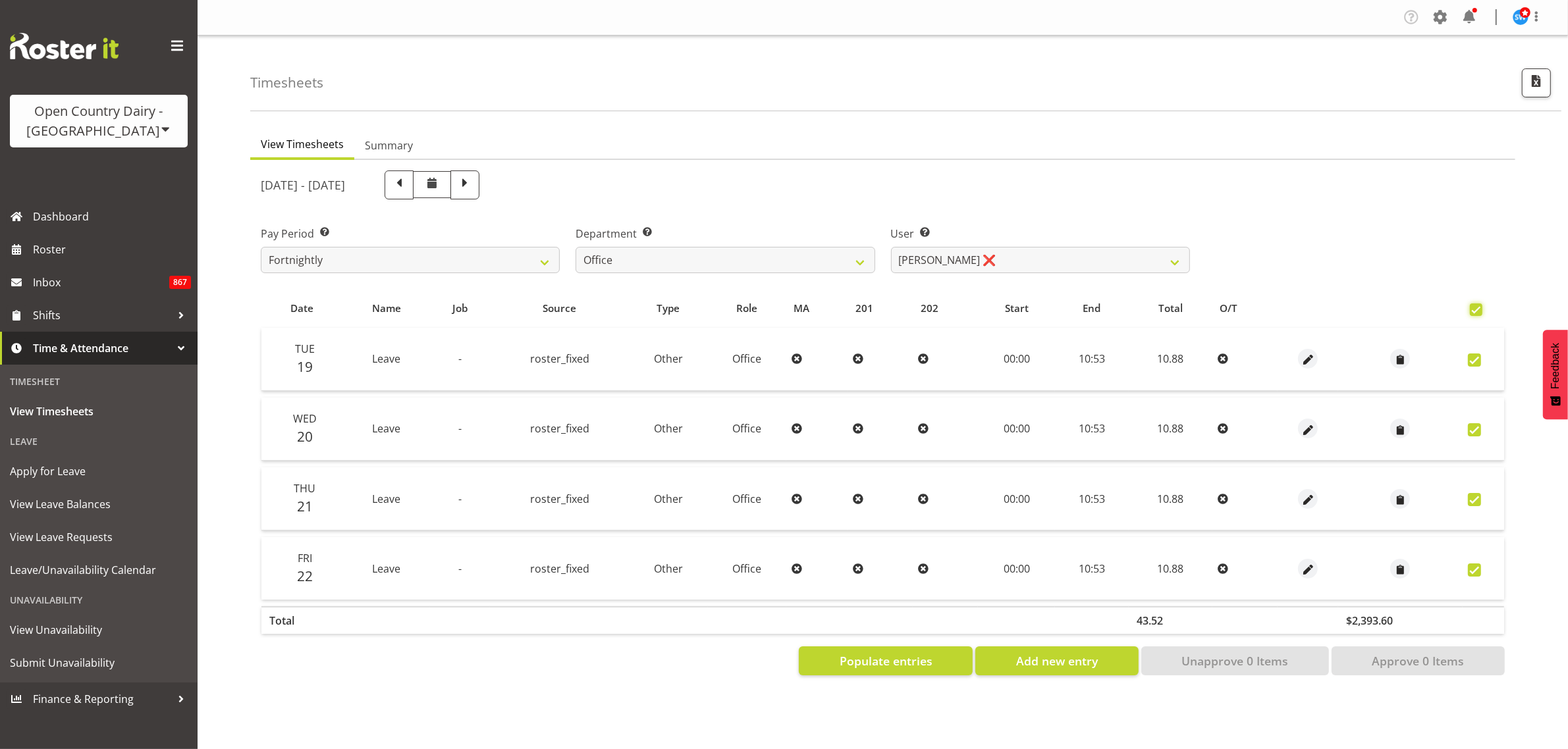
checkbox input "true"
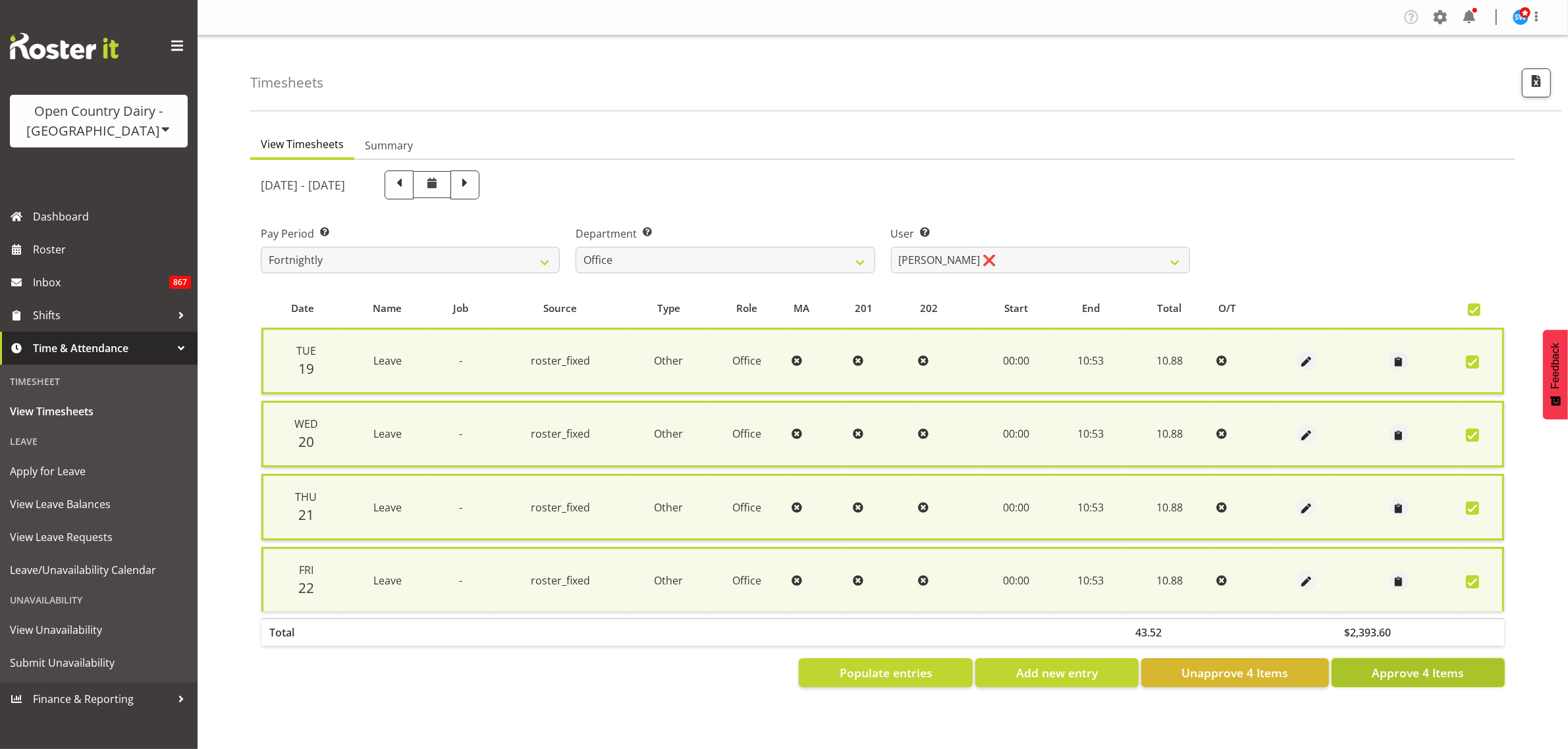
click at [1432, 670] on span "Approve 4 Items" at bounding box center [1417, 672] width 92 height 17
checkbox input "false"
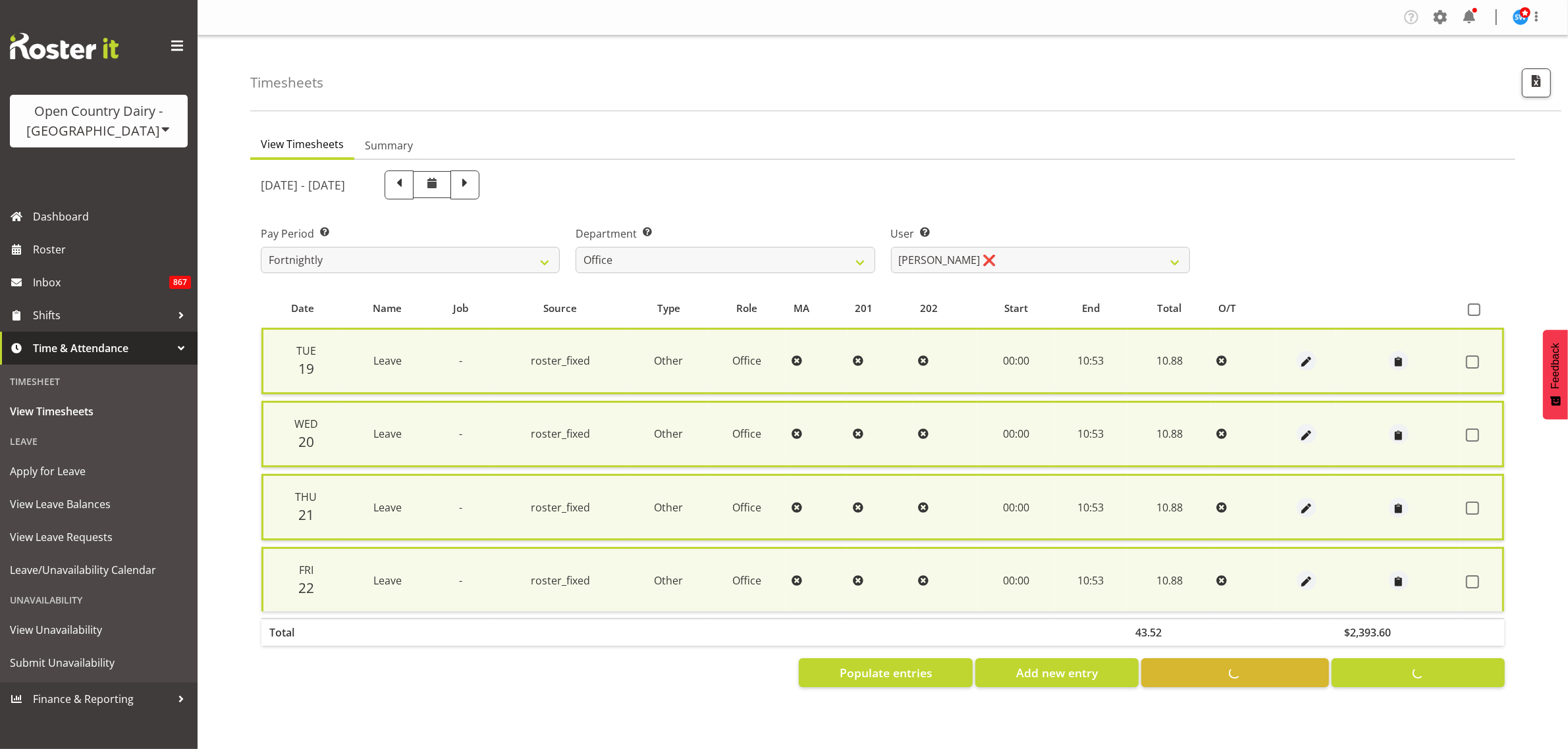
checkbox input "false"
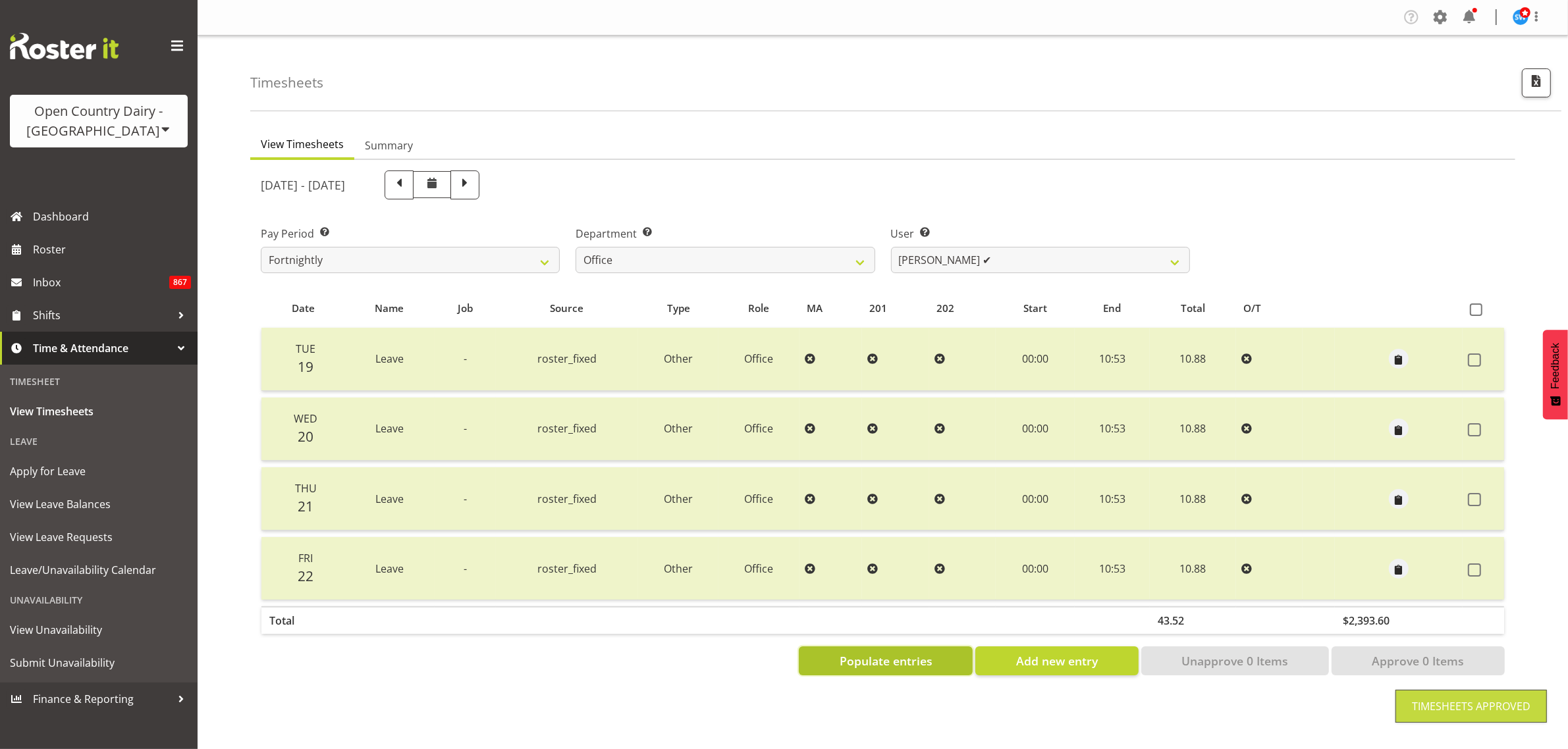
click at [937, 661] on button "Populate entries" at bounding box center [885, 661] width 174 height 29
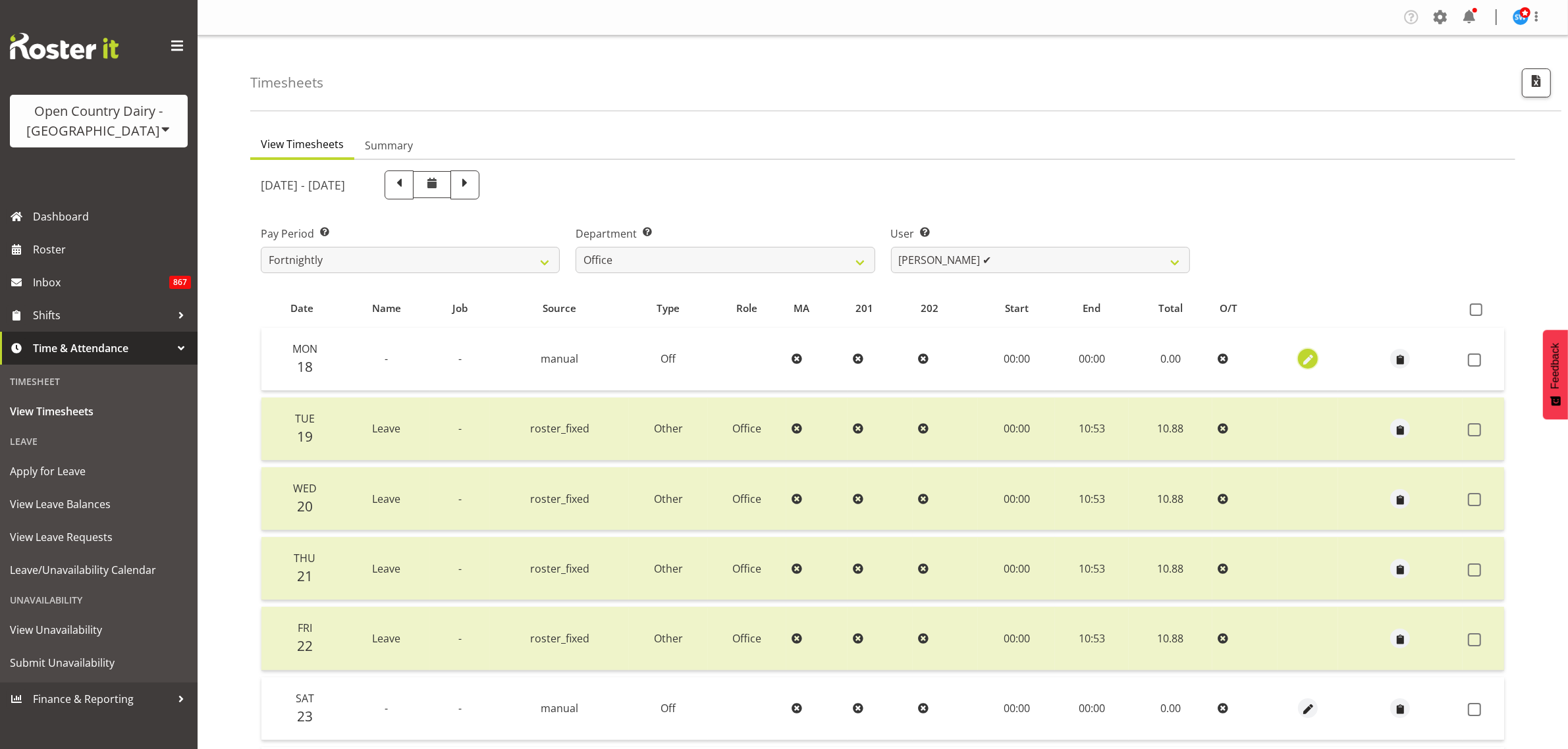
click at [1307, 361] on span "button" at bounding box center [1308, 360] width 15 height 15
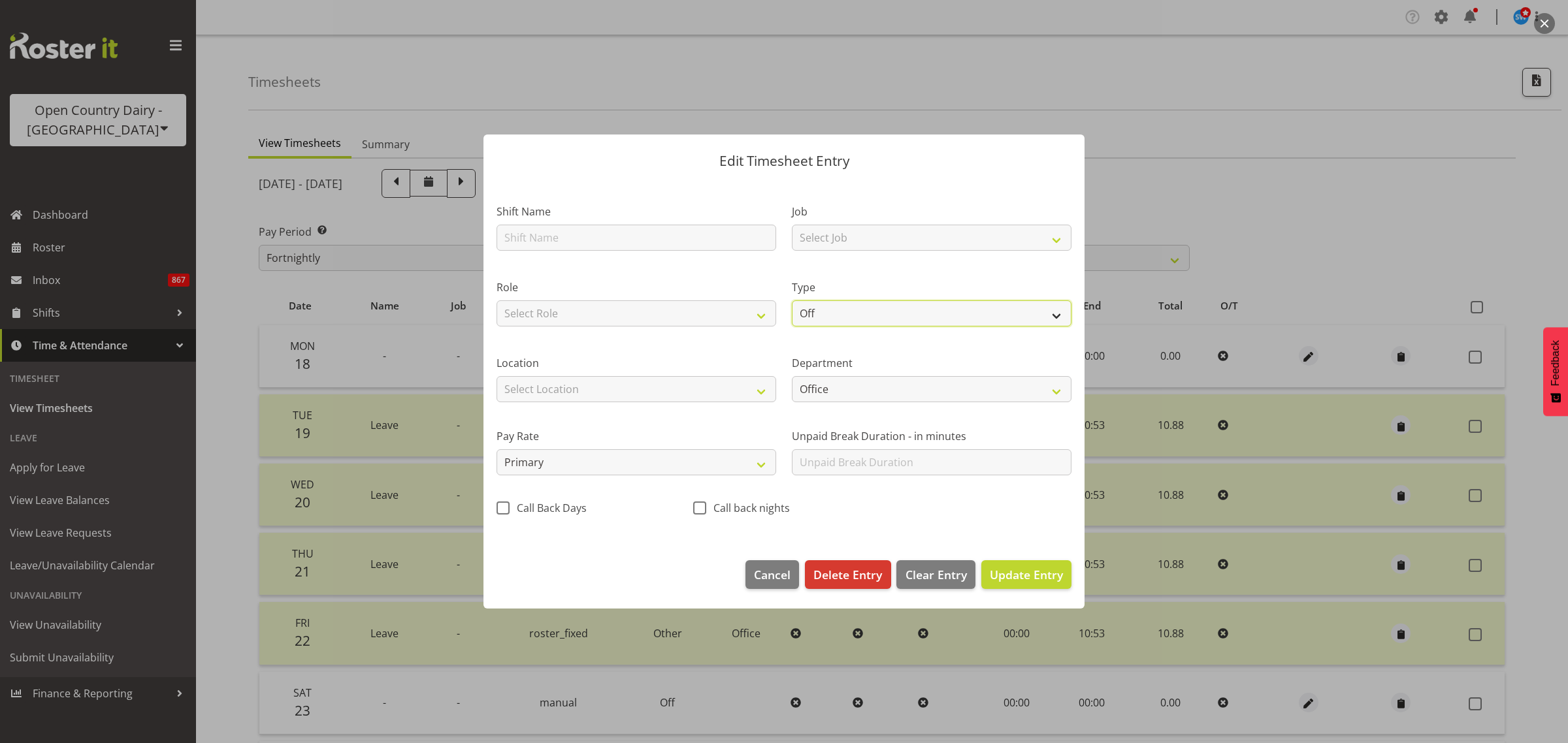
click at [1017, 314] on select "Off Standard Public Holiday Public Holiday (Worked) Day In Lieu Annual Leave Si…" at bounding box center [931, 313] width 280 height 26
select select "Other"
click at [792, 300] on select "Off Standard Public Holiday Public Holiday (Worked) Day In Lieu Annual Leave Si…" at bounding box center [931, 313] width 280 height 26
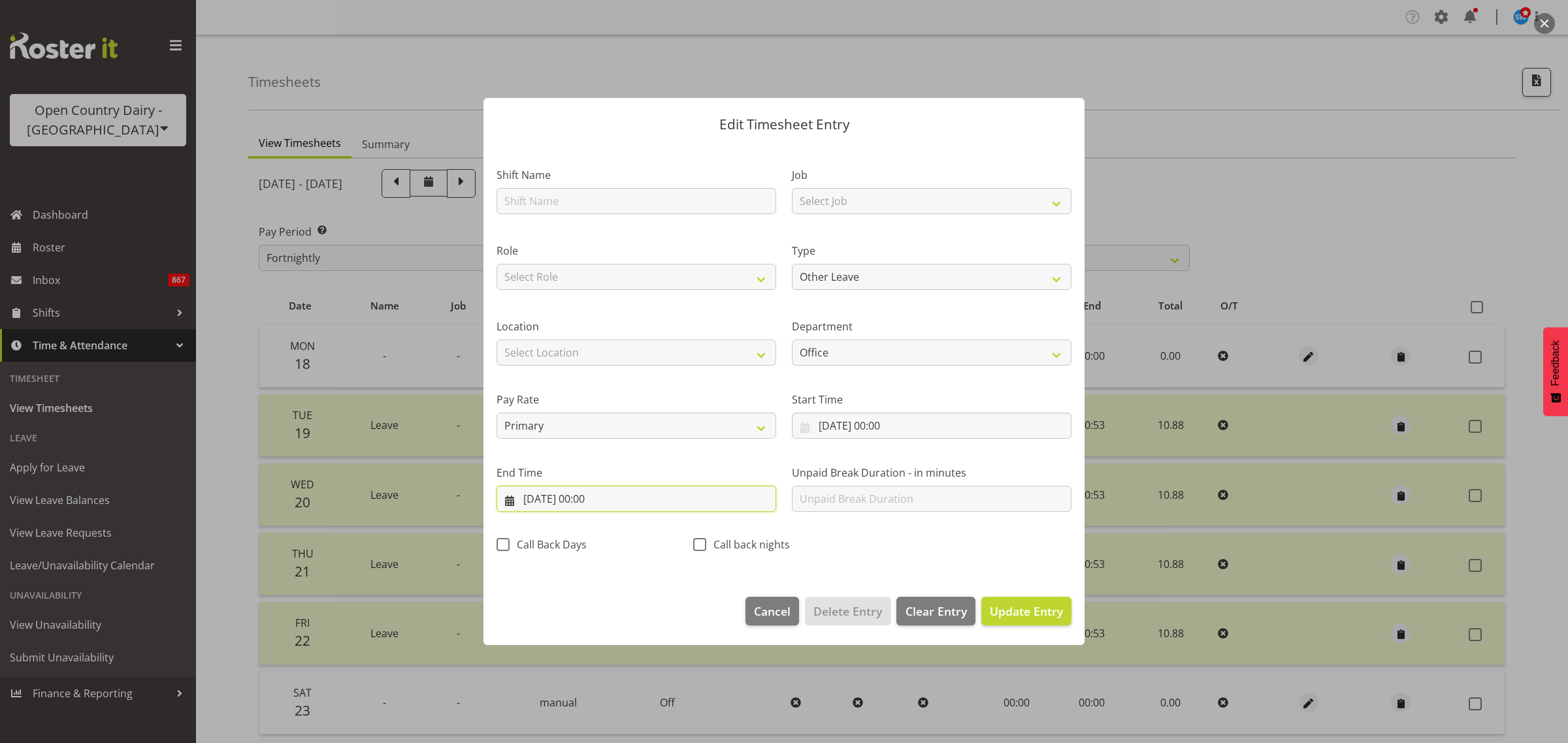
click at [607, 497] on input "18/08/2025, 00:00" at bounding box center [636, 498] width 280 height 26
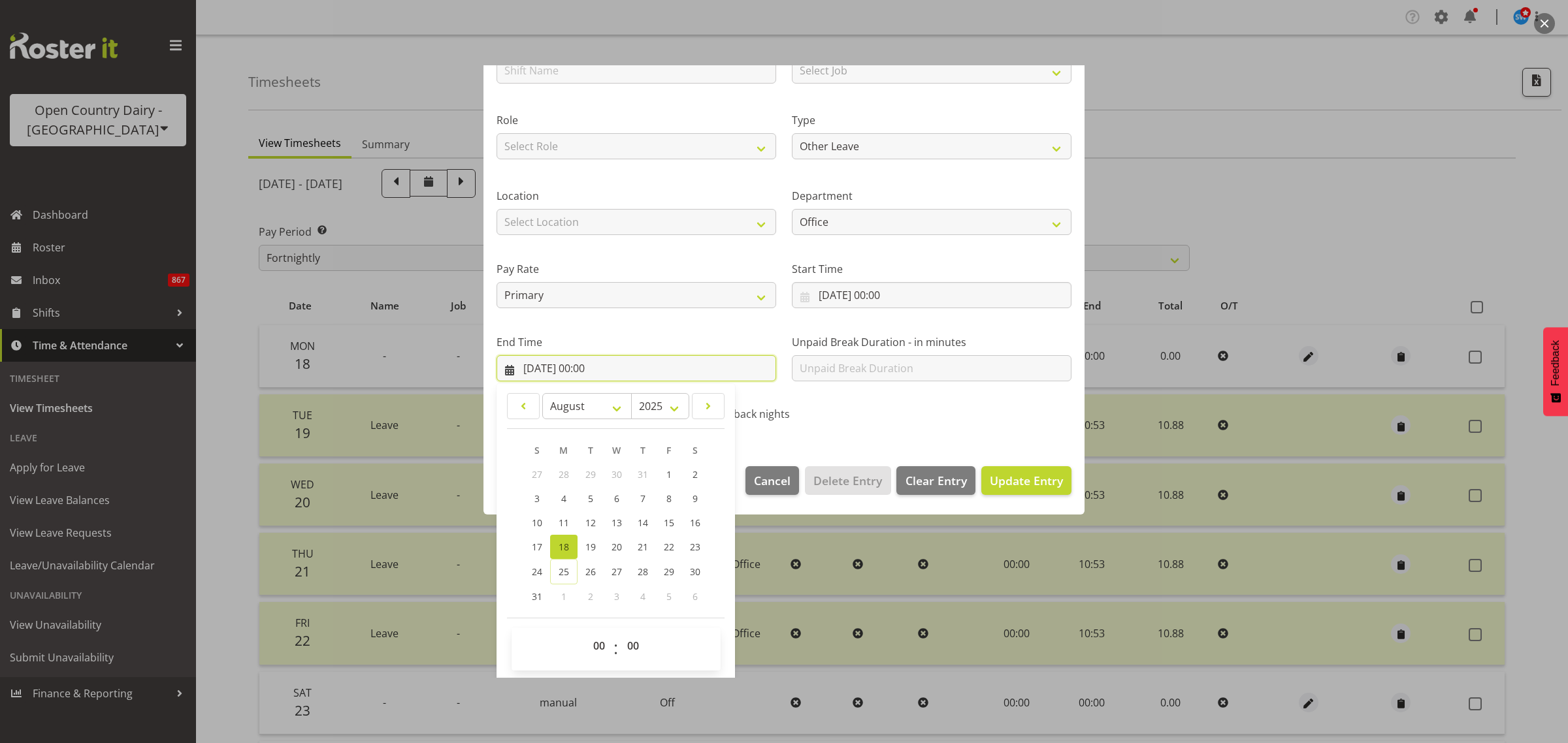
scroll to position [133, 0]
click at [599, 643] on select "00 01 02 03 04 05 06 07 08 09 10 11 12 13 14 15 16 17 18 19 20 21 22 23" at bounding box center [601, 644] width 29 height 26
select select "10"
click at [586, 631] on select "00 01 02 03 04 05 06 07 08 09 10 11 12 13 14 15 16 17 18 19 20 21 22 23" at bounding box center [601, 644] width 29 height 26
type input "18/08/2025, 10:00"
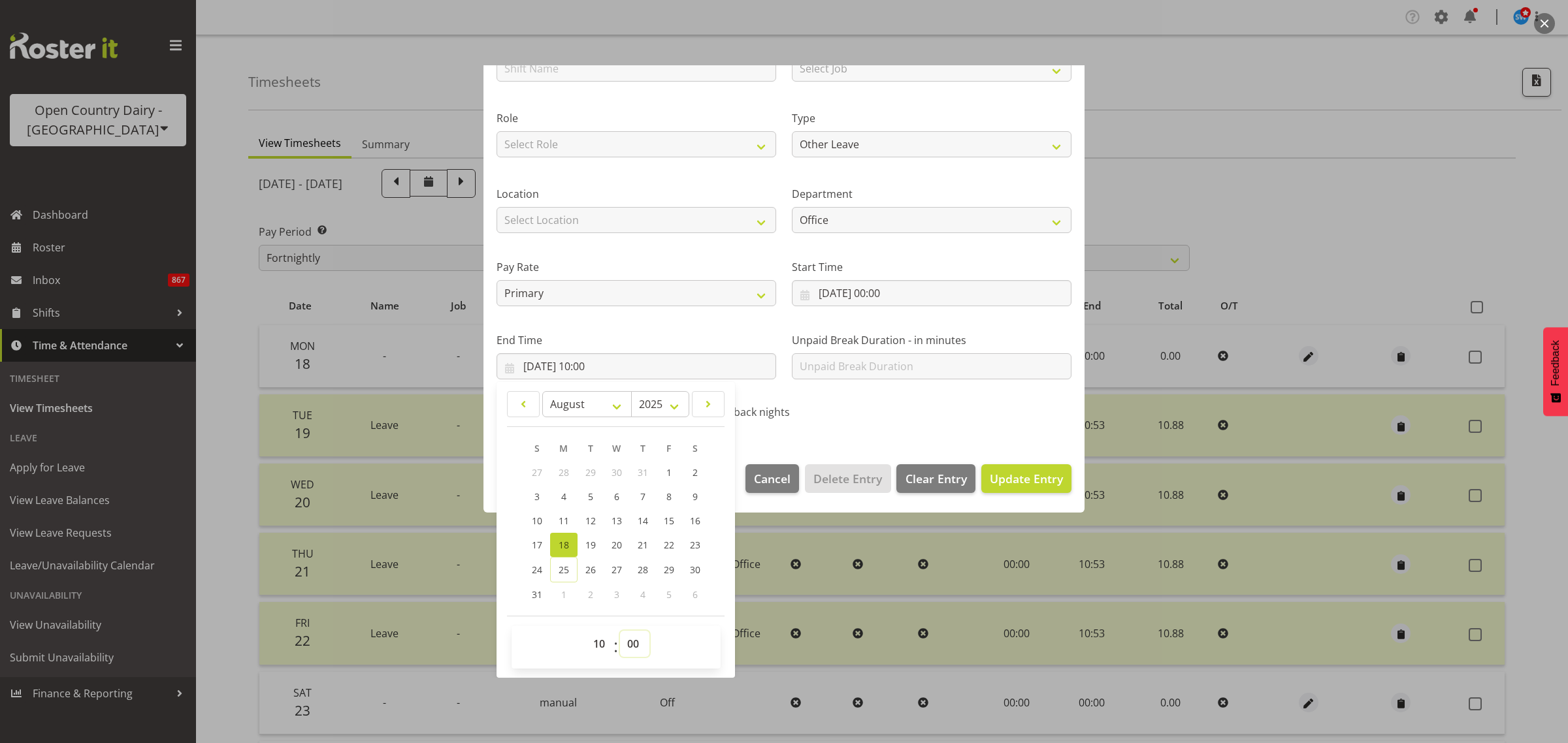
click at [636, 644] on select "00 01 02 03 04 05 06 07 08 09 10 11 12 13 14 15 16 17 18 19 20 21 22 23 24 25 2…" at bounding box center [635, 644] width 29 height 26
select select "53"
click at [620, 631] on select "00 01 02 03 04 05 06 07 08 09 10 11 12 13 14 15 16 17 18 19 20 21 22 23 24 25 2…" at bounding box center [635, 644] width 29 height 26
type input "18/08/2025, 10:53"
click at [912, 422] on div "Shift Name Job Select Job Driver Driver supervisor Support Role Select Role Off…" at bounding box center [784, 223] width 591 height 414
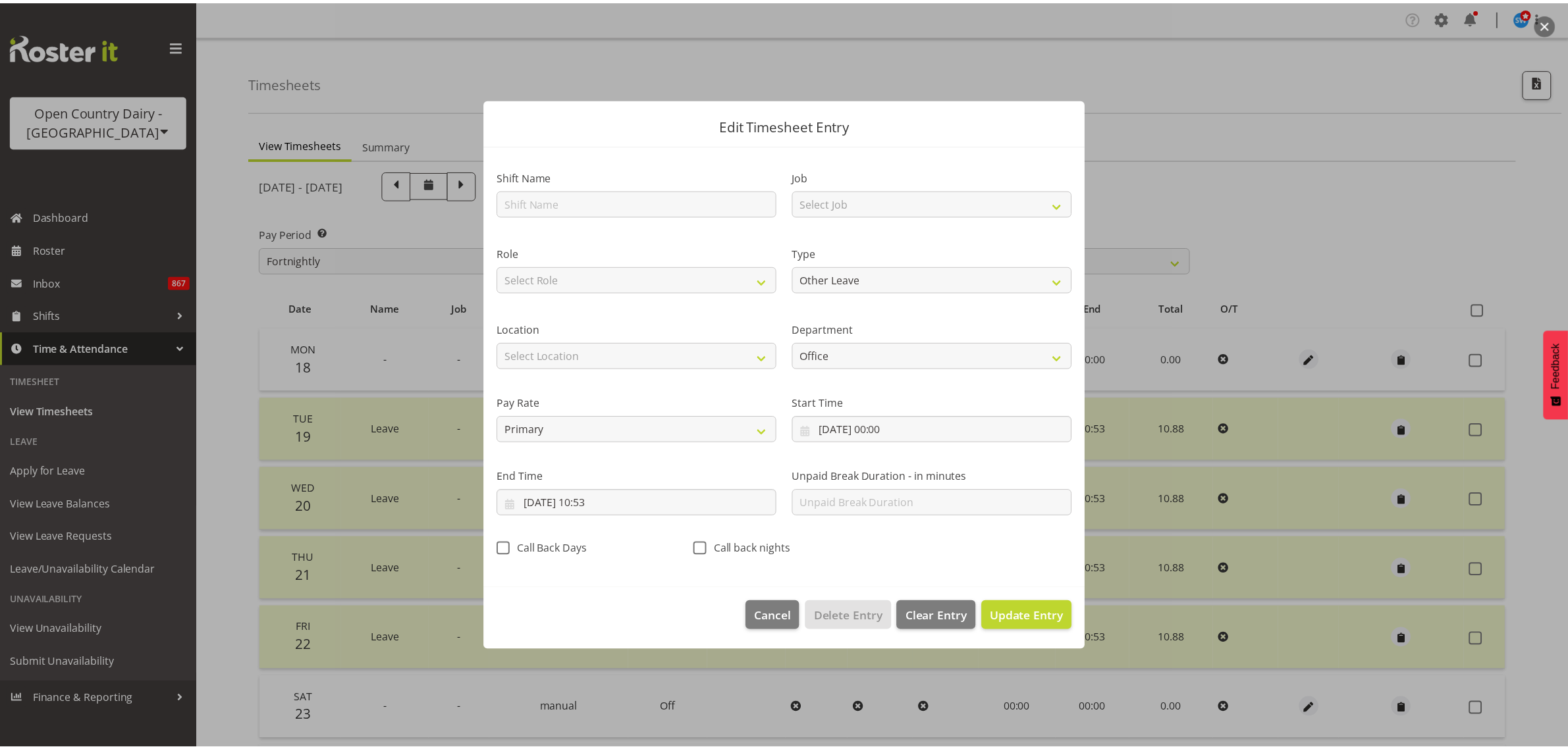
scroll to position [0, 0]
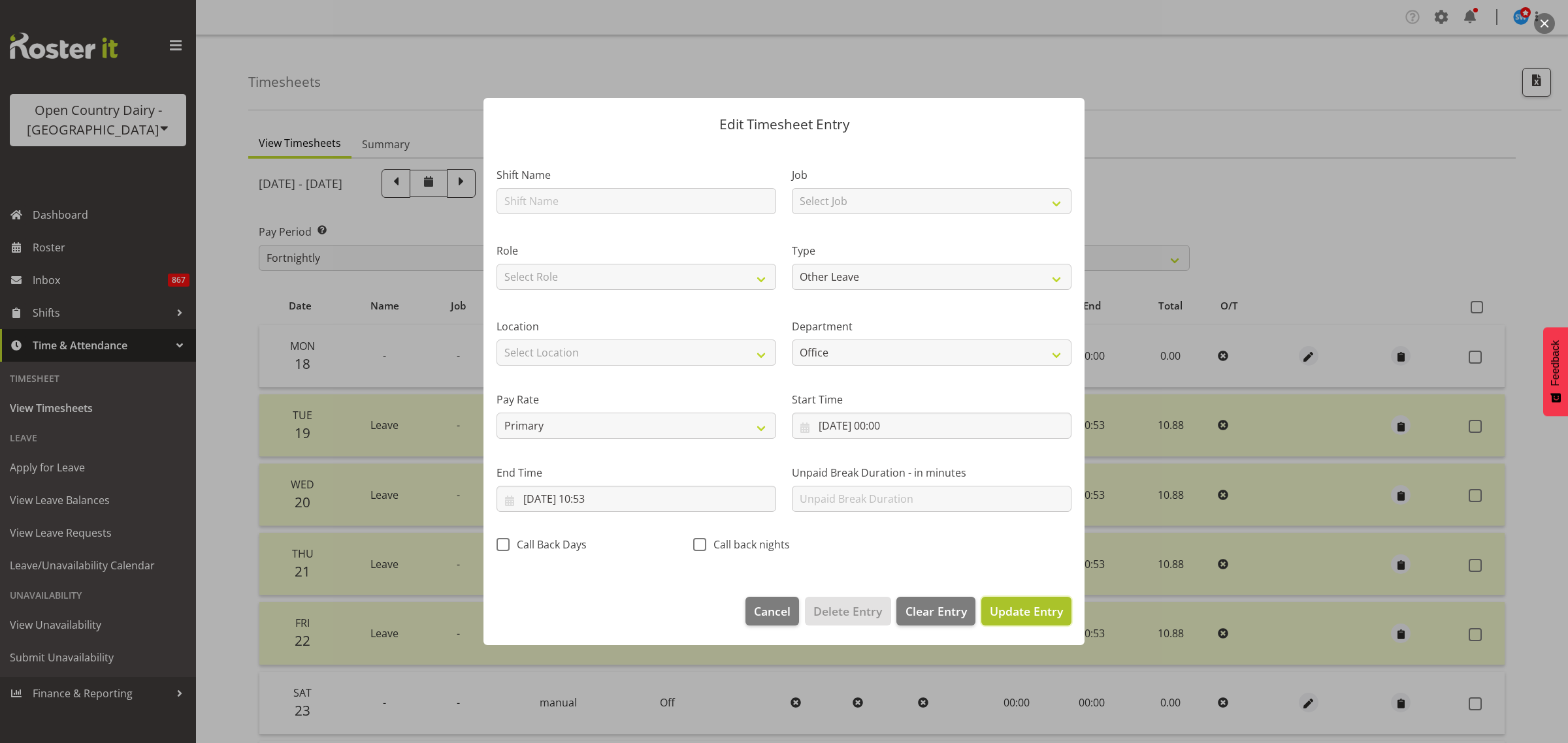
click at [1018, 615] on span "Update Entry" at bounding box center [1026, 611] width 73 height 15
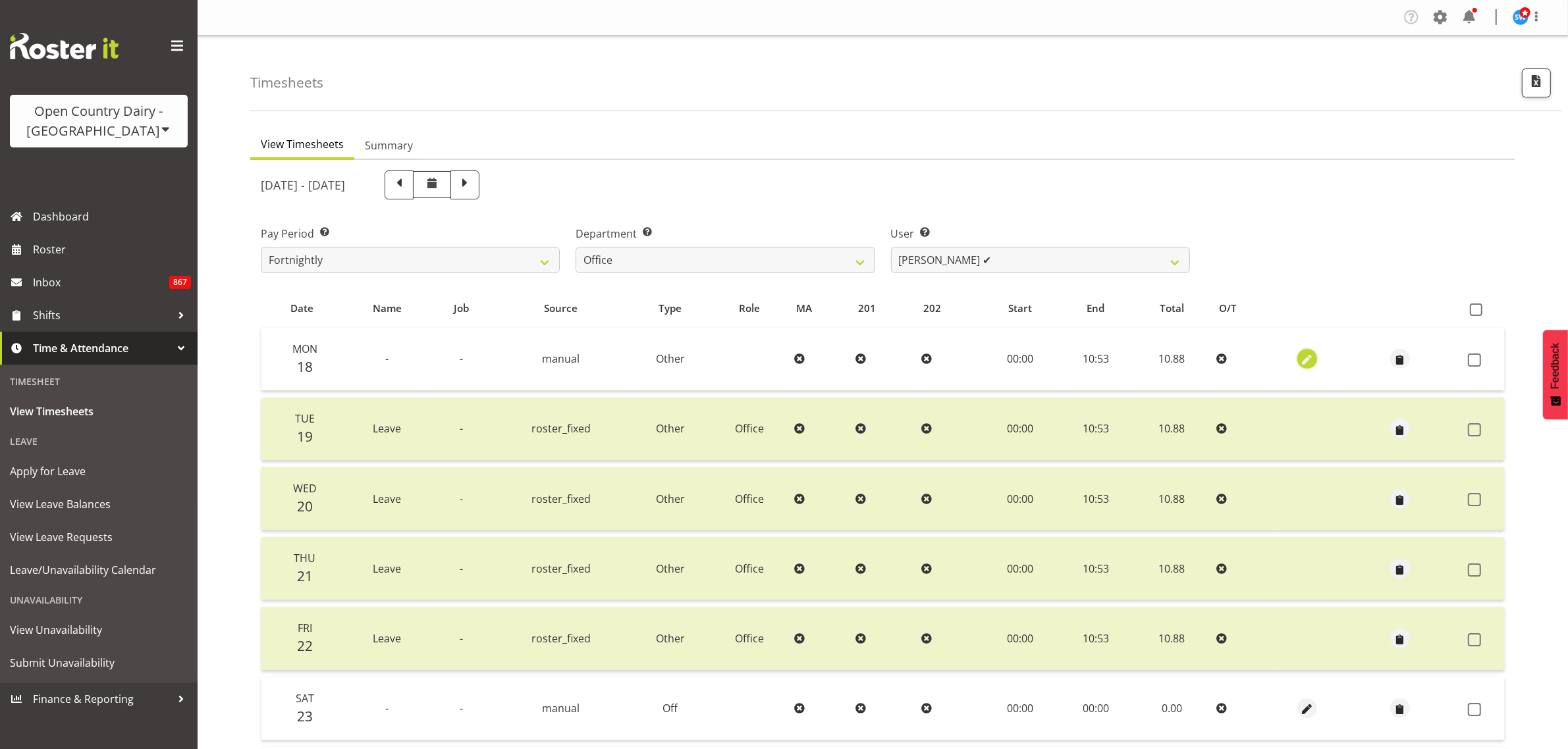
click at [1300, 363] on span "button" at bounding box center [1307, 360] width 15 height 15
select select "Other"
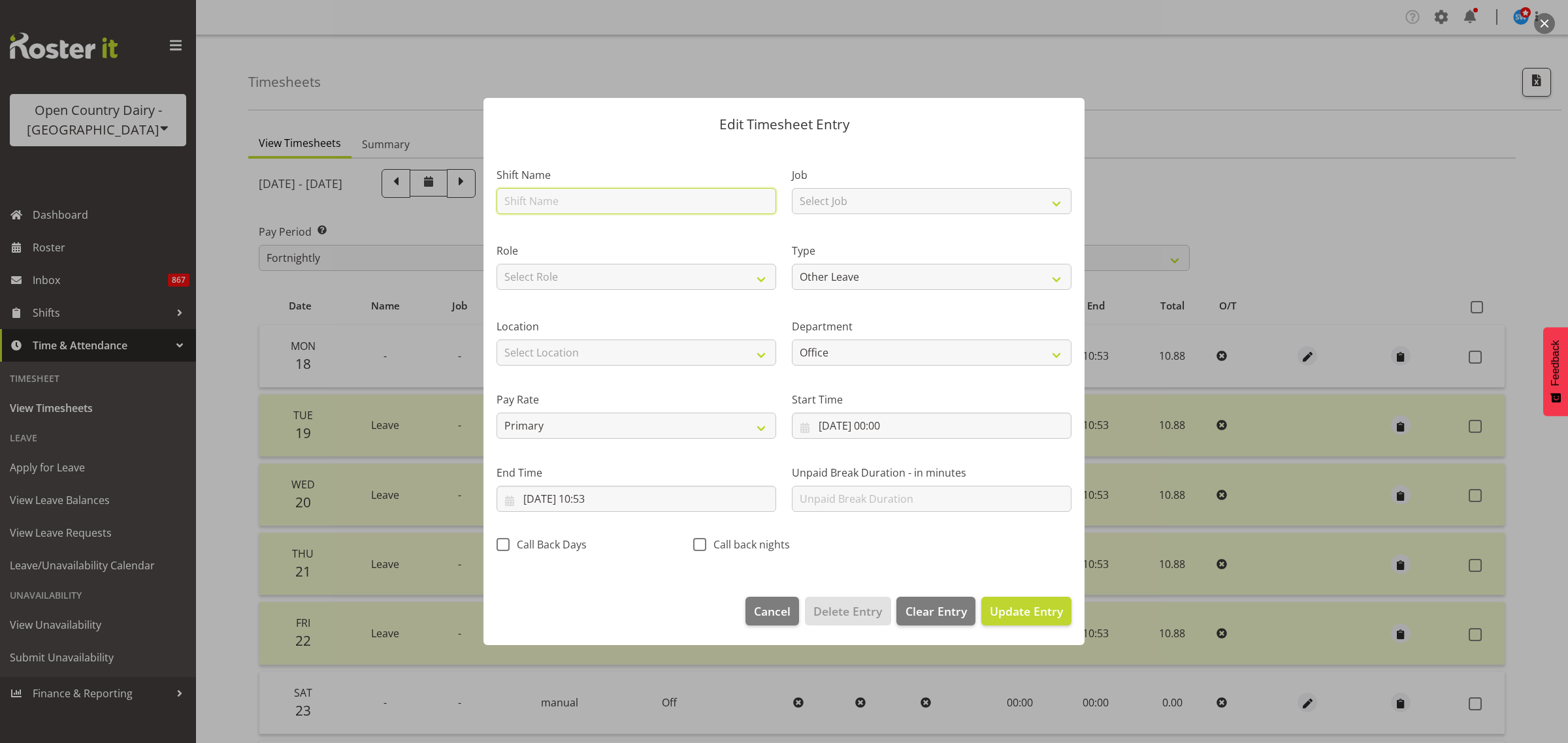
click at [581, 200] on input "text" at bounding box center [636, 201] width 280 height 26
type input "Leave"
click at [1041, 619] on span "Update Entry" at bounding box center [1026, 611] width 73 height 17
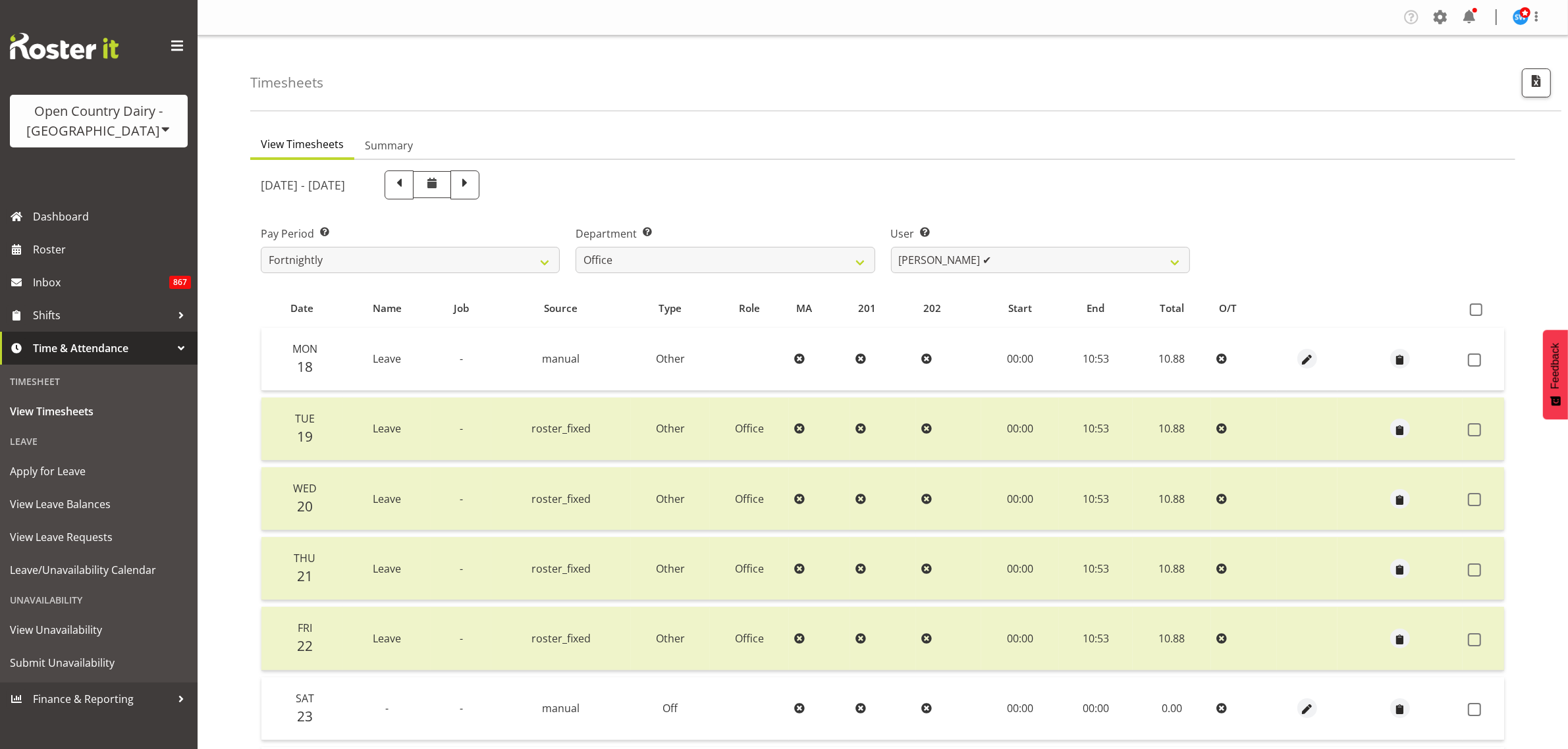
click at [1471, 367] on td at bounding box center [1483, 359] width 41 height 63
click at [1476, 362] on span at bounding box center [1474, 359] width 13 height 13
checkbox input "true"
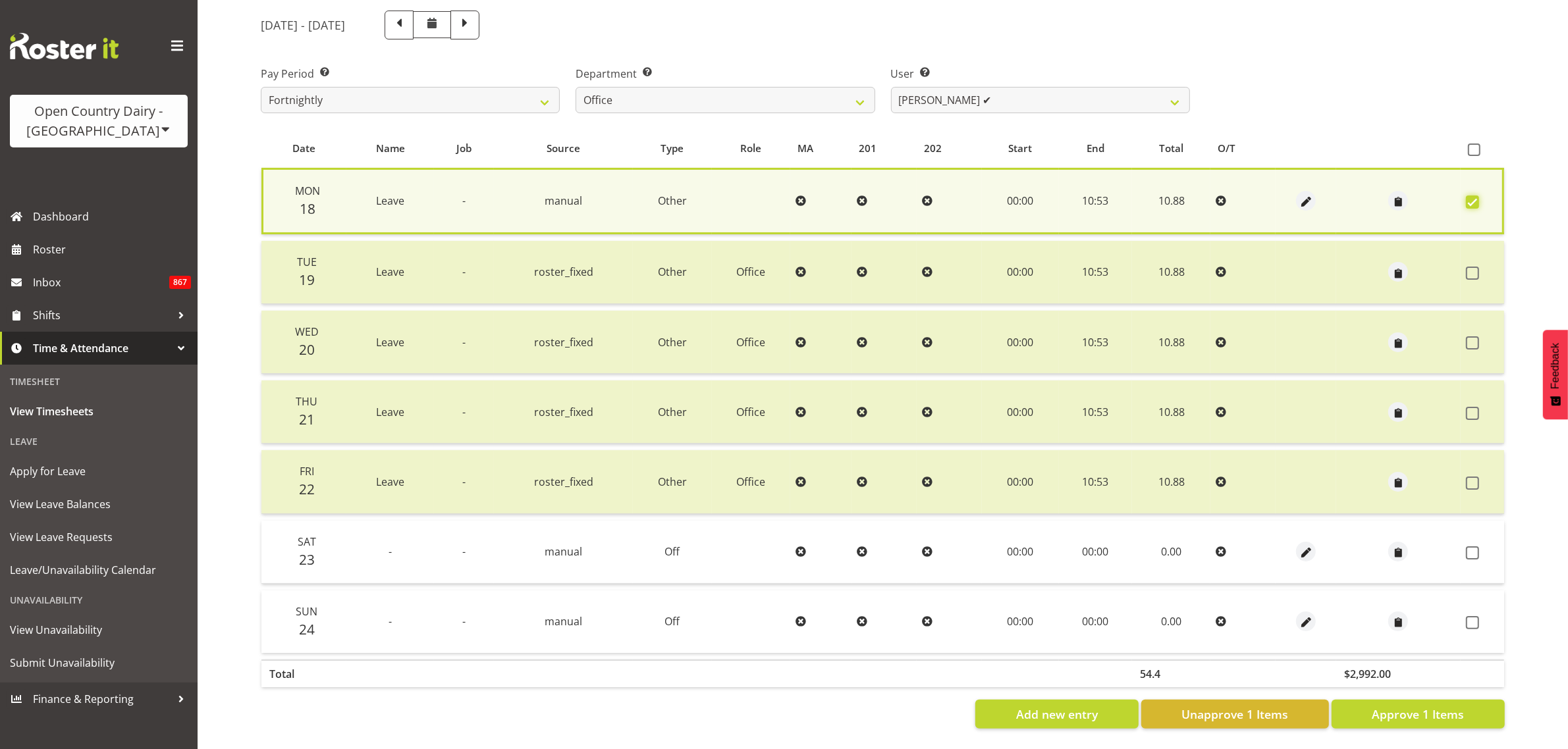
scroll to position [171, 0]
drag, startPoint x: 1472, startPoint y: 537, endPoint x: 1469, endPoint y: 552, distance: 15.3
click at [1472, 546] on span at bounding box center [1472, 552] width 13 height 13
checkbox input "true"
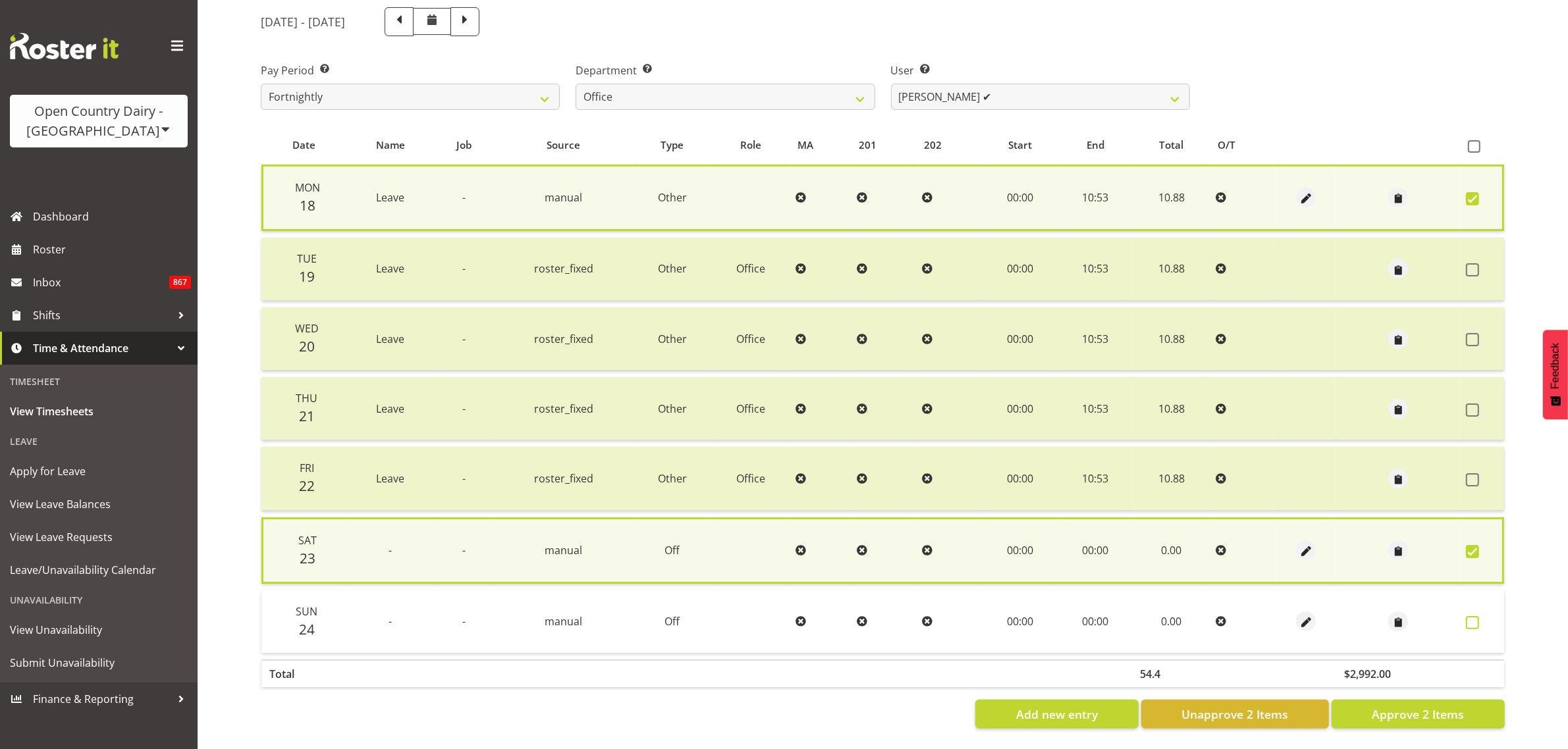
click at [1473, 616] on span at bounding box center [1472, 622] width 13 height 13
checkbox input "true"
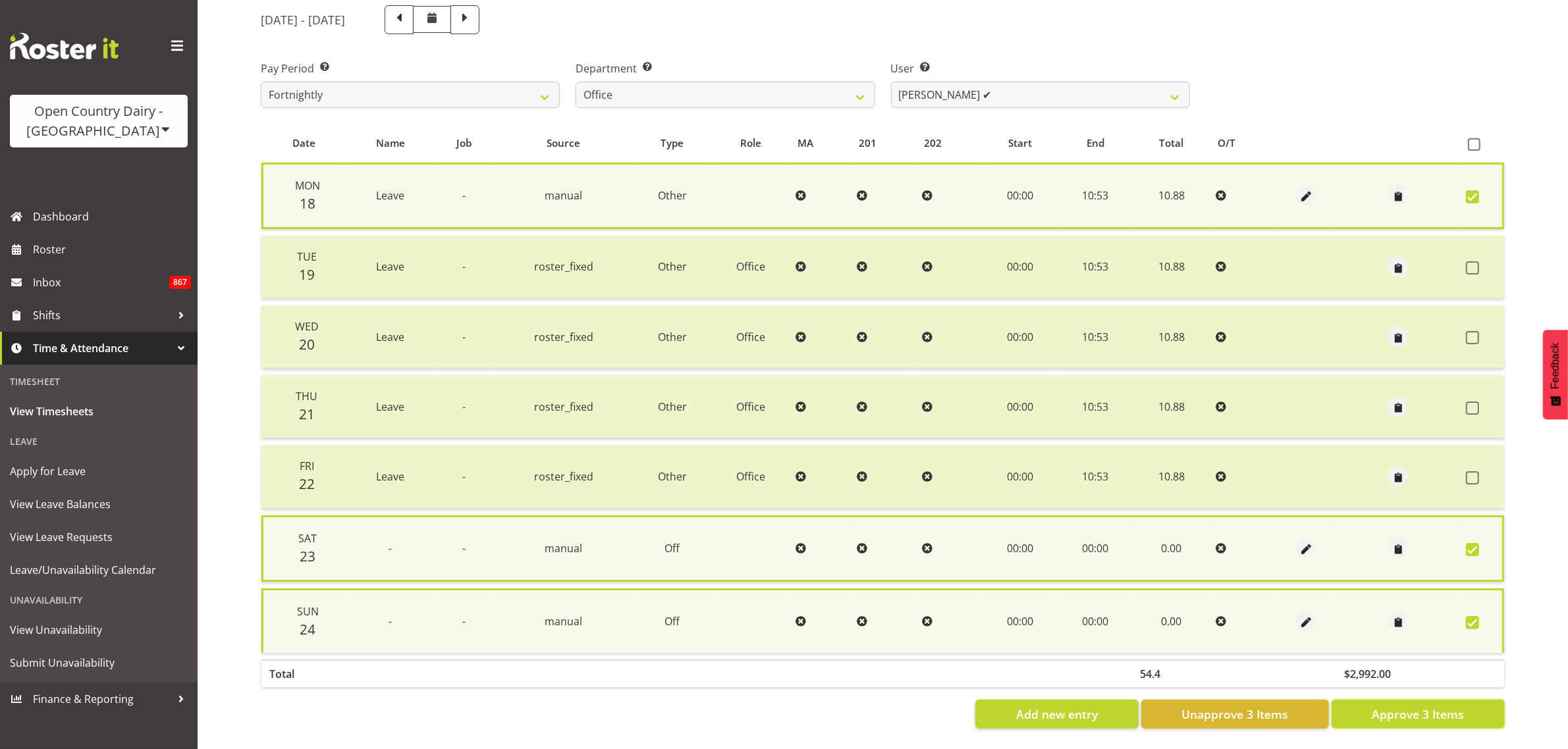
click at [1466, 700] on button "Approve 3 Items" at bounding box center [1418, 714] width 173 height 29
checkbox input "false"
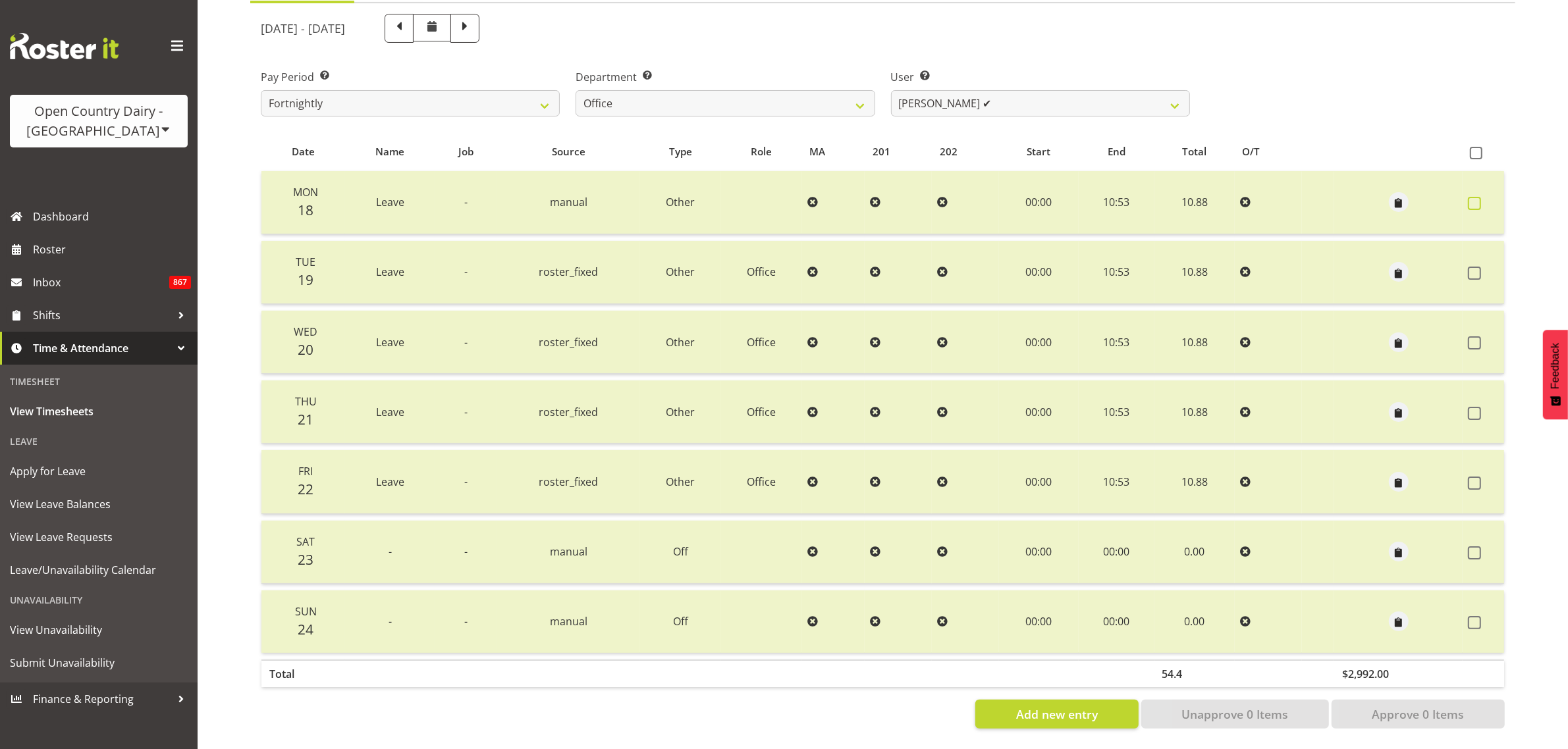
click at [1473, 197] on span at bounding box center [1474, 203] width 13 height 13
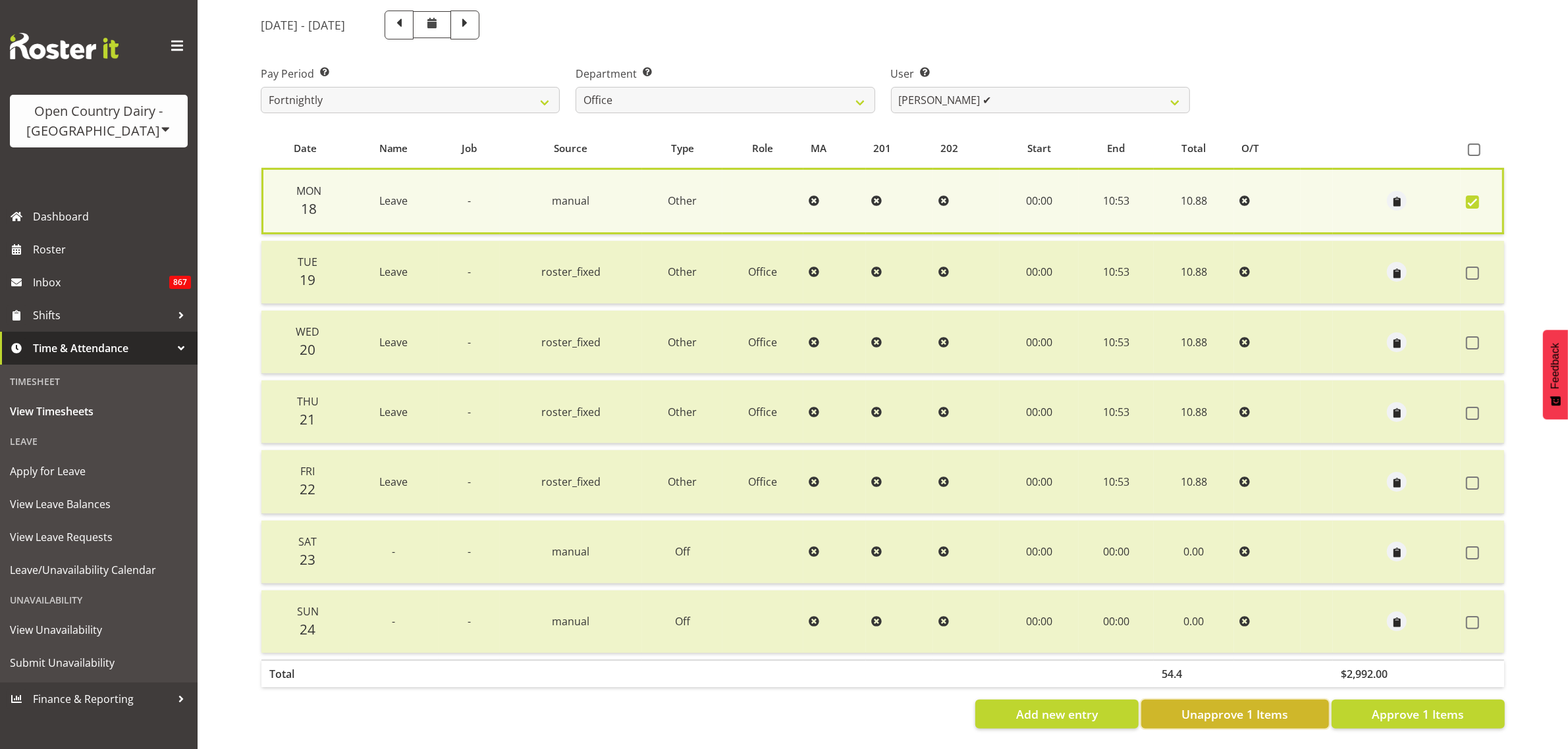
click at [1238, 706] on span "Unapprove 1 Items" at bounding box center [1235, 714] width 107 height 17
checkbox input "false"
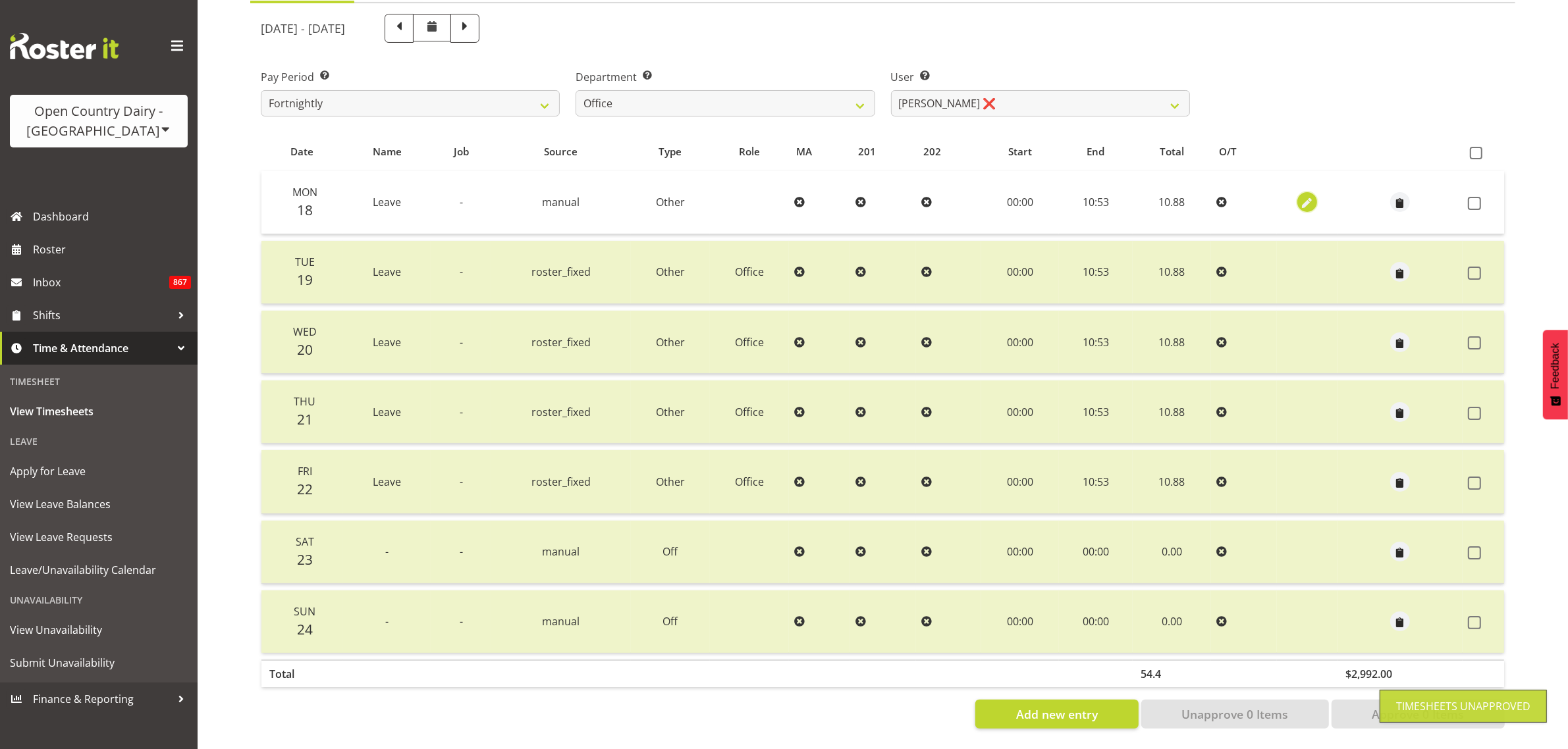
click at [1303, 196] on span "button" at bounding box center [1307, 203] width 15 height 15
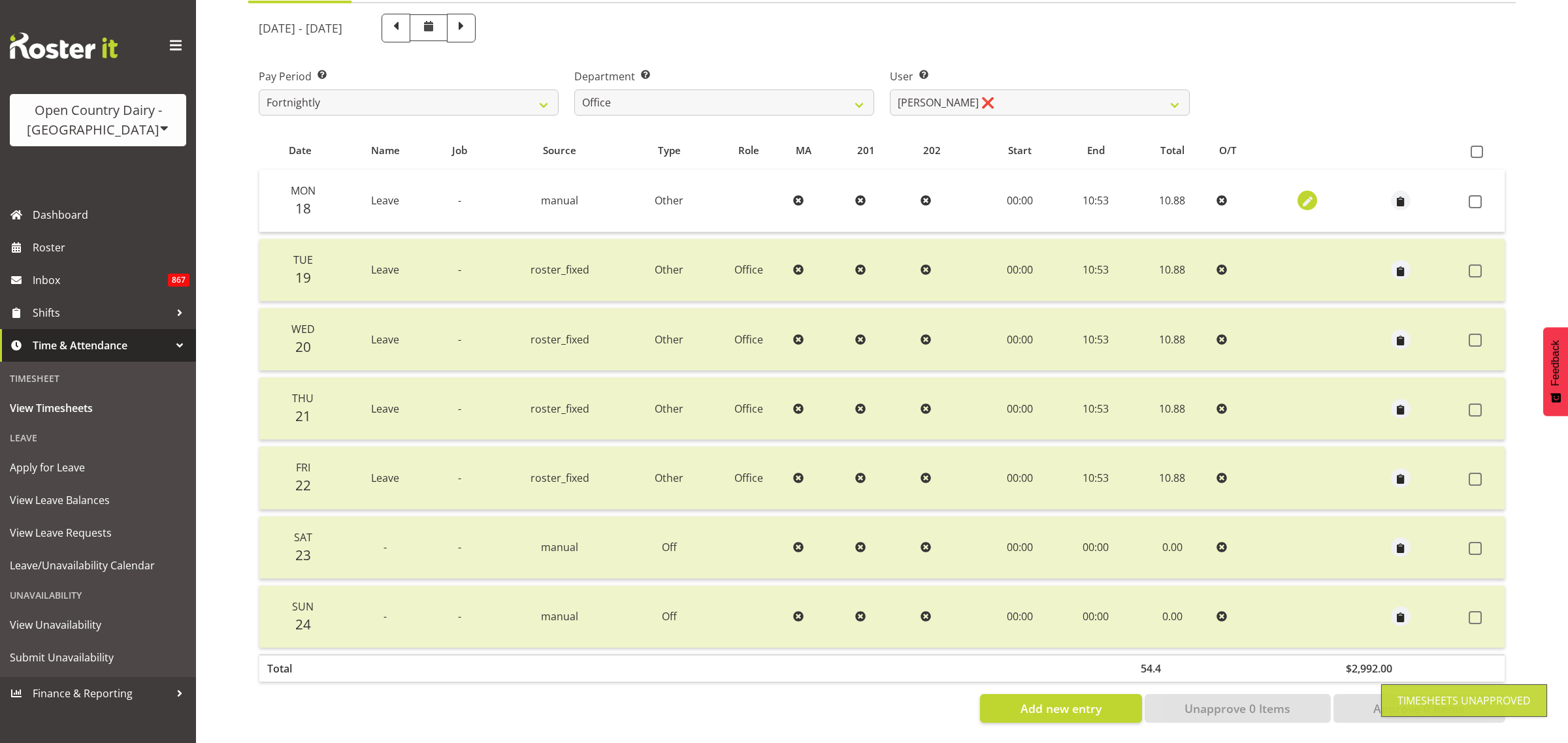
select select "Other"
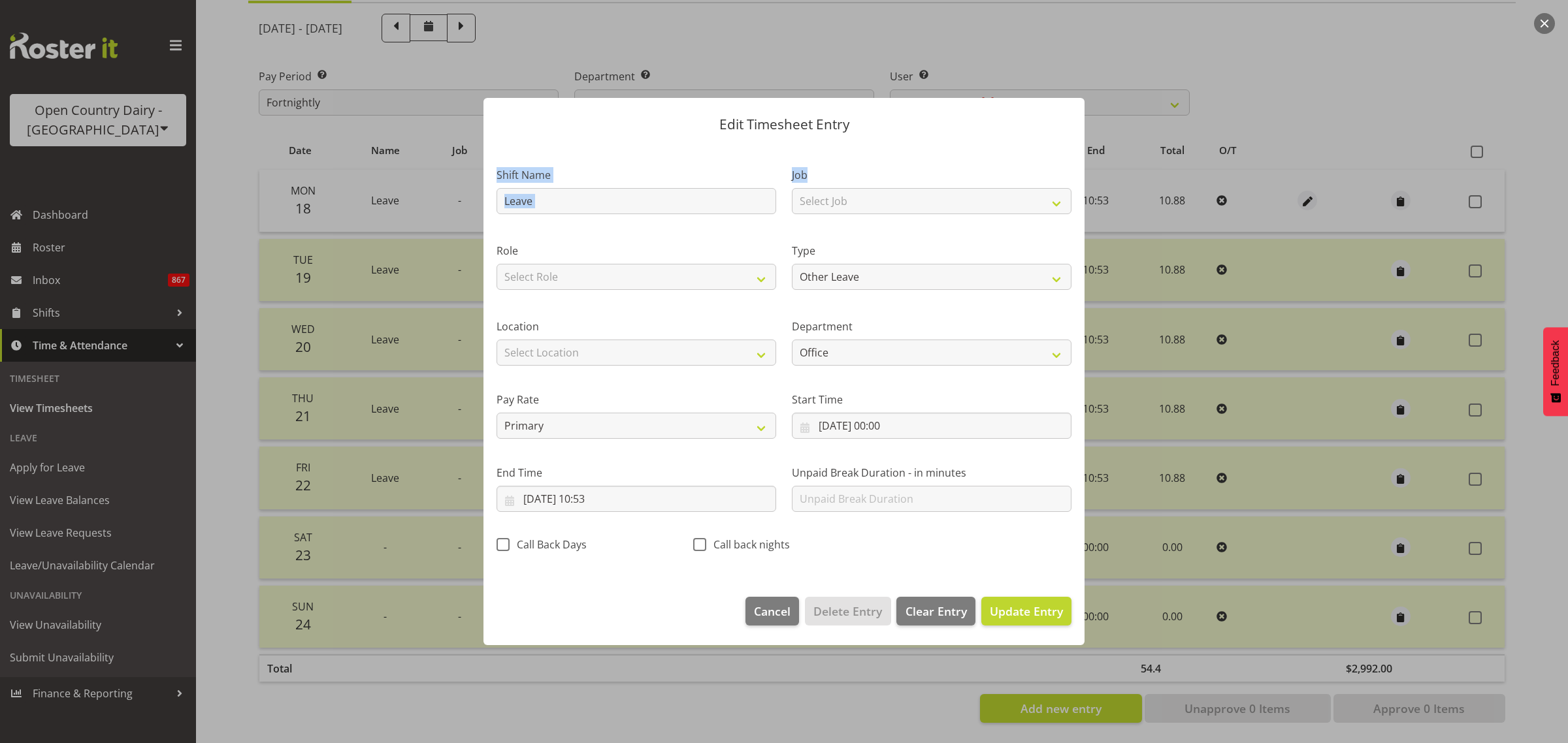
drag, startPoint x: 904, startPoint y: 111, endPoint x: 996, endPoint y: 178, distance: 113.8
click at [996, 178] on div "Edit Timesheet Entry Shift Name Leave Job Select Job Driver Driver supervisor S…" at bounding box center [784, 371] width 627 height 613
click at [790, 612] on span "Cancel" at bounding box center [772, 611] width 37 height 17
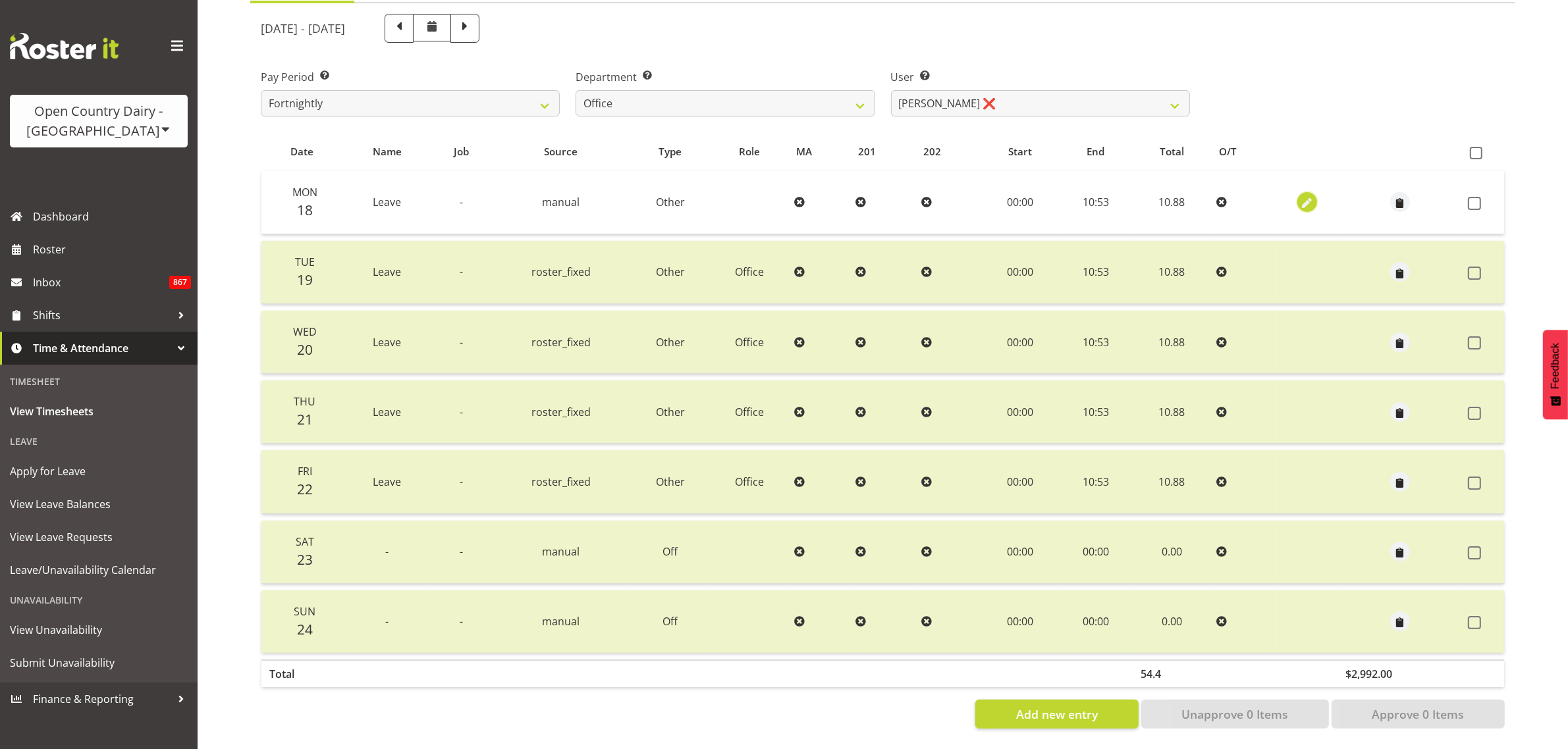
click at [1301, 196] on span "button" at bounding box center [1307, 203] width 15 height 15
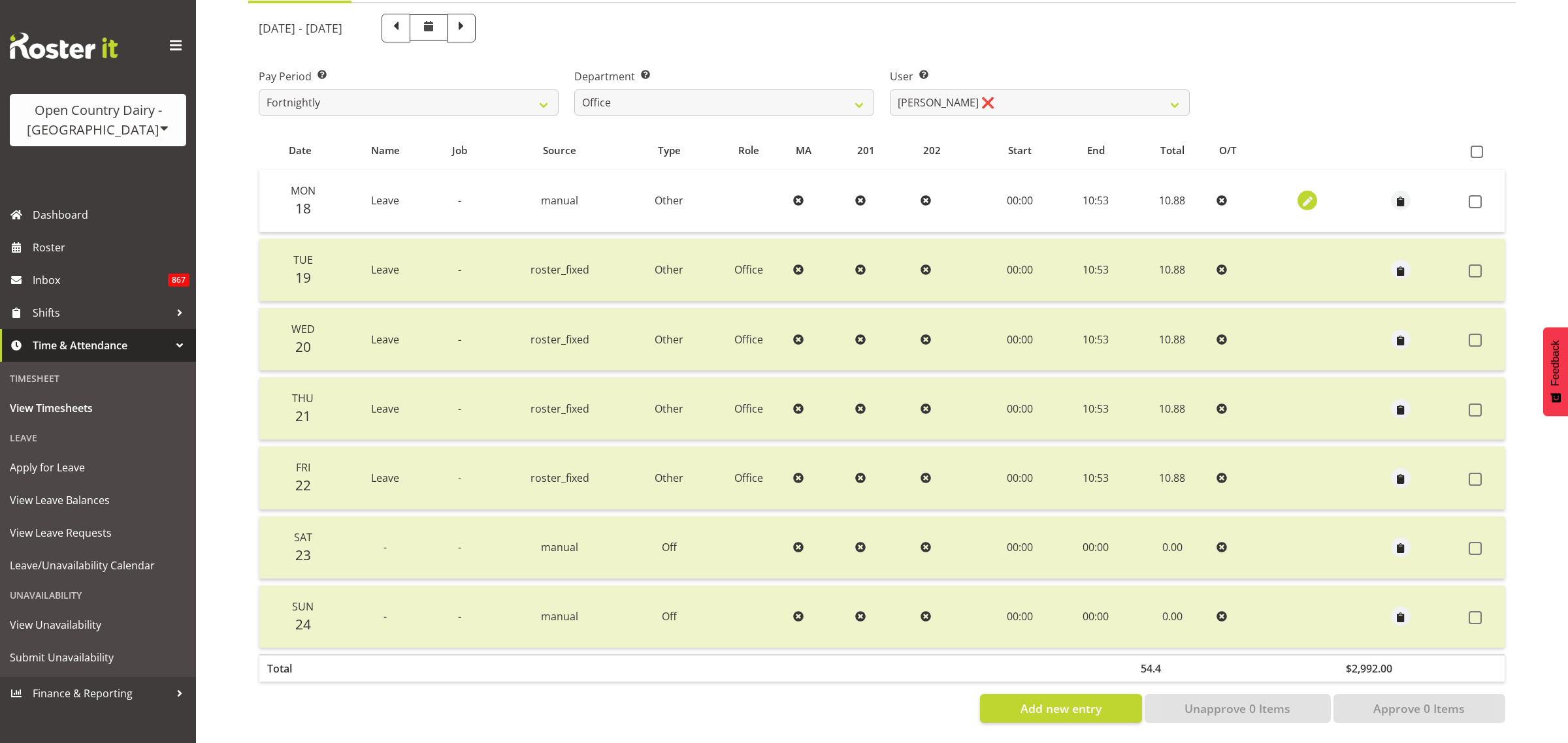
select select "Other"
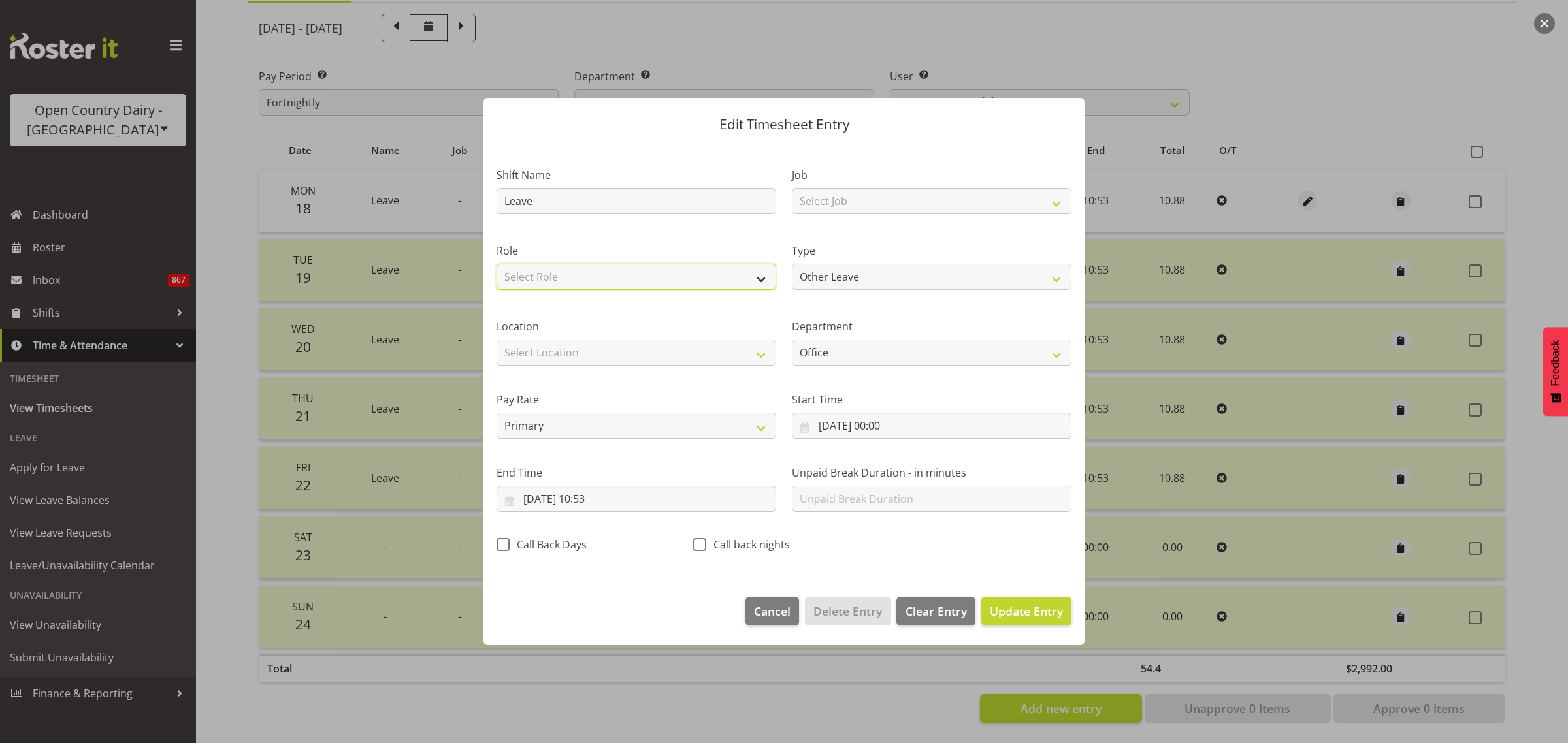
click at [768, 274] on select "Select Role Office Shift Supervisor" at bounding box center [636, 277] width 280 height 26
select select "1169"
click at [497, 264] on select "Select Role Office Shift Supervisor" at bounding box center [636, 277] width 280 height 26
click at [1008, 604] on span "Update Entry" at bounding box center [1026, 611] width 73 height 15
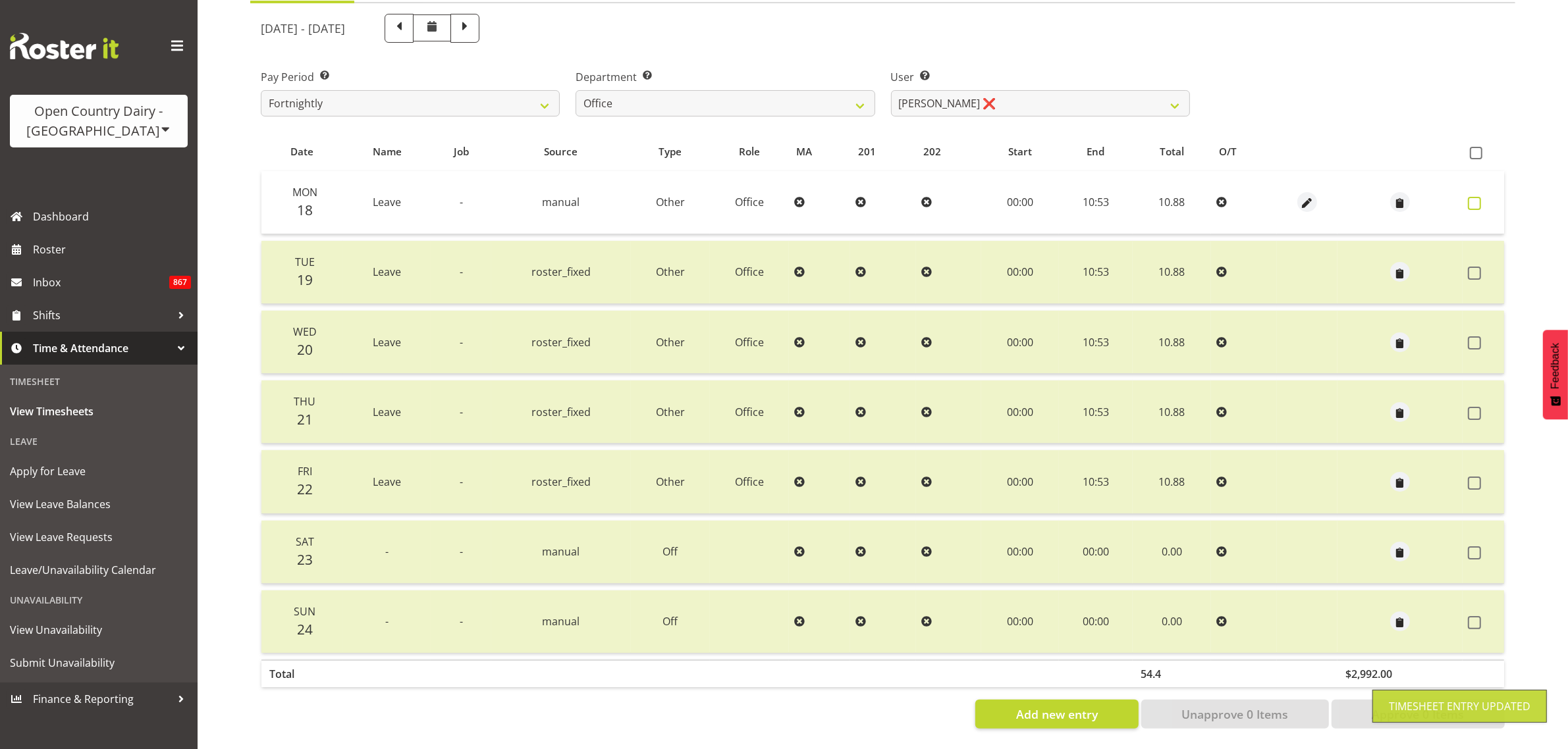
click at [1478, 197] on span at bounding box center [1474, 203] width 13 height 13
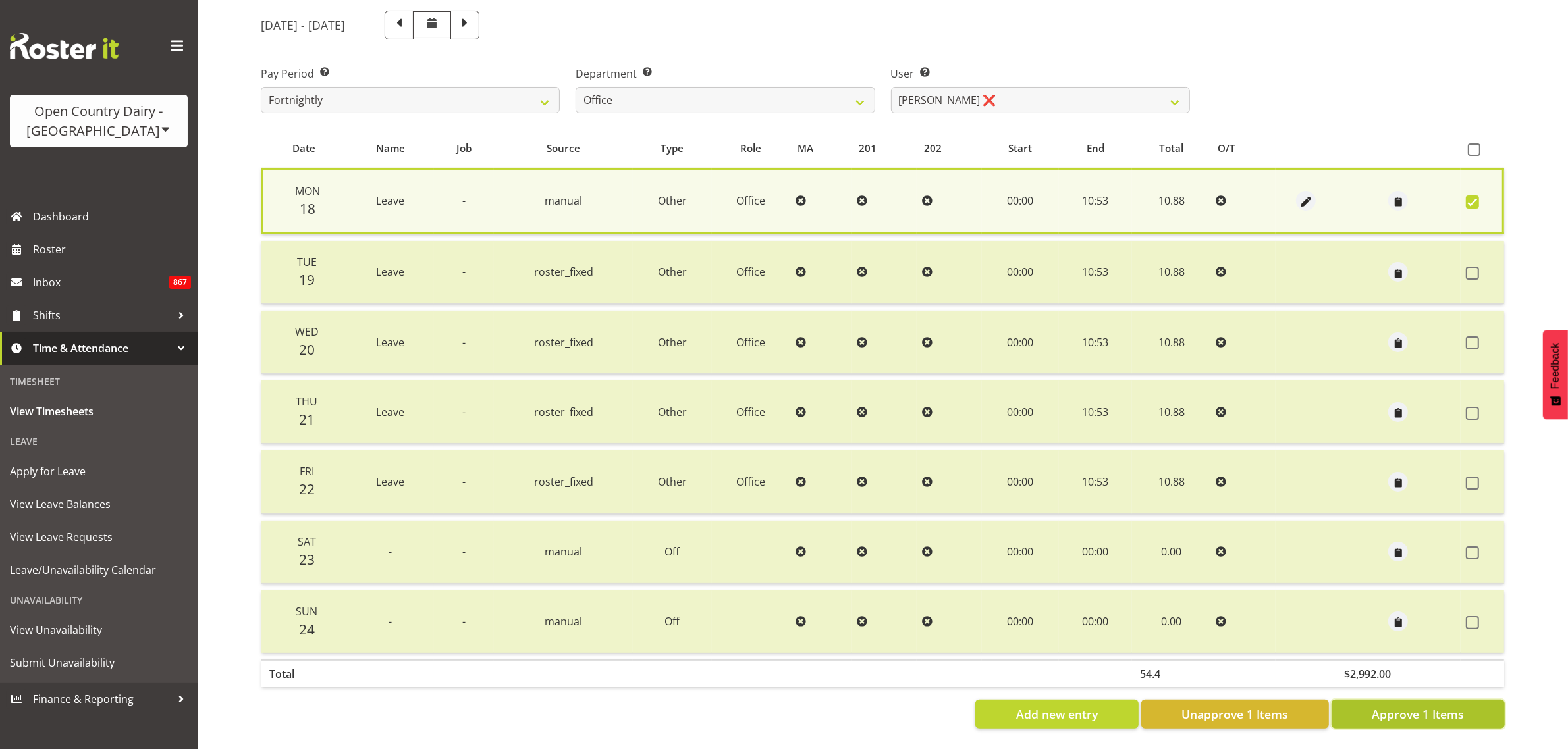
click at [1478, 701] on button "Approve 1 Items" at bounding box center [1418, 714] width 173 height 29
checkbox input "false"
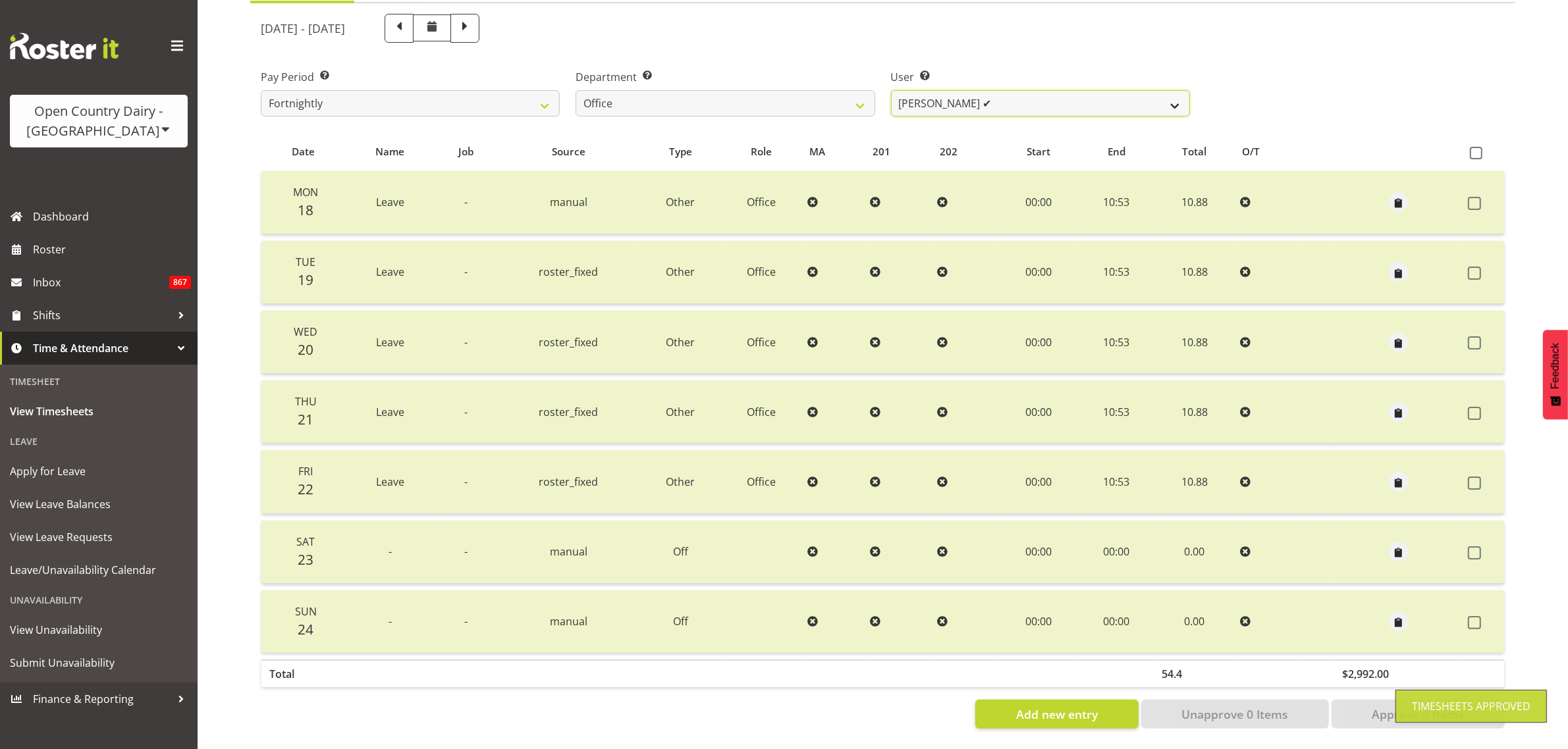
click at [1167, 91] on select "Jason Porter ✔ Kelvin Forsman ✔ Leon Paki ✔ Mark Gudsell ❌ Milk Reception Wahar…" at bounding box center [1040, 103] width 299 height 26
select select "8227"
click at [891, 91] on select "Jason Porter ✔ Kelvin Forsman ✔ Leon Paki ✔ Mark Gudsell ❌ Milk Reception Wahar…" at bounding box center [1040, 103] width 299 height 26
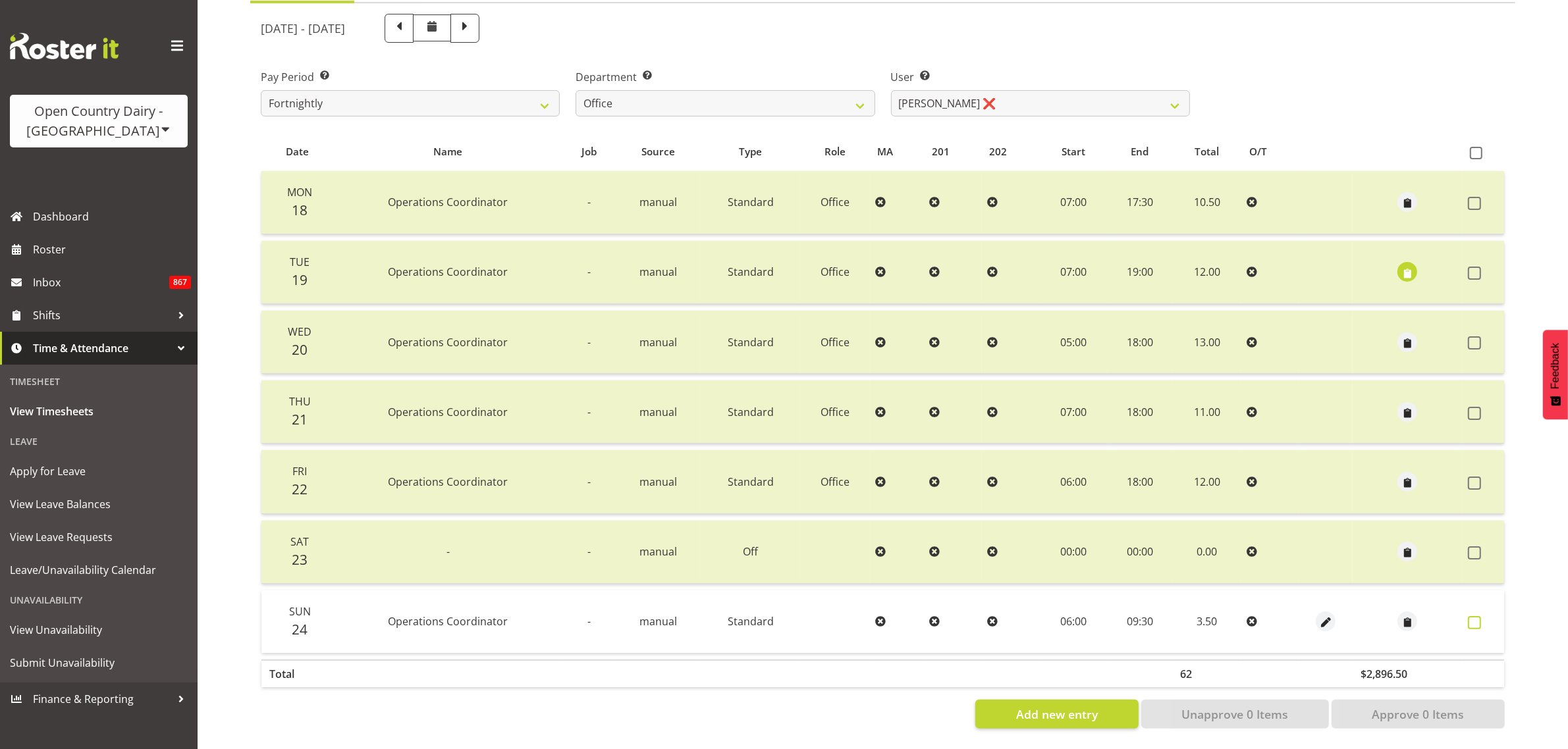
click at [1478, 616] on span at bounding box center [1474, 622] width 13 height 13
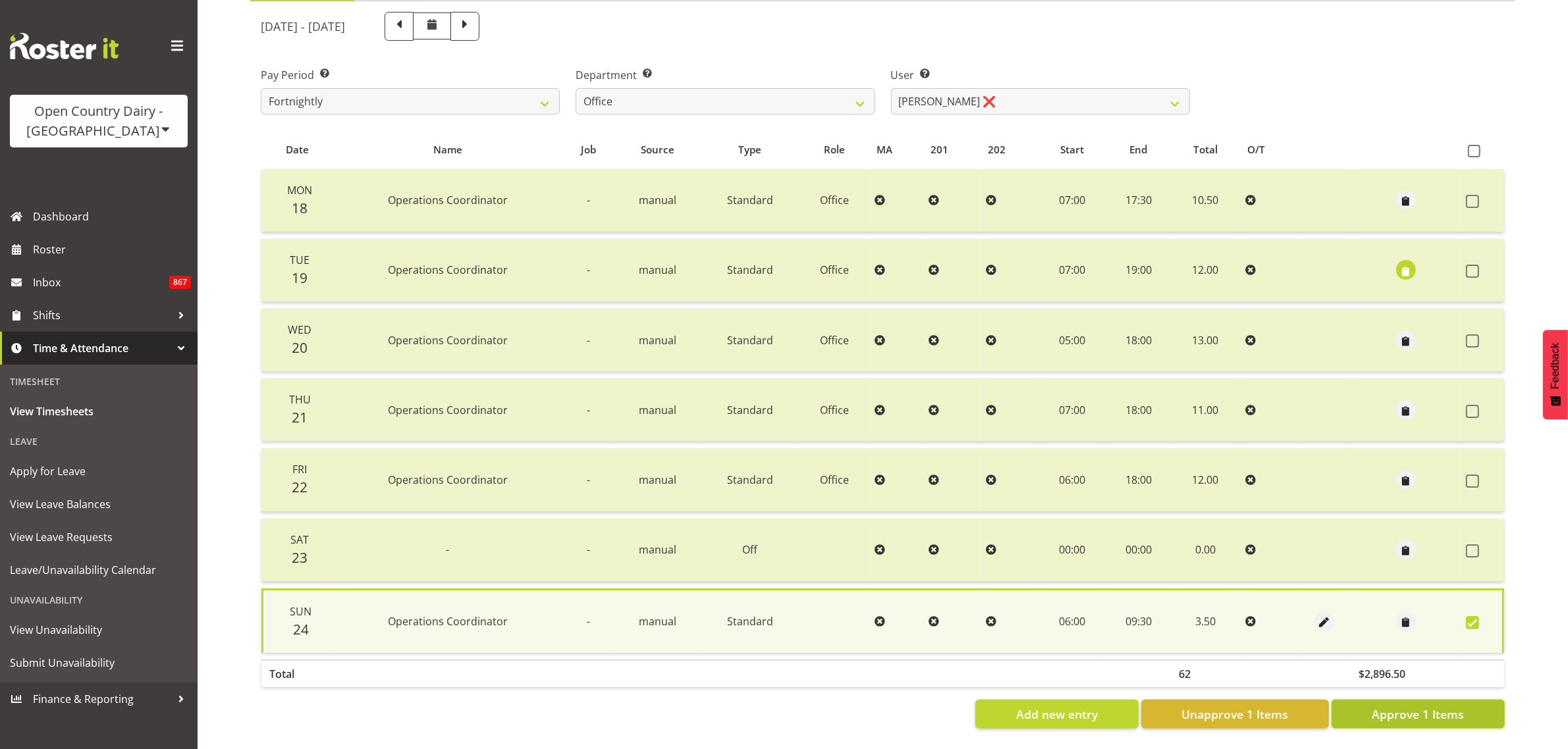
click at [1459, 706] on span "Approve 1 Items" at bounding box center [1417, 714] width 92 height 17
checkbox input "false"
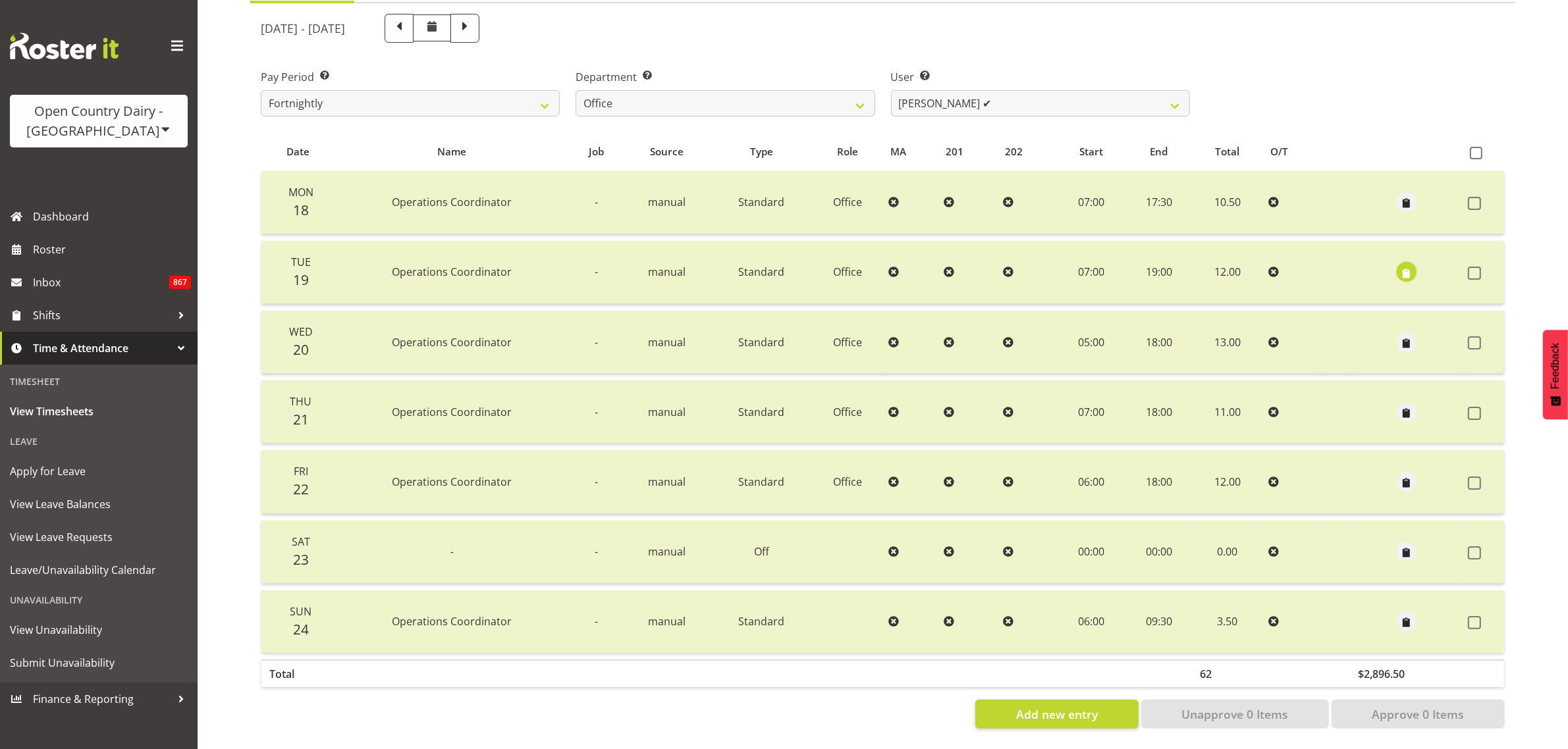
click at [1398, 266] on span "button" at bounding box center [1406, 274] width 15 height 15
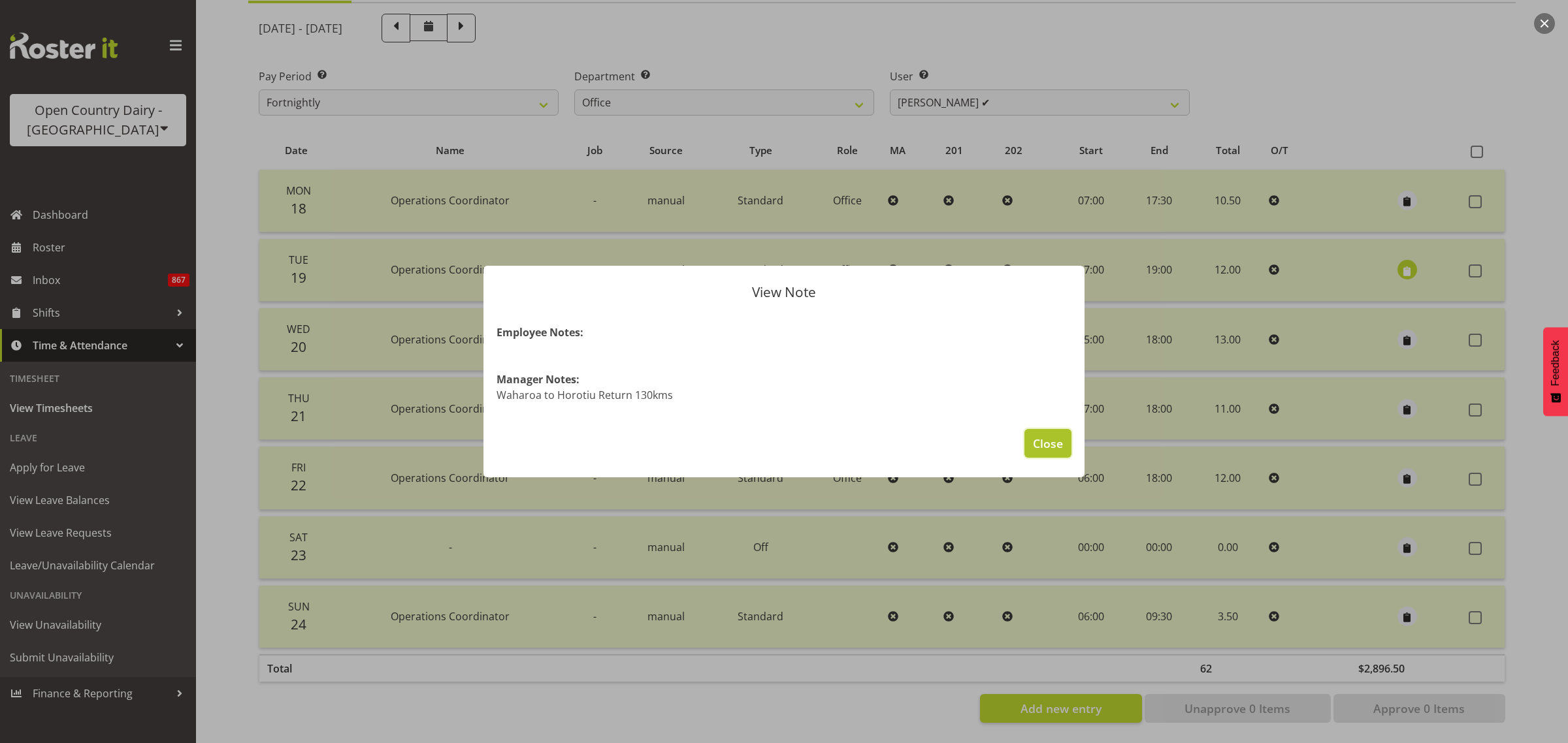
click at [1047, 443] on span "Close" at bounding box center [1048, 443] width 30 height 17
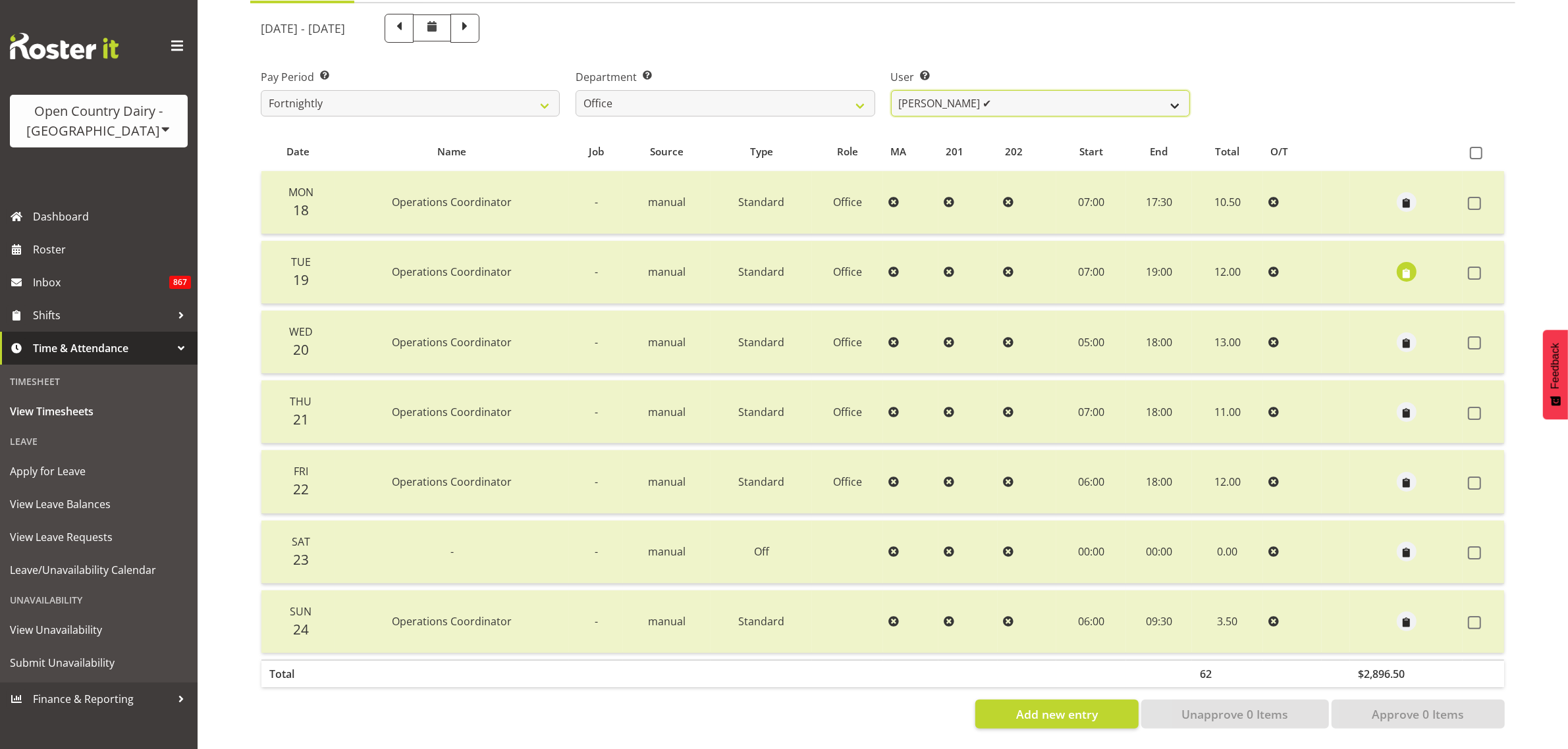
click at [1173, 97] on select "Jason Porter ✔ Kelvin Forsman ✔ Leon Paki ✔ Mark Gudsell ✔ Milk Reception Wahar…" at bounding box center [1040, 103] width 299 height 26
select select "8258"
click at [891, 91] on select "Jason Porter ✔ Kelvin Forsman ✔ Leon Paki ✔ Mark Gudsell ✔ Milk Reception Wahar…" at bounding box center [1040, 103] width 299 height 26
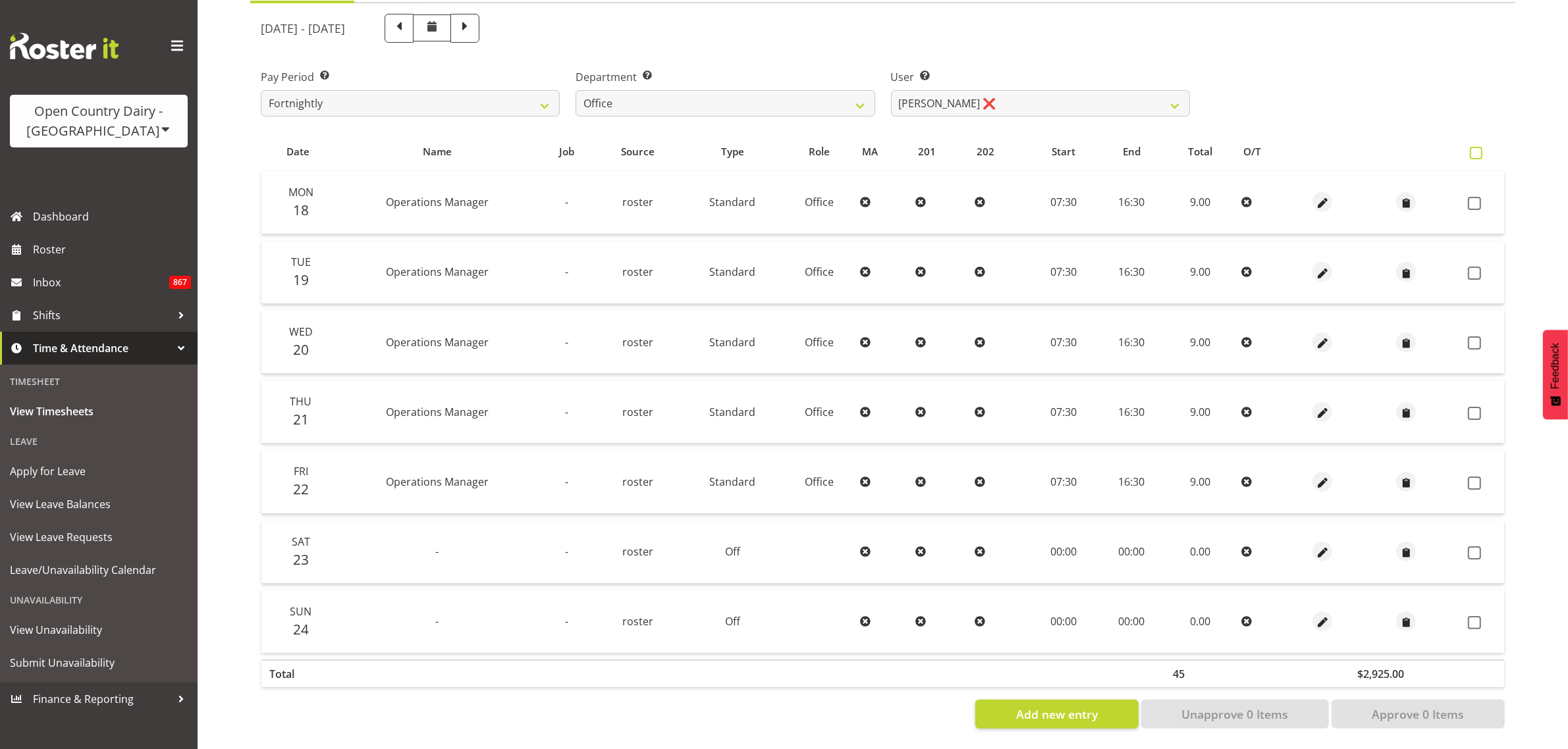
click at [1470, 147] on span at bounding box center [1476, 153] width 13 height 13
click at [1470, 149] on input "checkbox" at bounding box center [1474, 153] width 9 height 9
checkbox input "true"
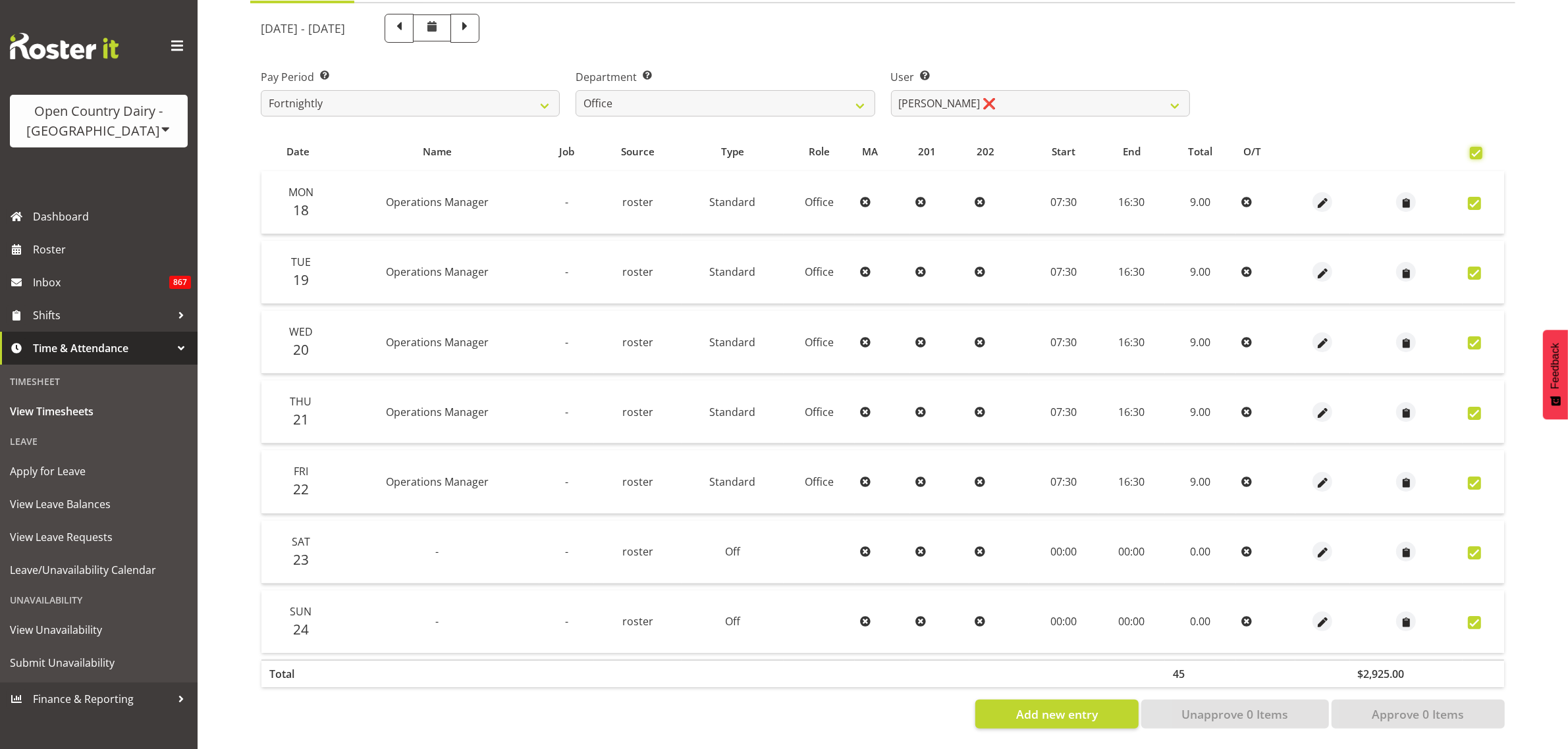
checkbox input "true"
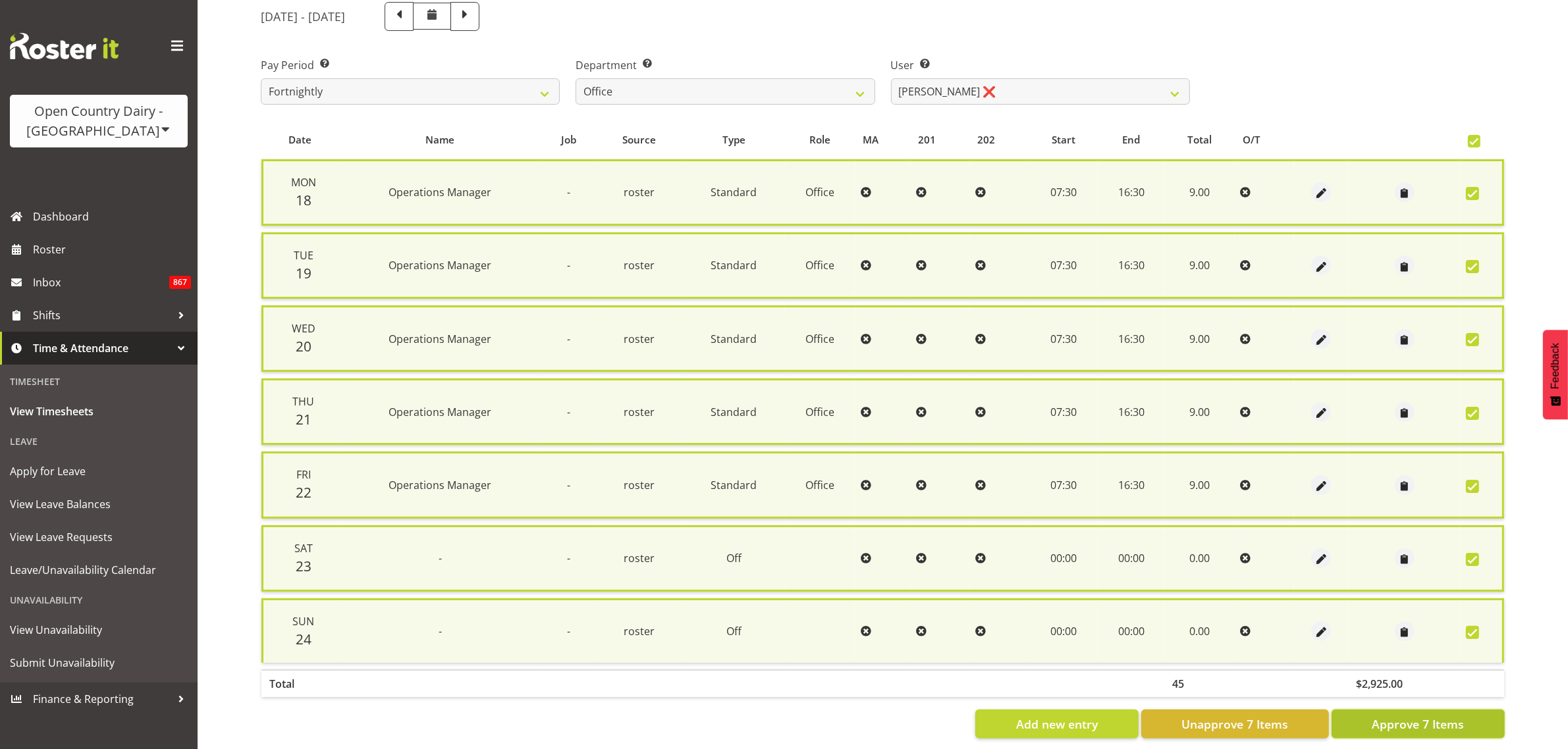
click at [1466, 710] on button "Approve 7 Items" at bounding box center [1418, 724] width 173 height 29
checkbox input "false"
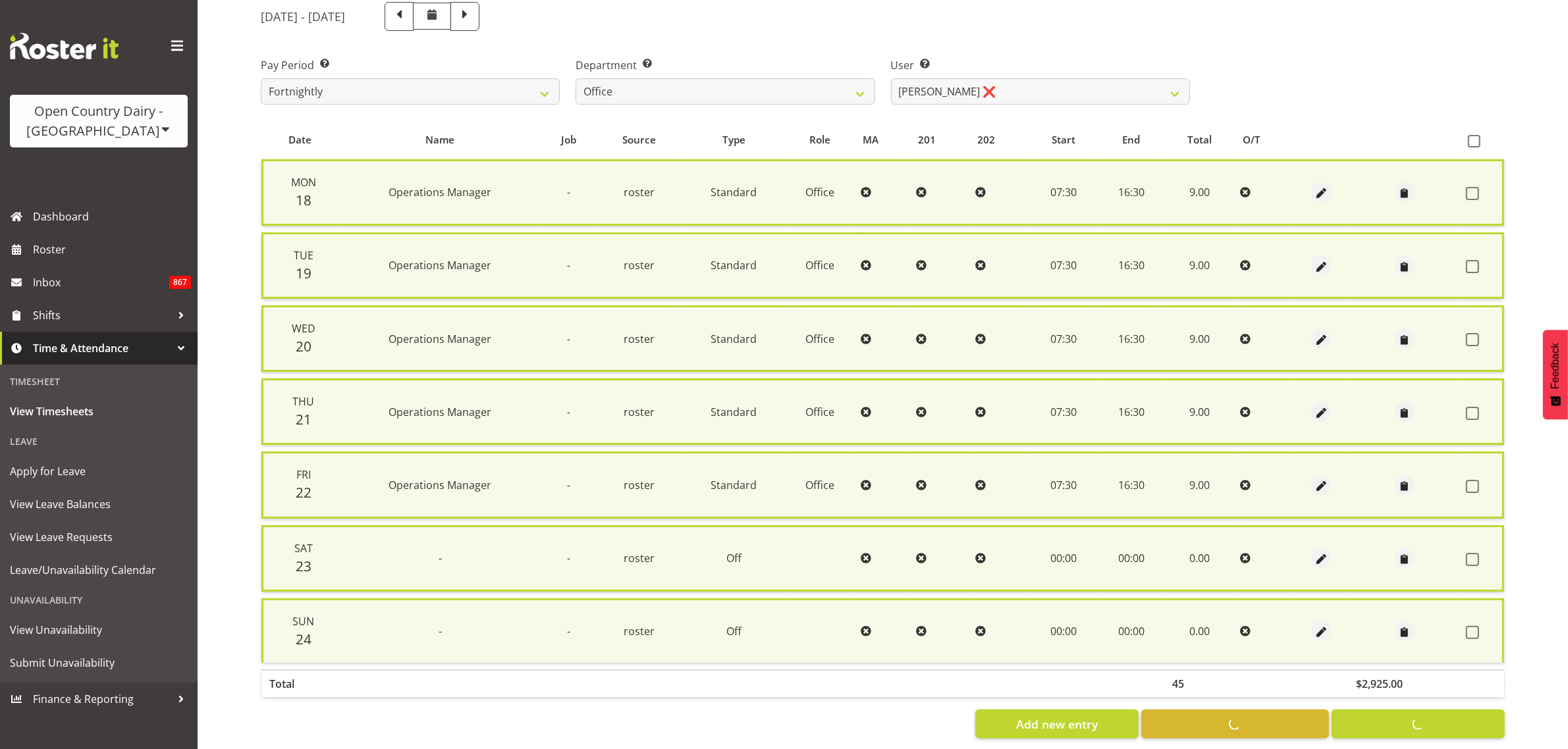
checkbox input "false"
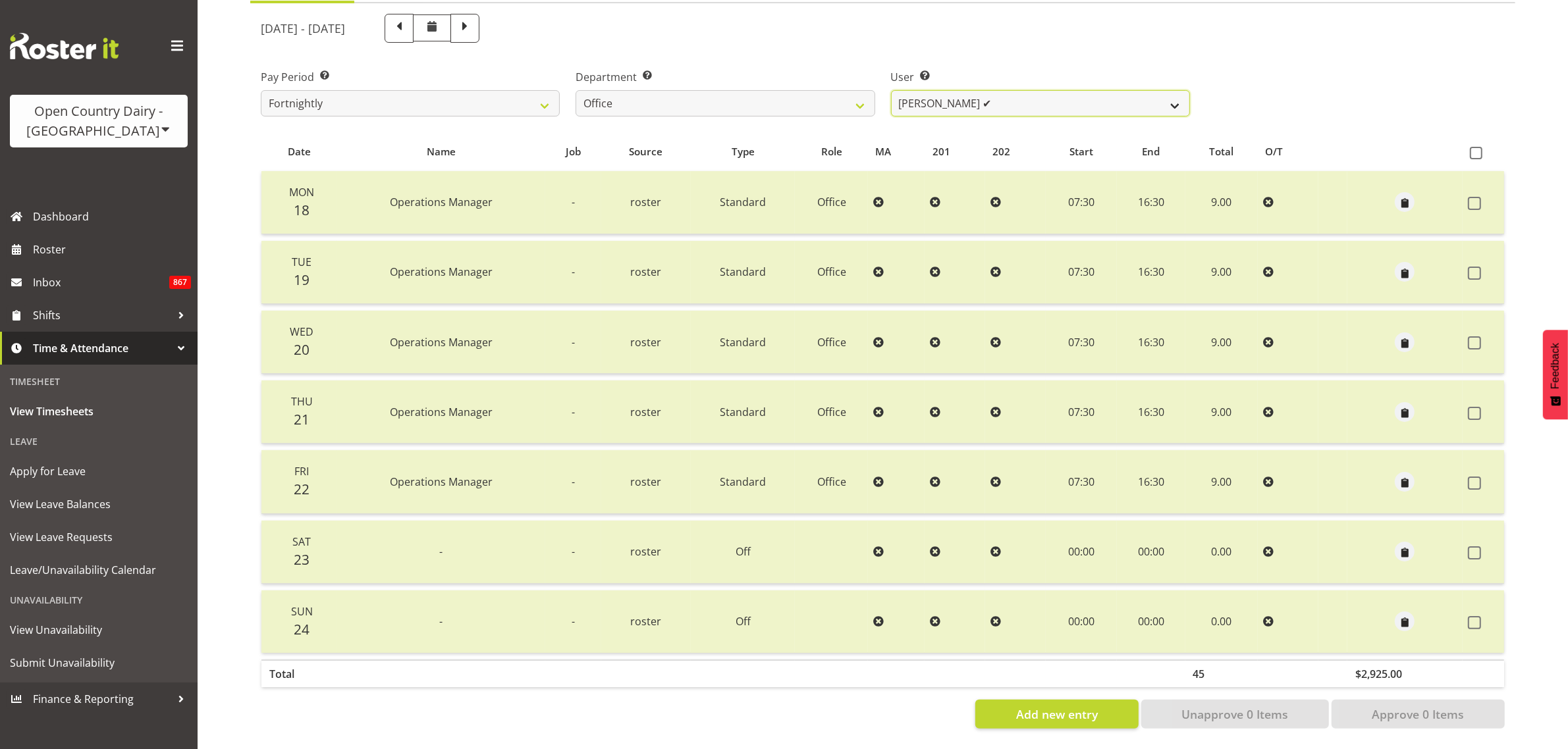
click at [1180, 93] on select "Jason Porter ✔ Kelvin Forsman ✔ Leon Paki ✔ Mark Gudsell ✔ Milk Reception Wahar…" at bounding box center [1040, 103] width 299 height 26
click at [1319, 57] on div "Pay Period Select which pay period you would like to view. Fortnightly Departme…" at bounding box center [882, 87] width 1260 height 74
click at [1173, 91] on select "Jason Porter ✔ Kelvin Forsman ✔ Leon Paki ✔ Mark Gudsell ✔ Milk Reception Wahar…" at bounding box center [1040, 103] width 299 height 26
click at [1291, 77] on div "Pay Period Select which pay period you would like to view. Fortnightly Departme…" at bounding box center [882, 87] width 1260 height 74
click at [1169, 96] on select "Jason Porter ✔ Kelvin Forsman ✔ Leon Paki ✔ Mark Gudsell ✔ Milk Reception Wahar…" at bounding box center [1040, 103] width 299 height 26
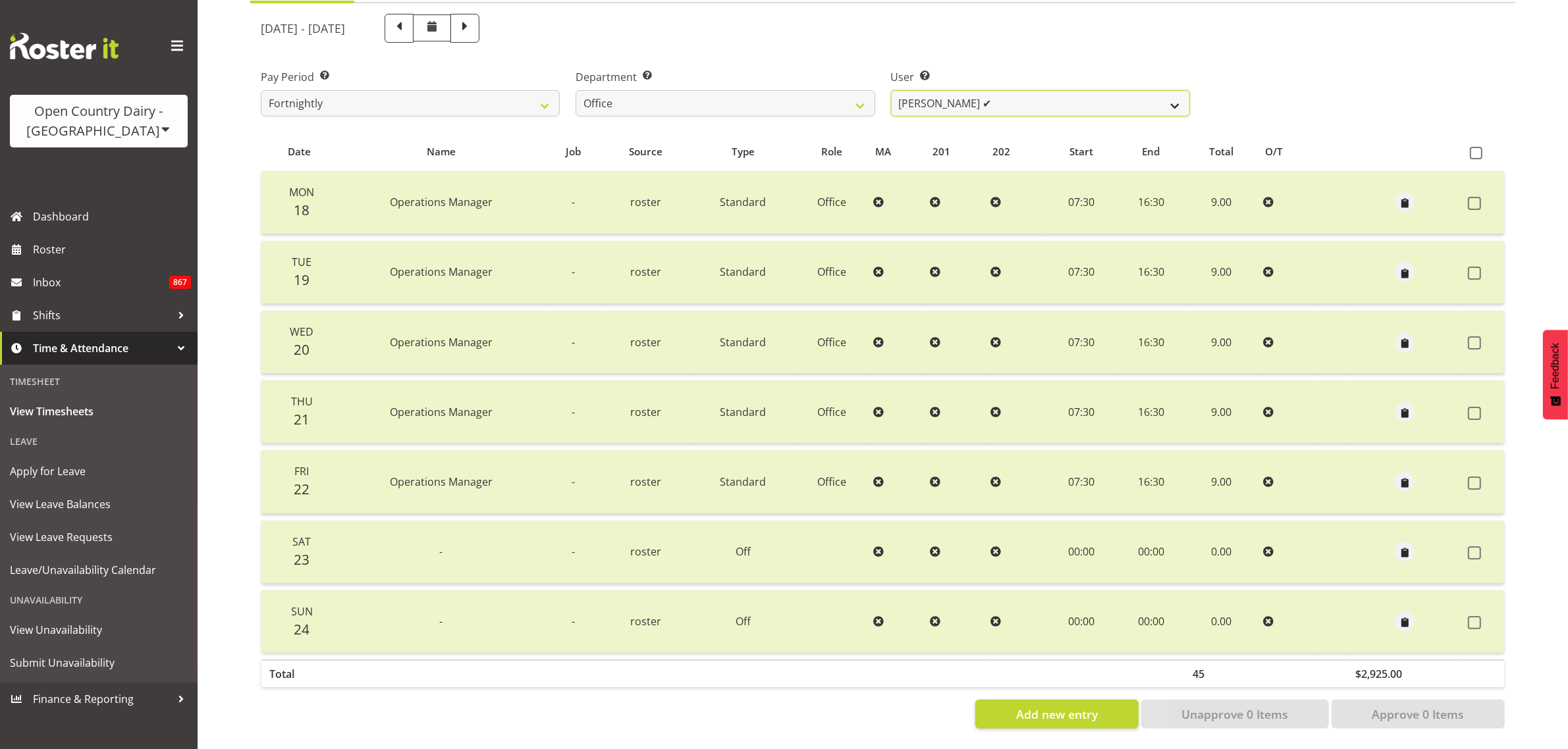
select select "10044"
click at [891, 91] on select "Jason Porter ✔ Kelvin Forsman ✔ Leon Paki ✔ Mark Gudsell ✔ Milk Reception Wahar…" at bounding box center [1040, 103] width 299 height 26
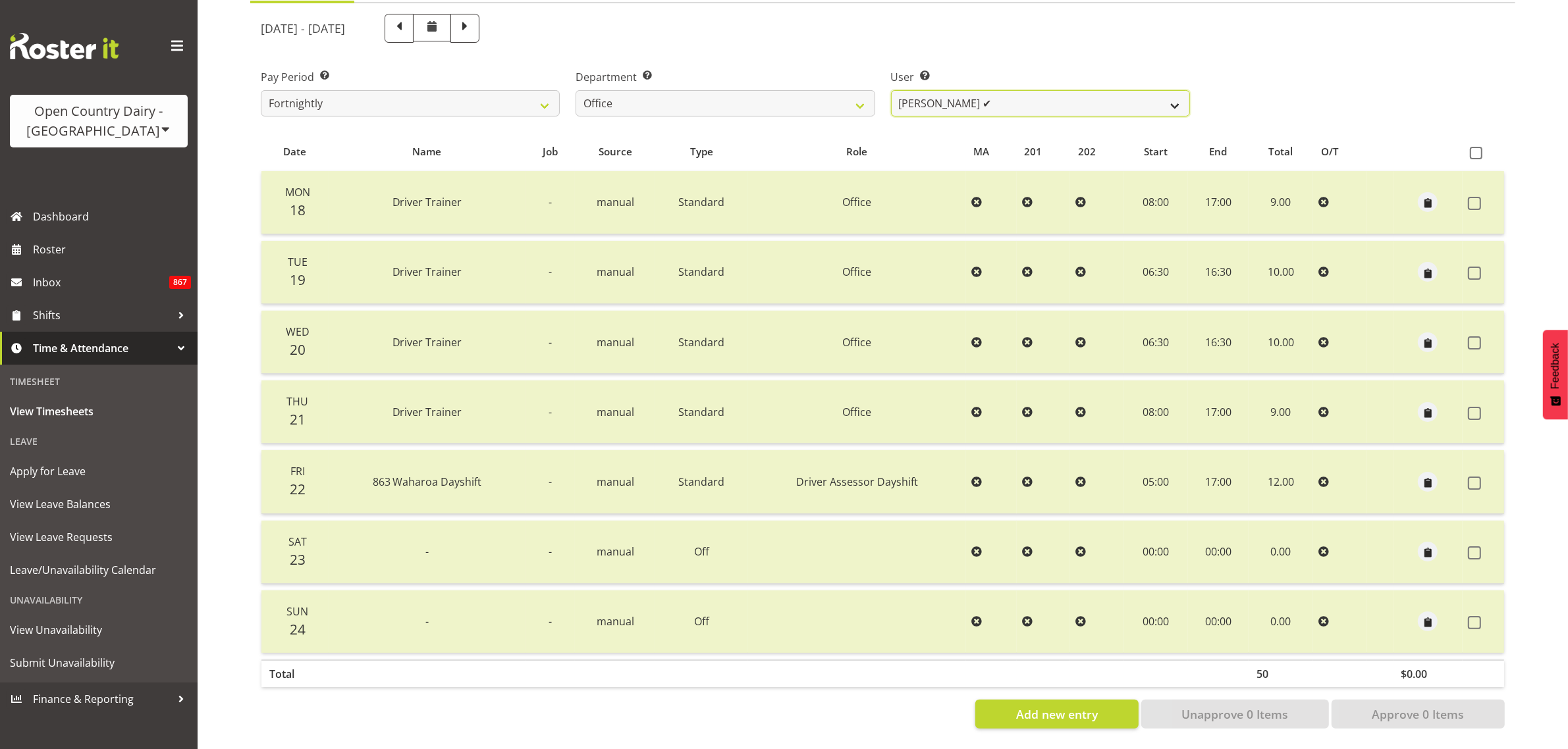
click at [1124, 91] on select "Jason Porter ✔ Kelvin Forsman ✔ Leon Paki ✔ Mark Gudsell ✔ Milk Reception Wahar…" at bounding box center [1040, 103] width 299 height 26
click at [790, 91] on select "701 702 703 704 705 706 707 708 709 710 711 712 713 714 715 716 717 718 719 720" at bounding box center [725, 103] width 299 height 26
select select "874"
click at [576, 91] on select "701 702 703 704 705 706 707 708 709 710 711 712 713 714 715 716 717 718 719 720" at bounding box center [725, 103] width 299 height 26
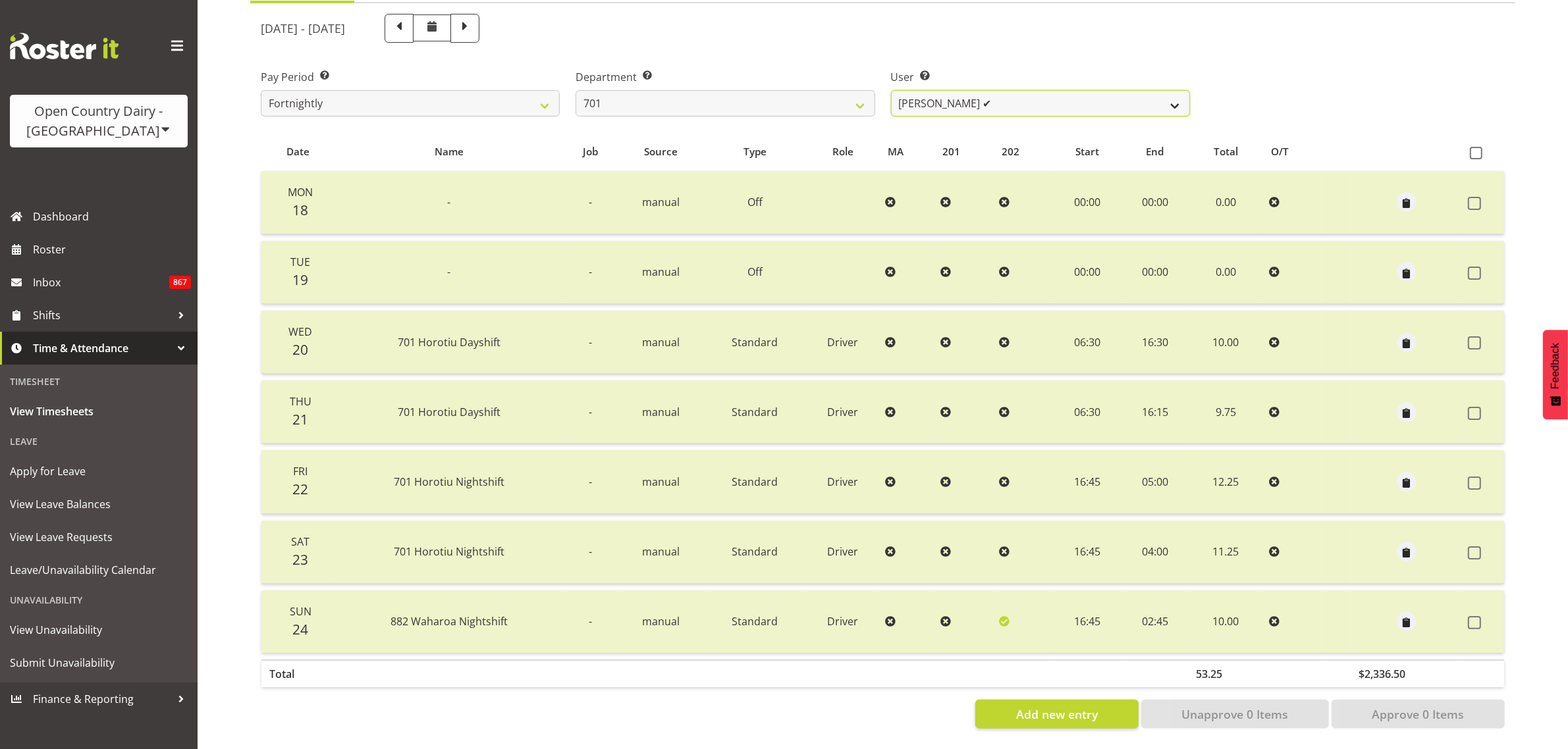
click at [1170, 93] on select "Duncan Shirley ✔ Gagandeep Singh ✔ Johann Van Zyl ✔ John Cottingham ✔" at bounding box center [1040, 103] width 299 height 26
click at [846, 51] on div "Department Select which department you would like to view. 701 702 703 704 705 …" at bounding box center [725, 87] width 315 height 74
